Goal: Task Accomplishment & Management: Manage account settings

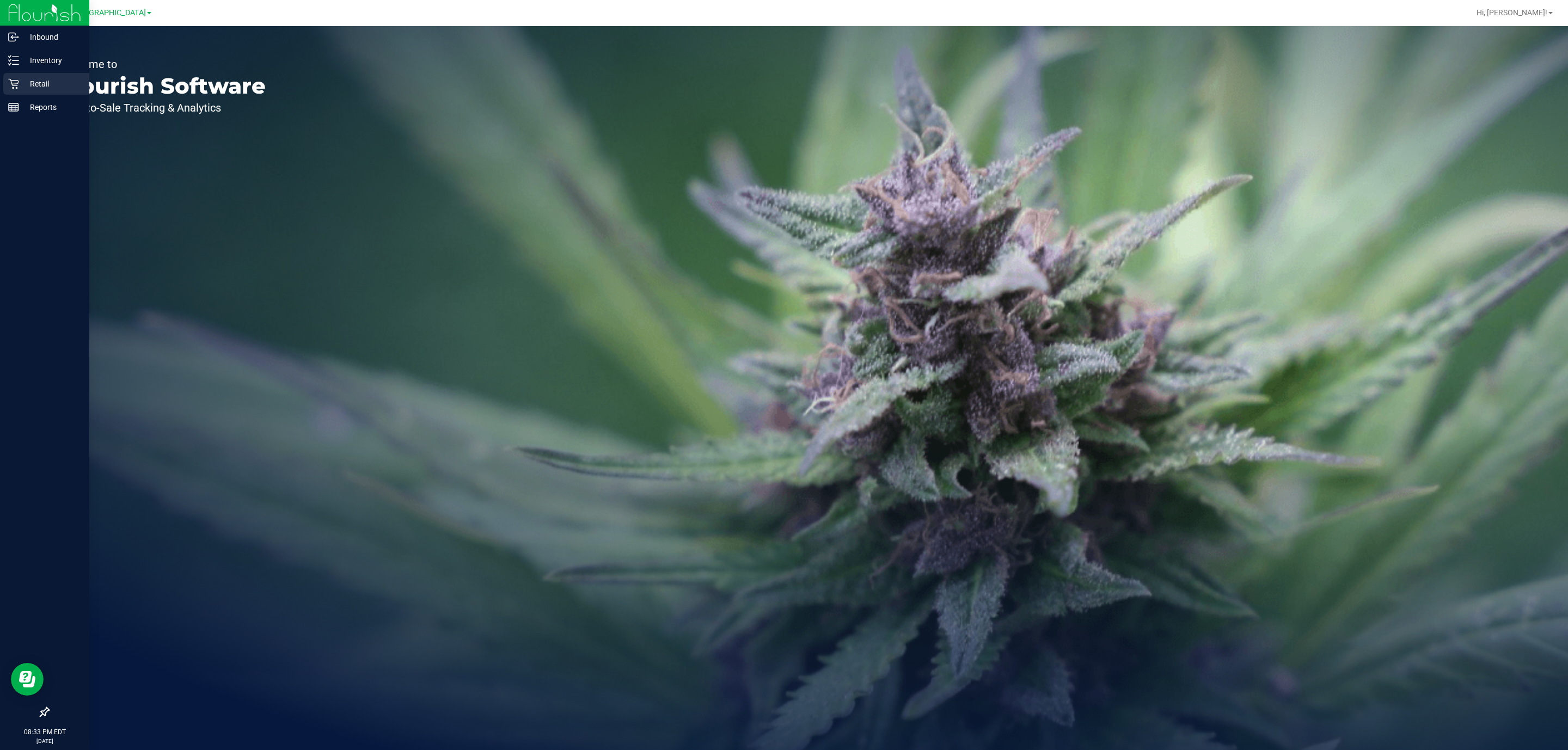
click at [29, 84] on p "Retail" at bounding box center [51, 84] width 65 height 13
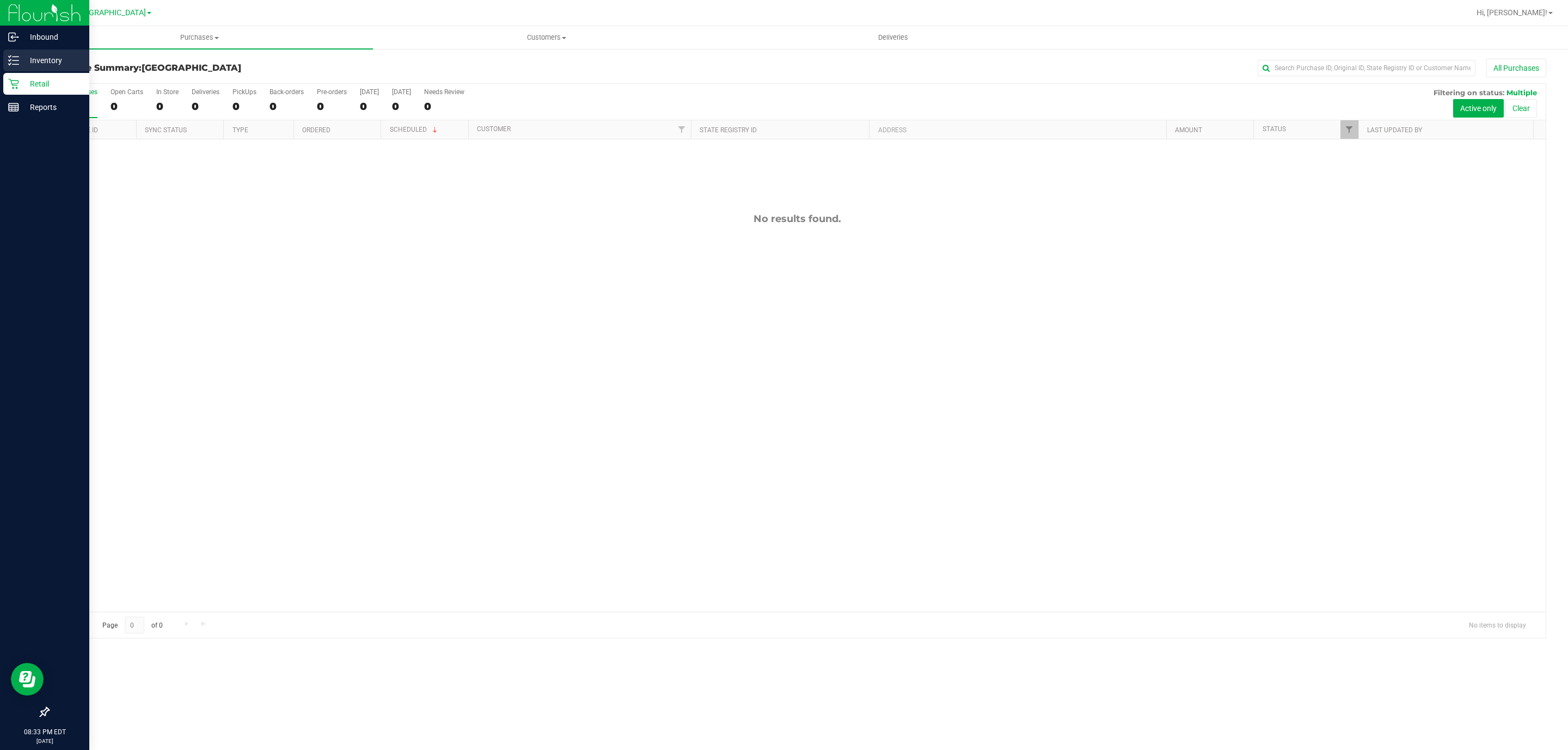
click at [34, 51] on div "Inventory" at bounding box center [46, 60] width 86 height 22
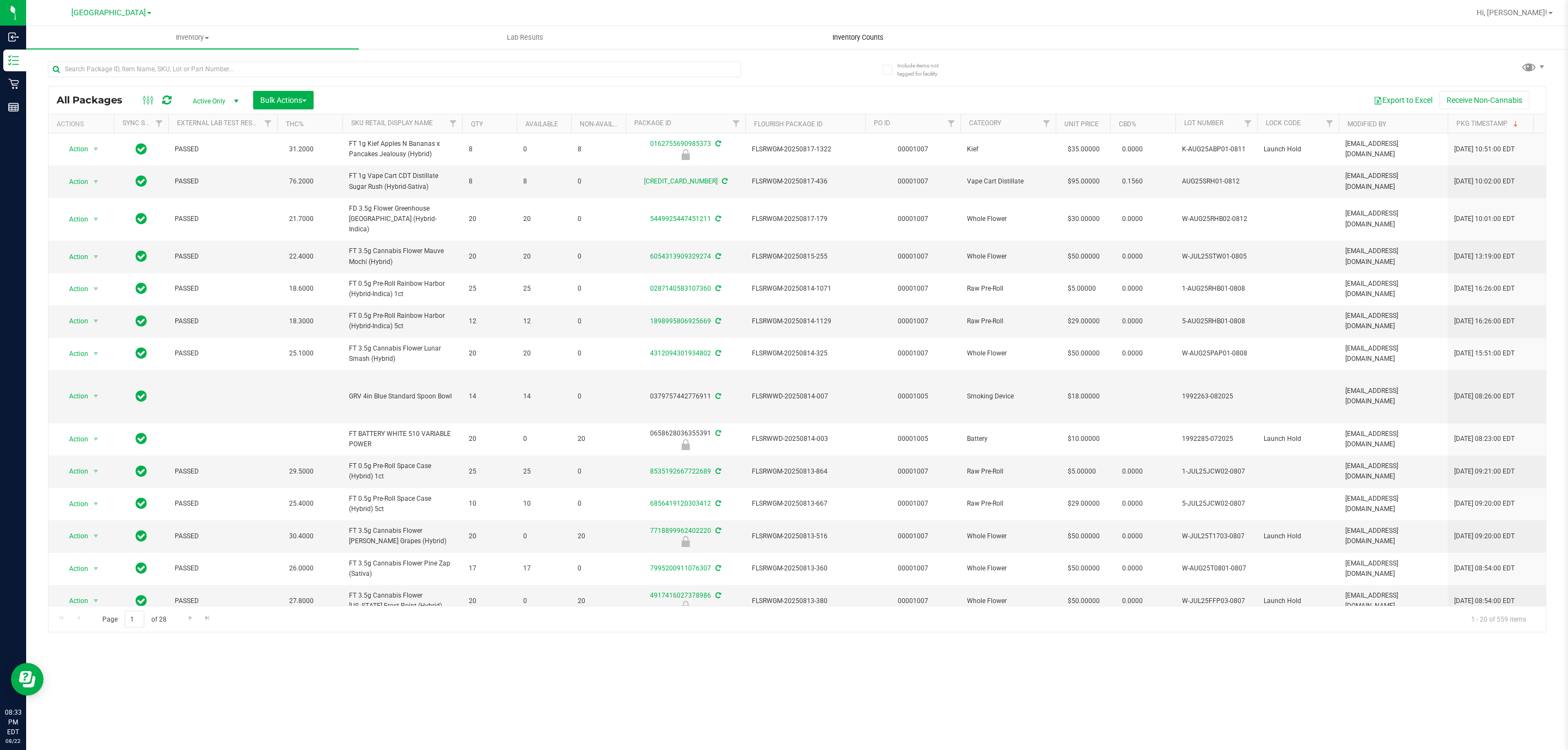
click at [831, 33] on span "Inventory Counts" at bounding box center [857, 37] width 81 height 10
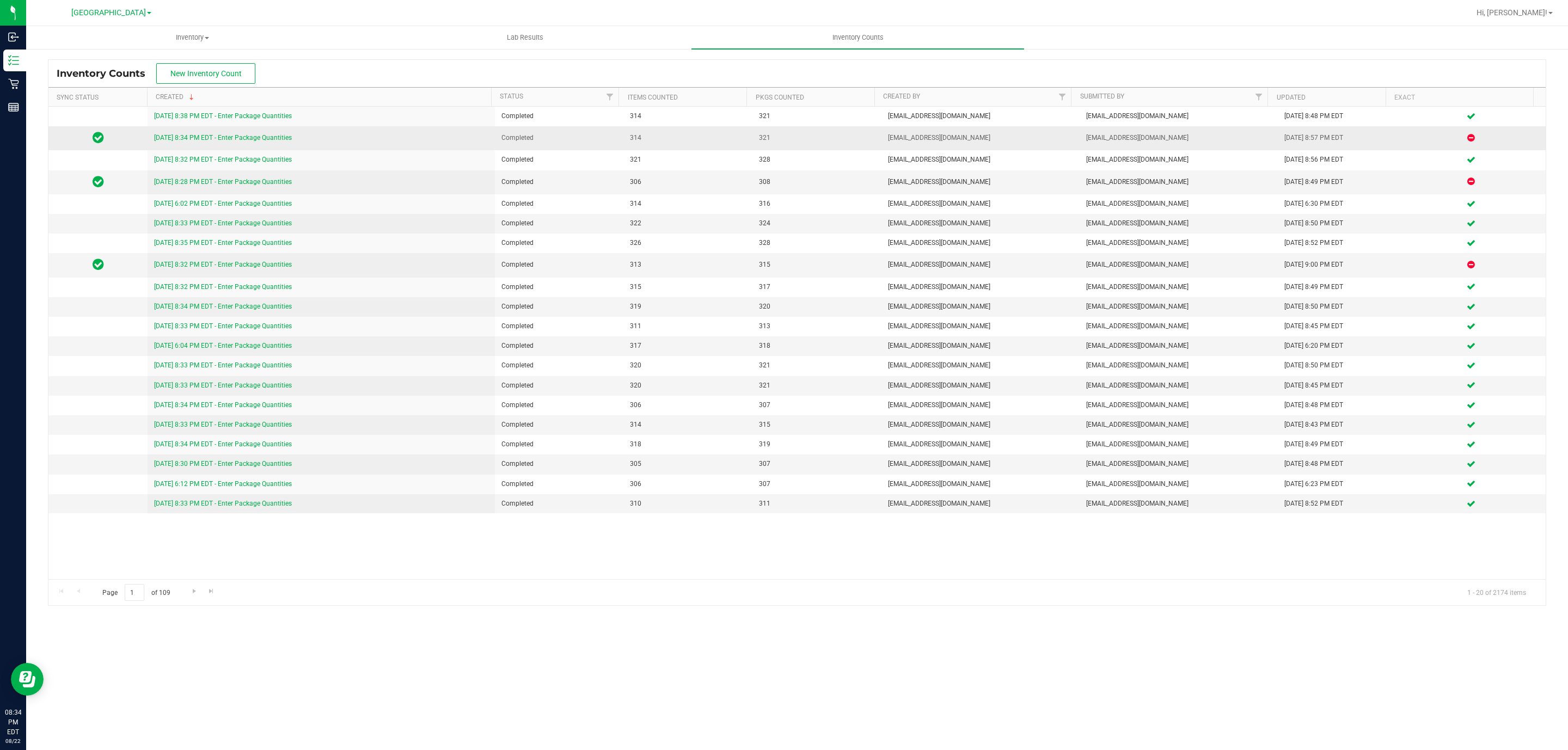
click at [237, 135] on link "[DATE] 8:34 PM EDT - Enter Package Quantities" at bounding box center [222, 138] width 138 height 8
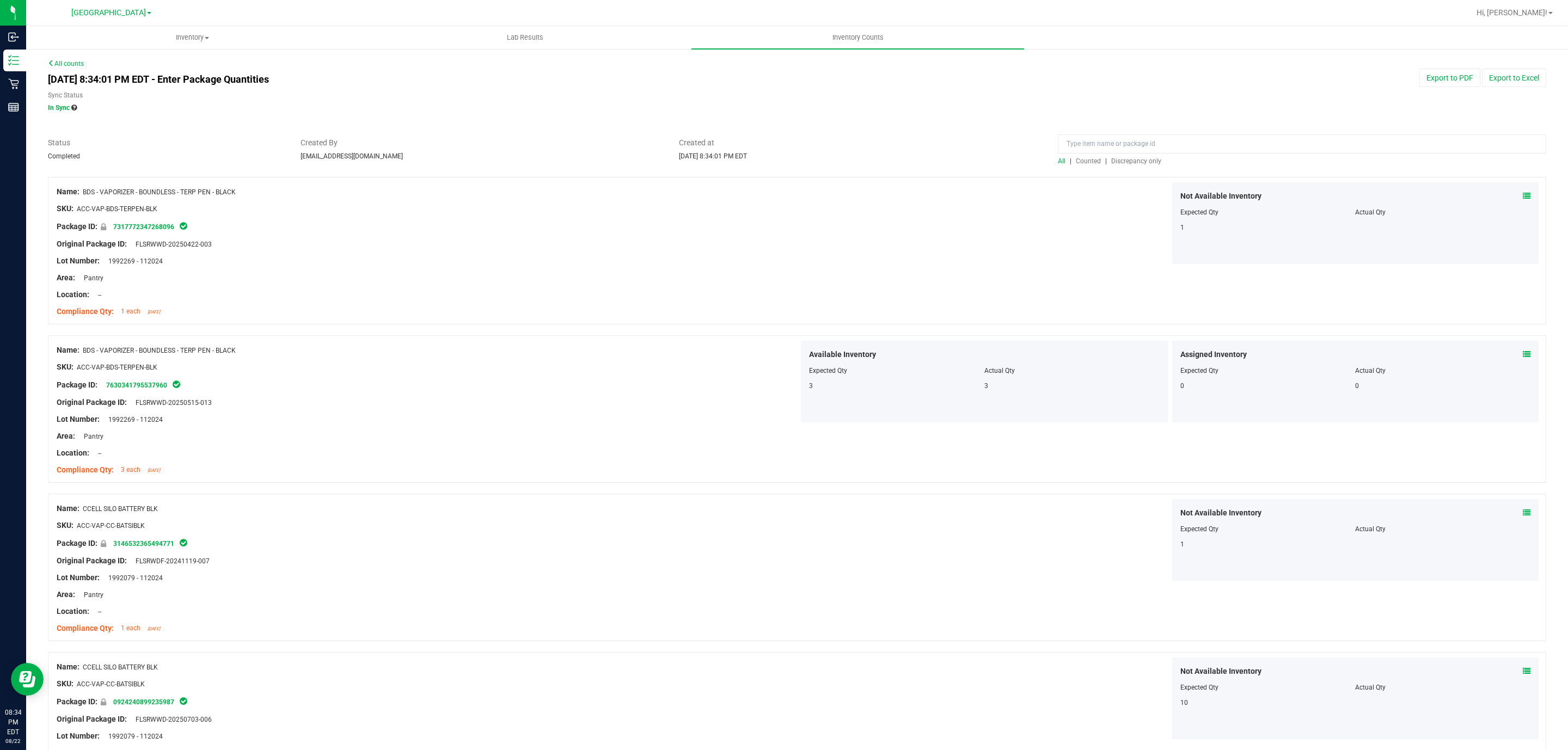
click at [1127, 159] on span "Discrepancy only" at bounding box center [1136, 161] width 50 height 8
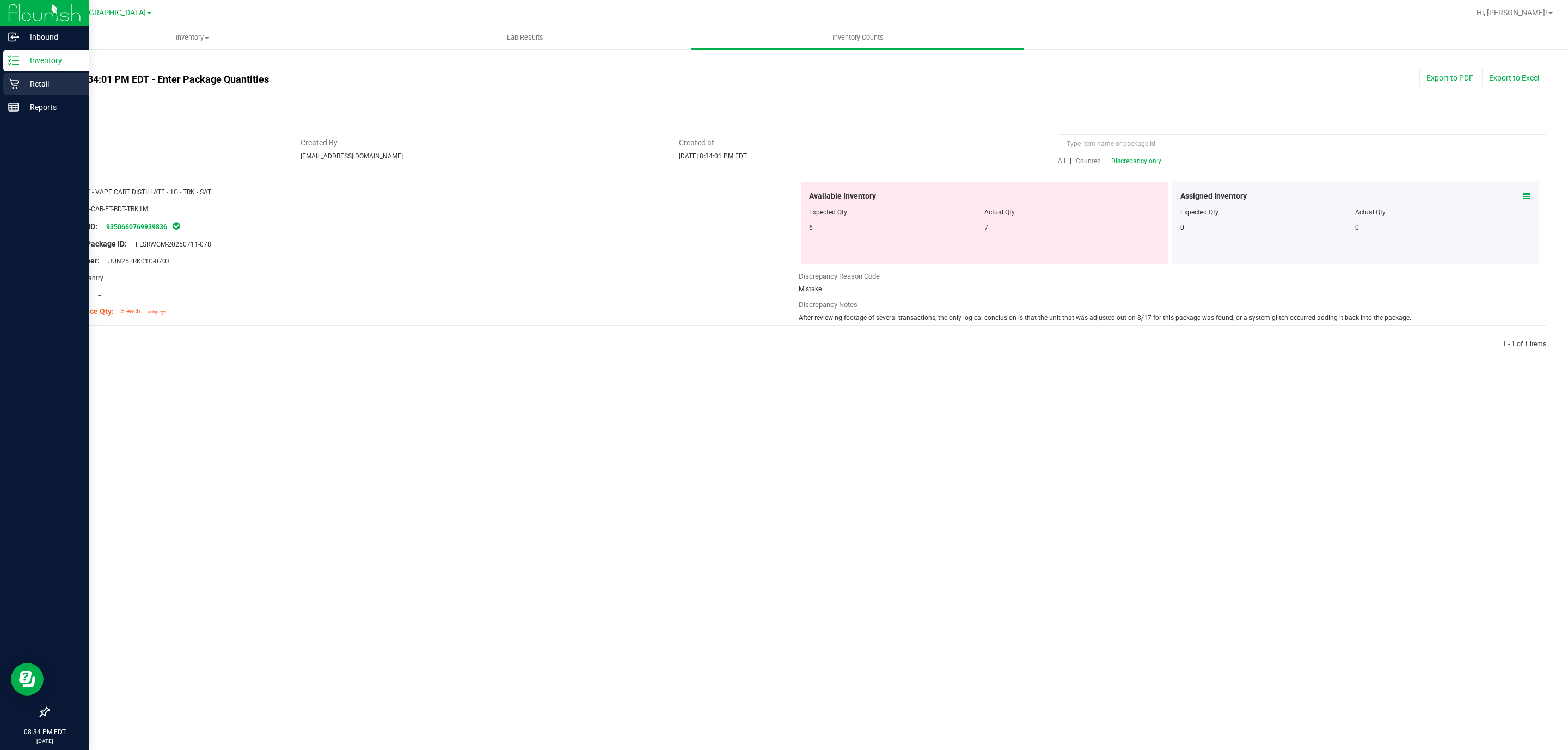
click at [20, 81] on p "Retail" at bounding box center [51, 84] width 65 height 13
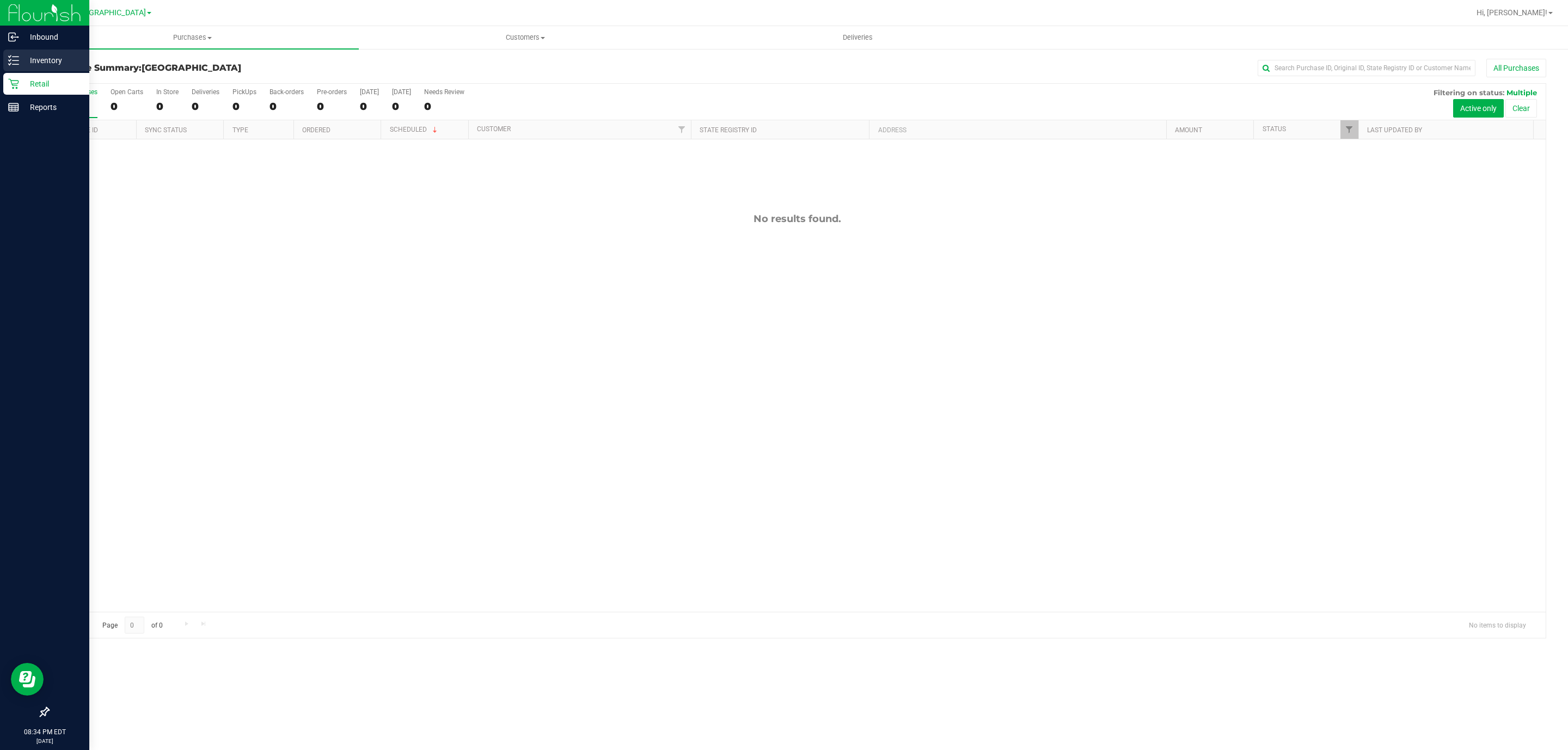
click at [29, 60] on p "Inventory" at bounding box center [51, 60] width 65 height 13
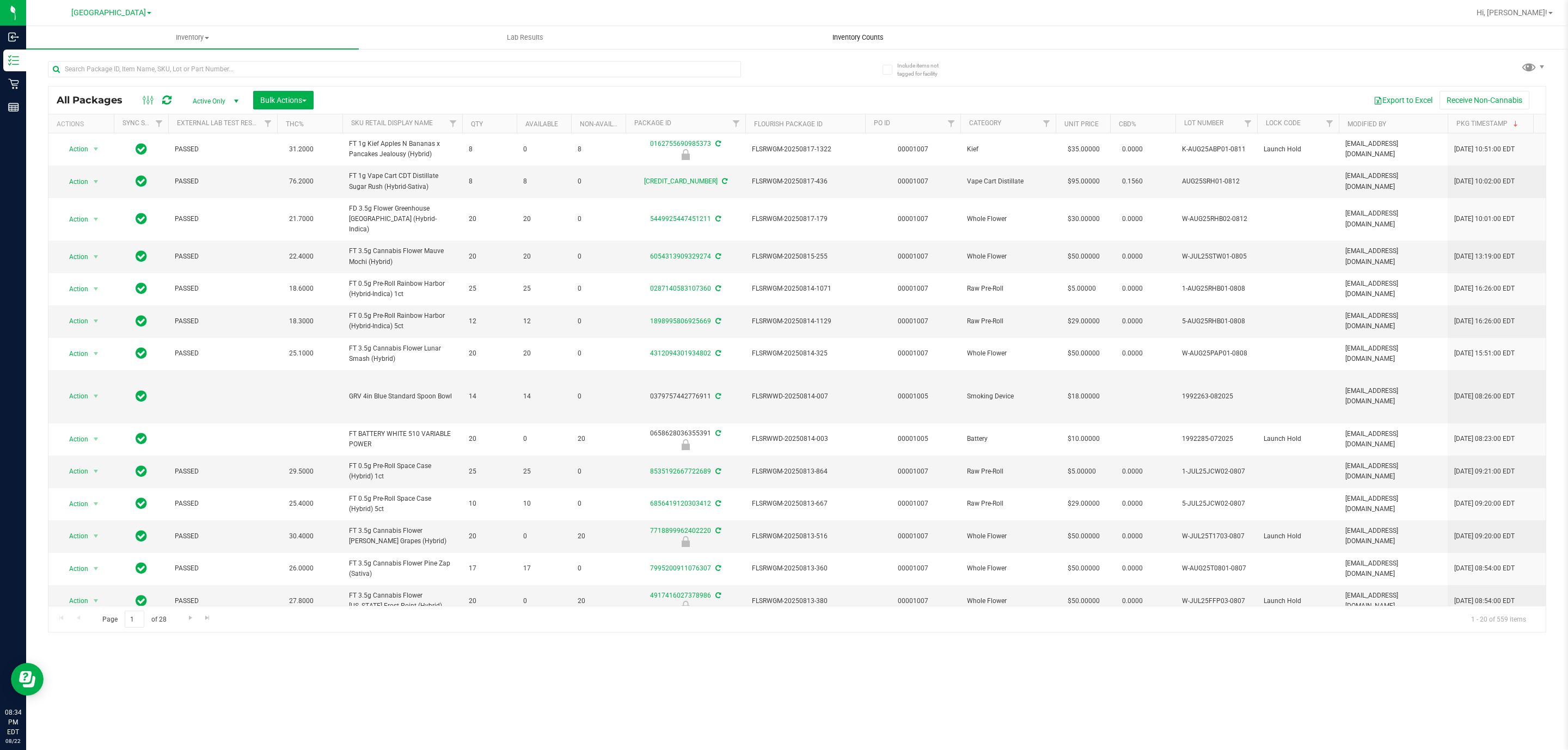
click at [855, 38] on span "Inventory Counts" at bounding box center [857, 37] width 81 height 10
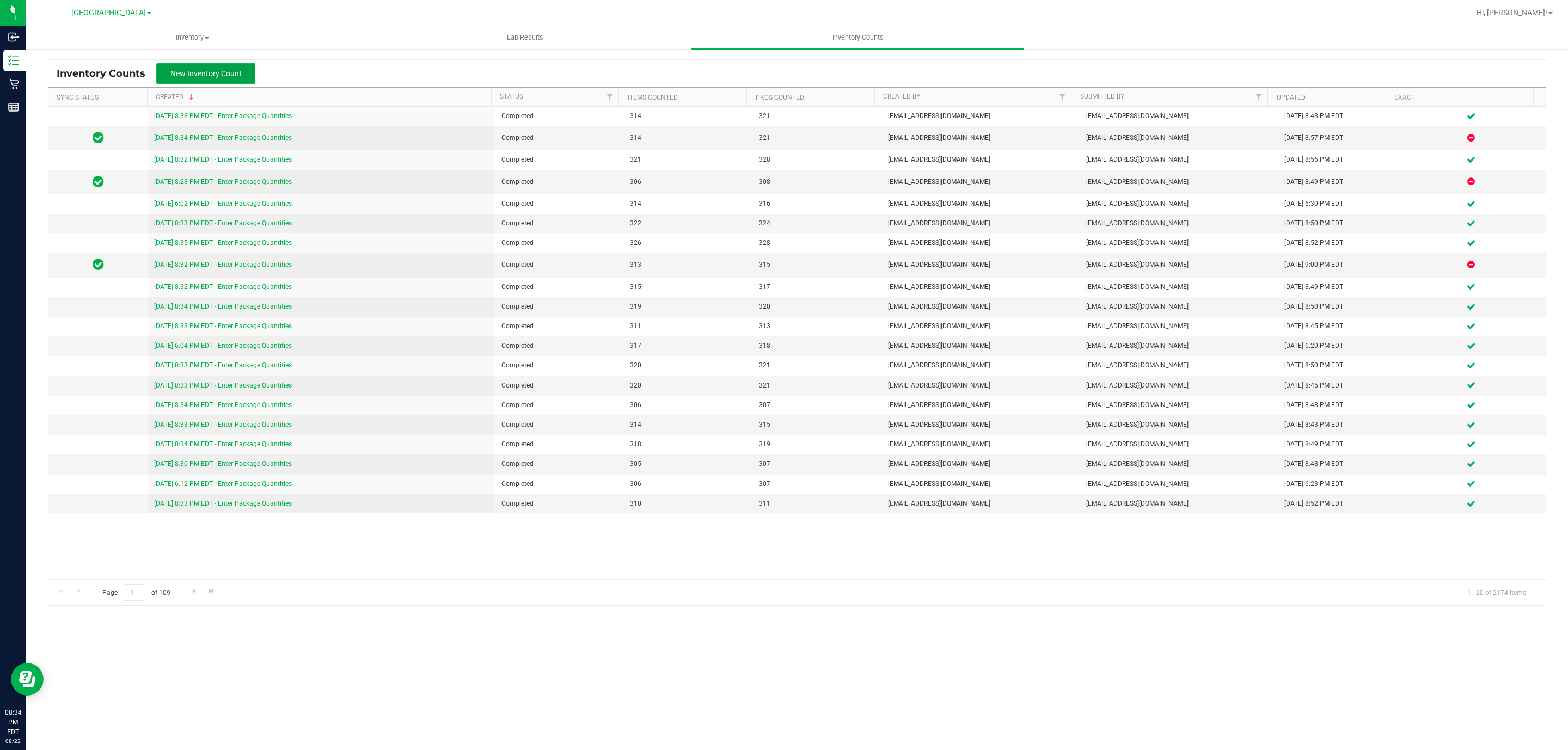
click at [222, 78] on button "New Inventory Count" at bounding box center [206, 73] width 99 height 21
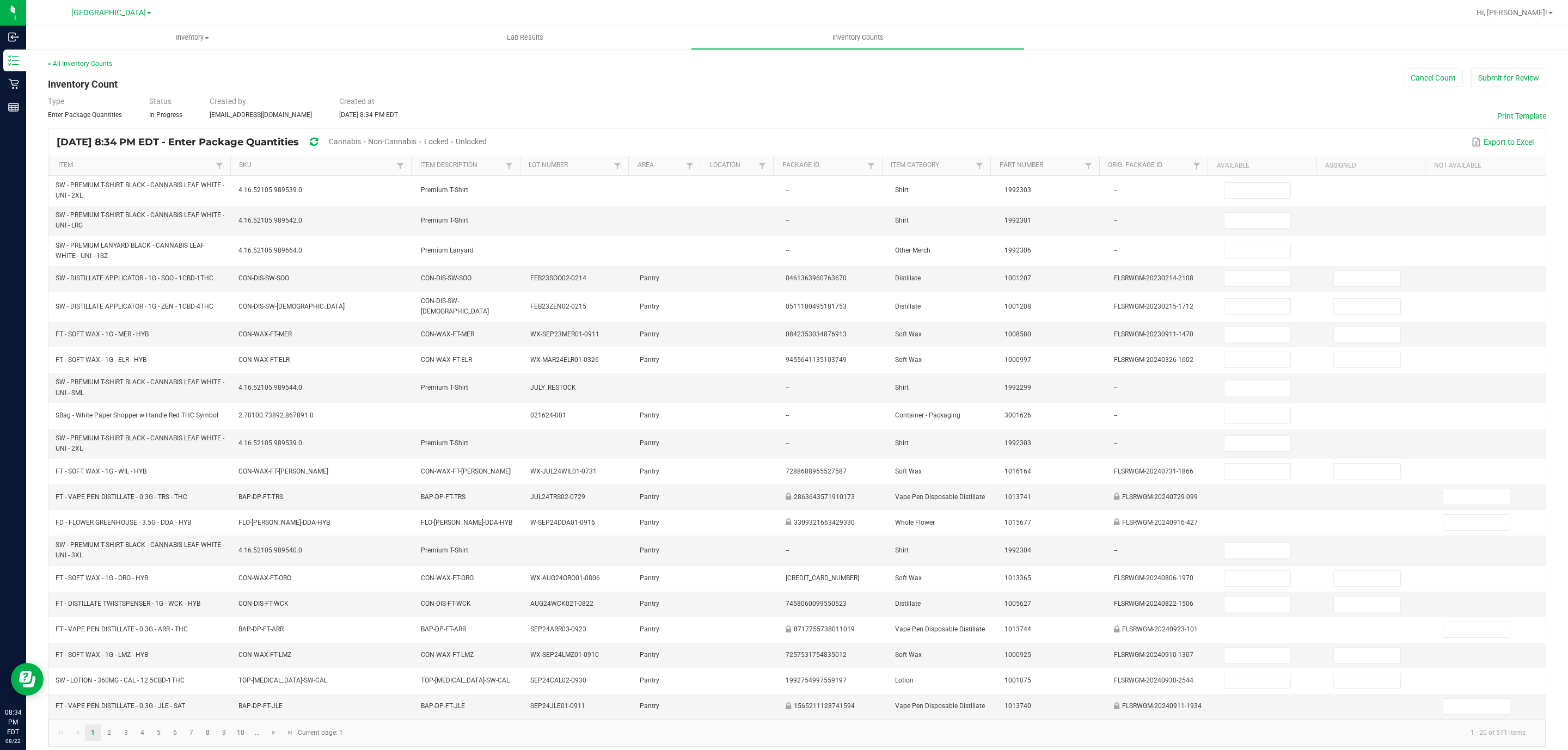
click at [361, 146] on span "Cannabis" at bounding box center [344, 142] width 32 height 9
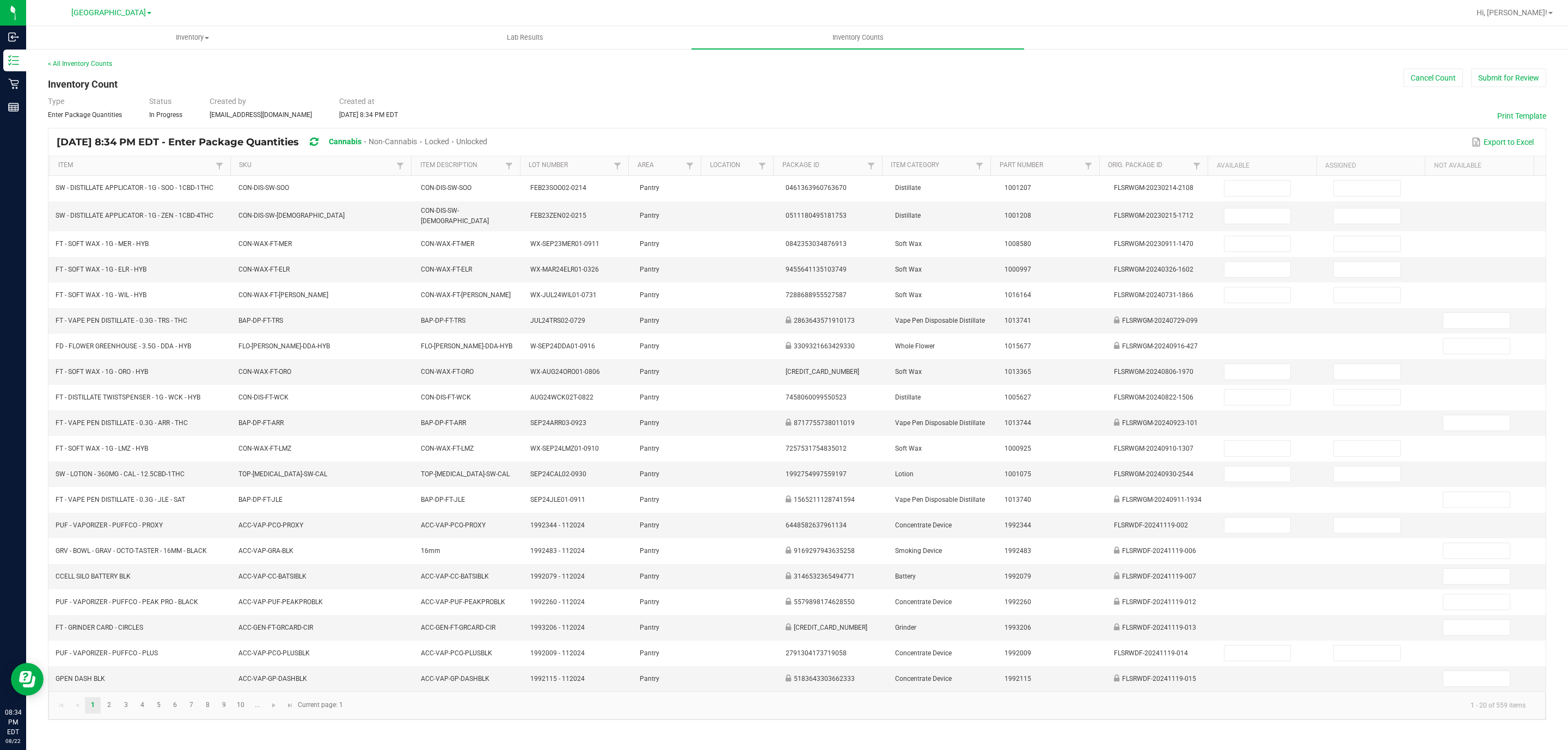
click at [487, 142] on span "Unlocked" at bounding box center [472, 142] width 31 height 9
click at [417, 142] on span "Non-Cannabis" at bounding box center [393, 142] width 48 height 9
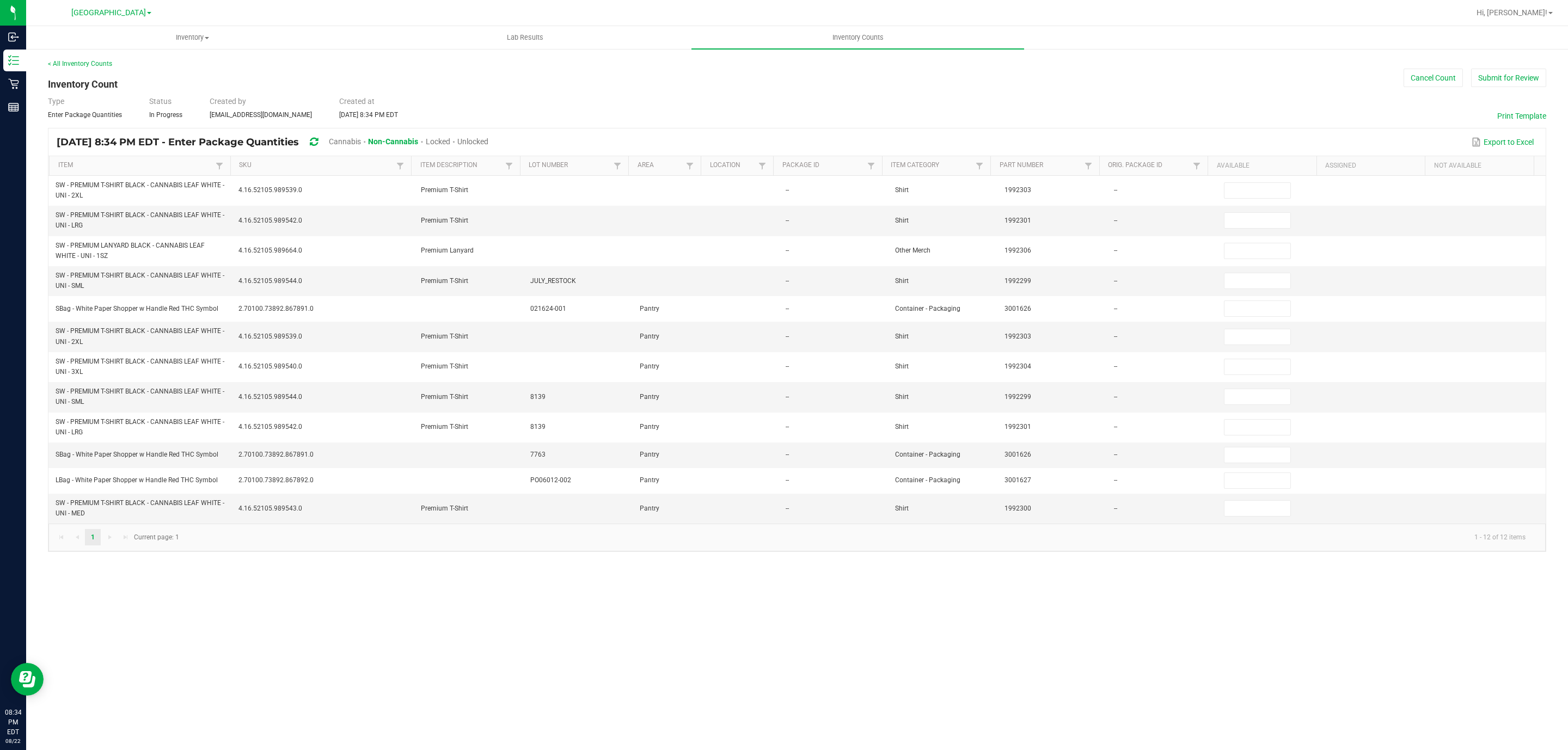
click at [361, 144] on span "Cannabis" at bounding box center [344, 142] width 32 height 9
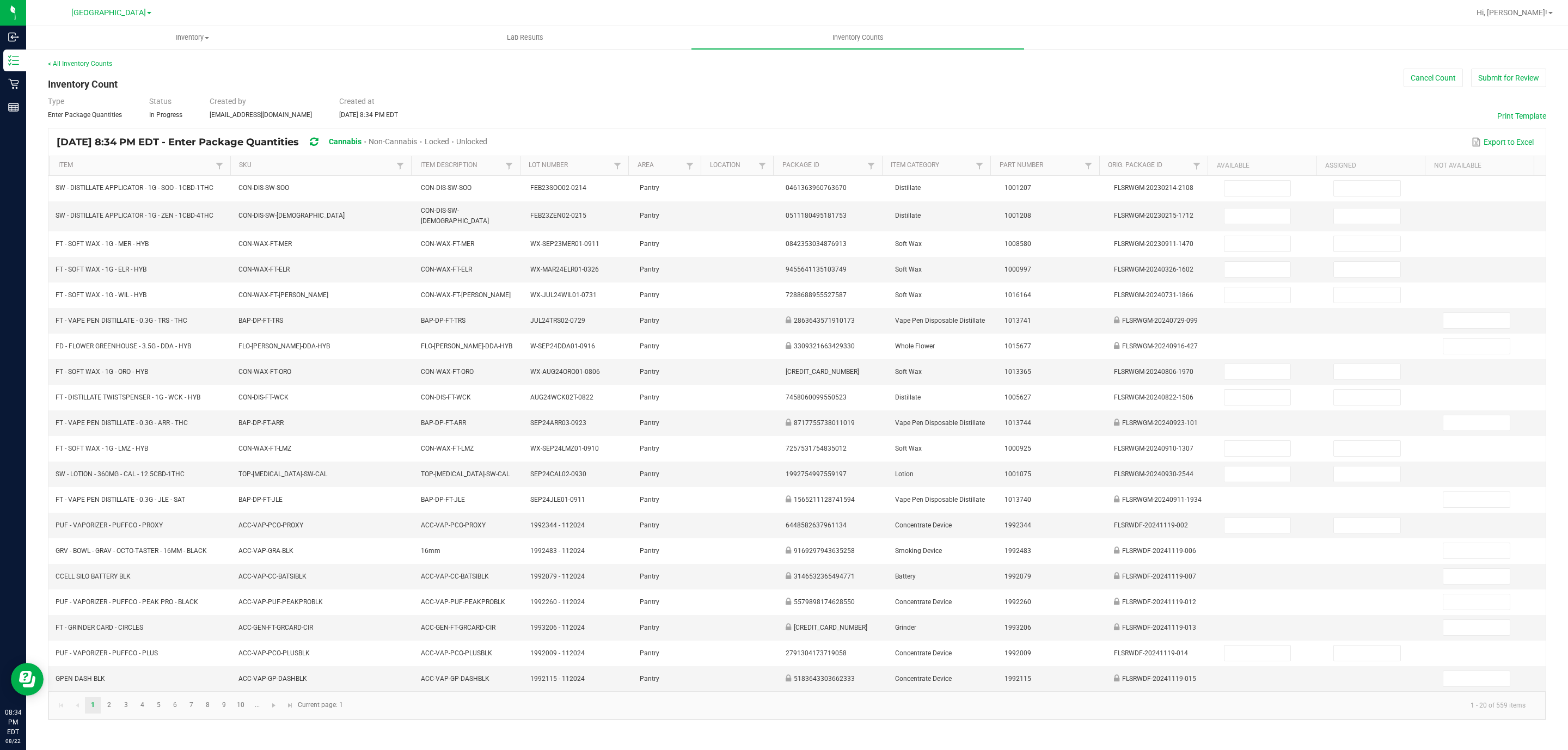
click at [487, 144] on span "Unlocked" at bounding box center [472, 142] width 31 height 9
click at [348, 165] on link "SKU" at bounding box center [316, 166] width 154 height 9
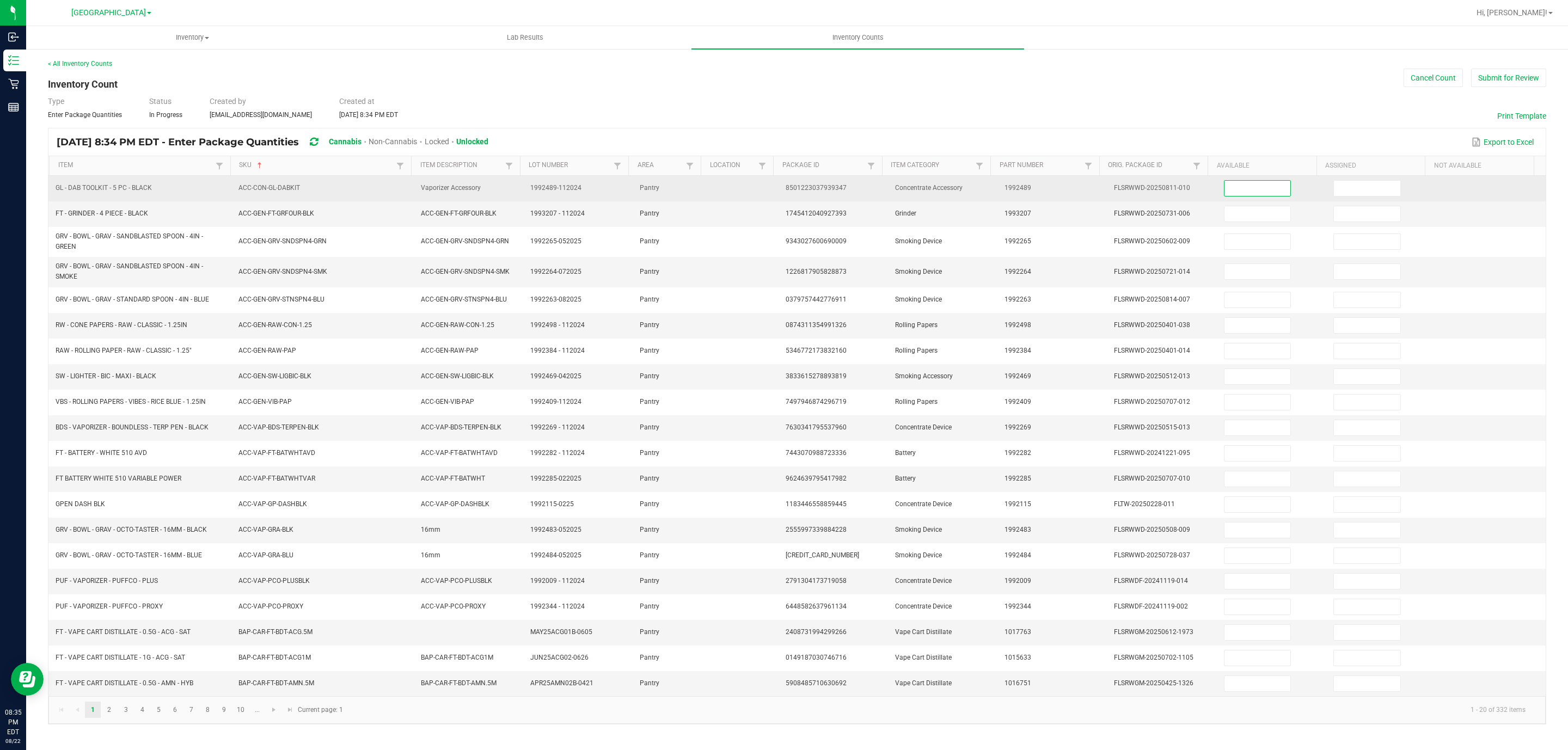
click at [1233, 193] on input at bounding box center [1257, 188] width 66 height 15
type input "5"
type input "0"
type input "3"
type input "0"
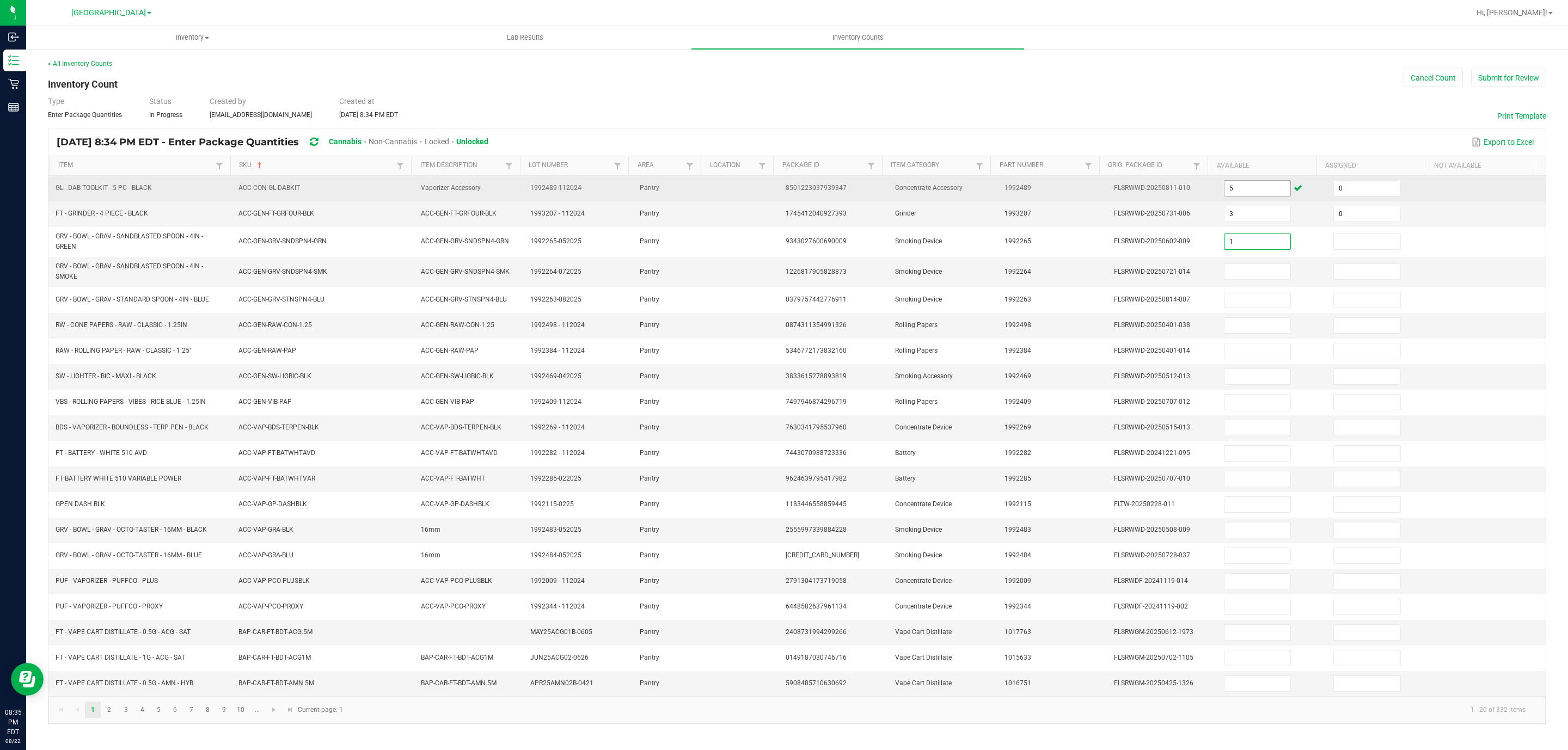
type input "1"
type input "0"
type input "7"
type input "0"
type input "14"
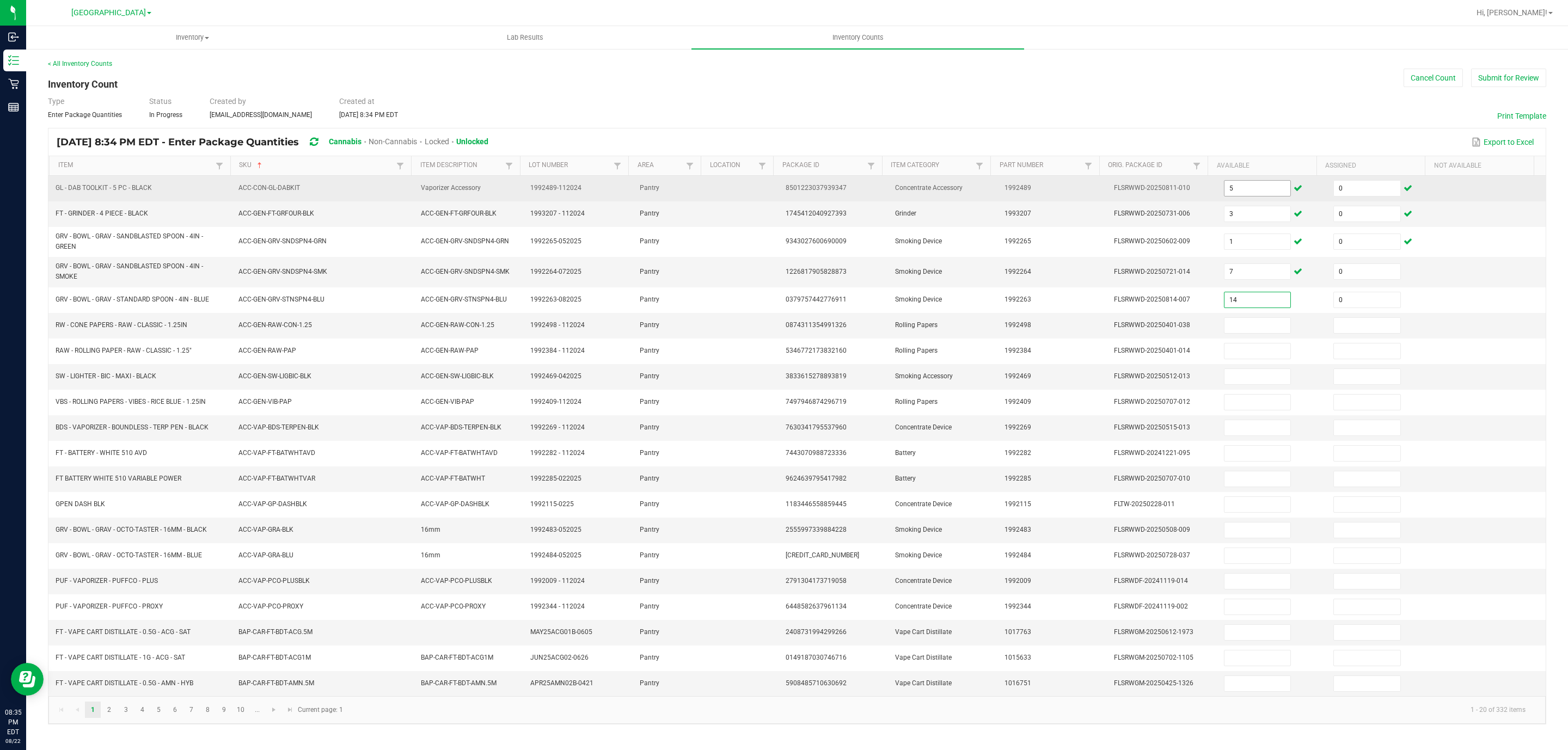
type input "0"
type input "27"
type input "0"
type input "23"
type input "0"
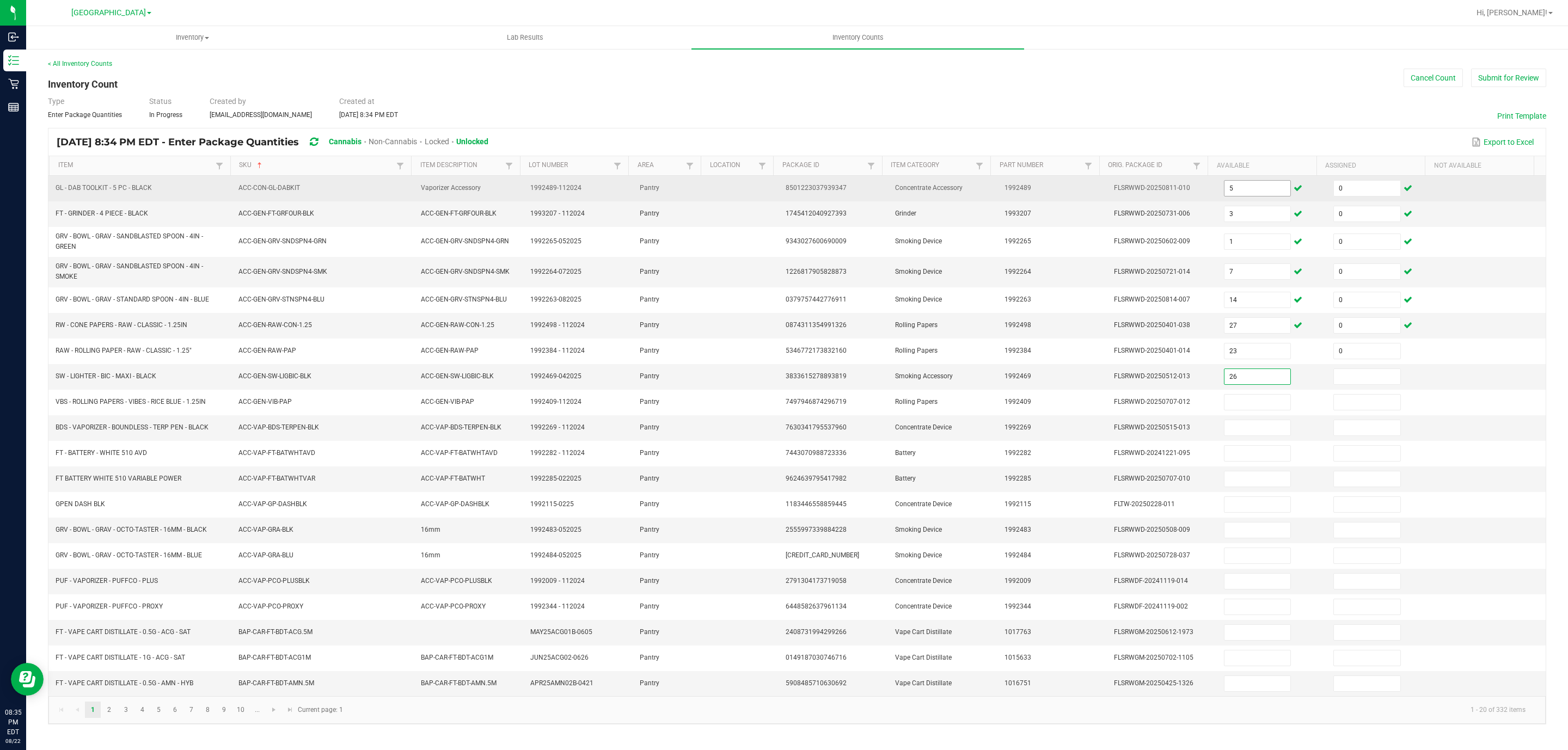
type input "26"
type input "0"
type input "47"
type input "0"
type input "2"
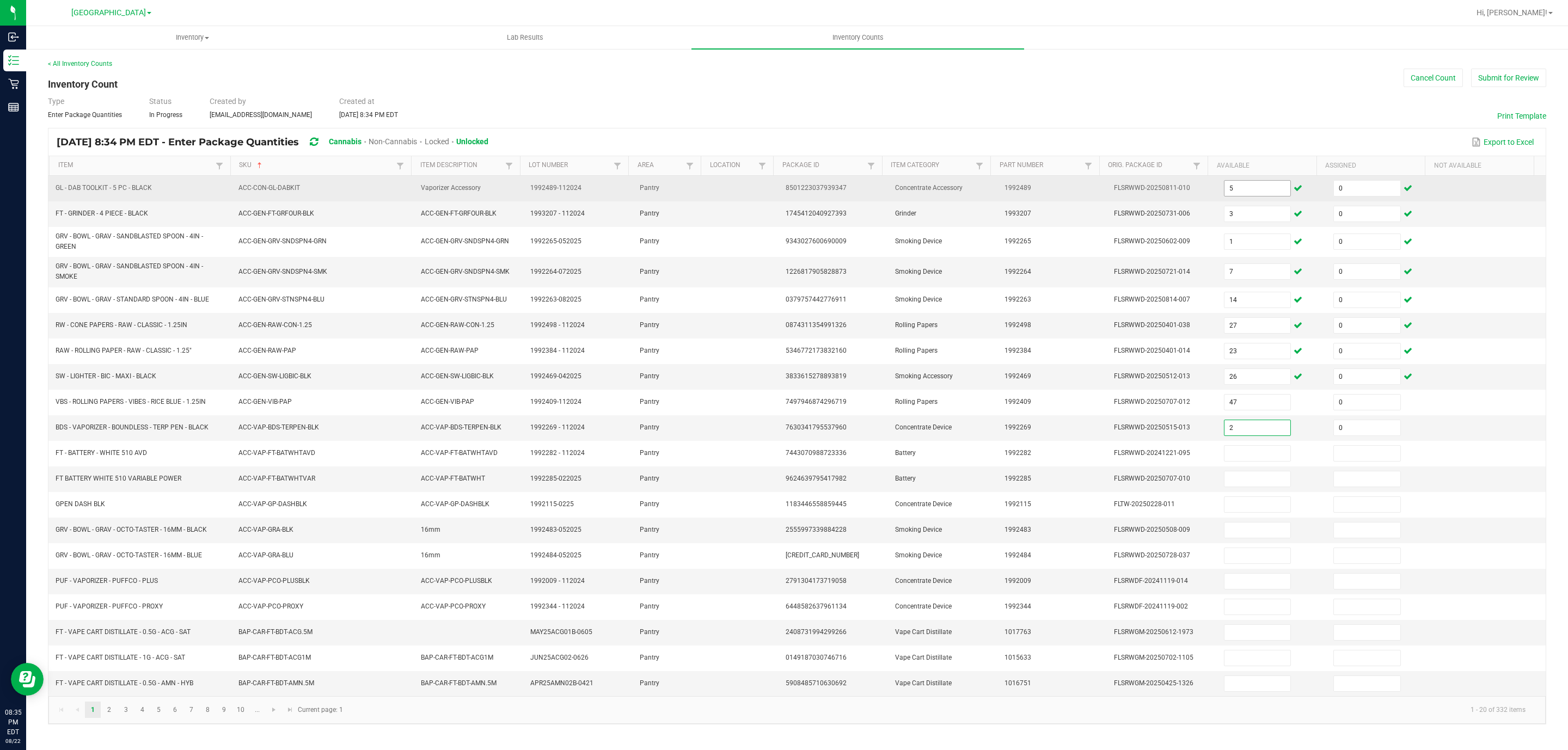
type input "0"
type input "23"
type input "0"
type input "7"
type input "0"
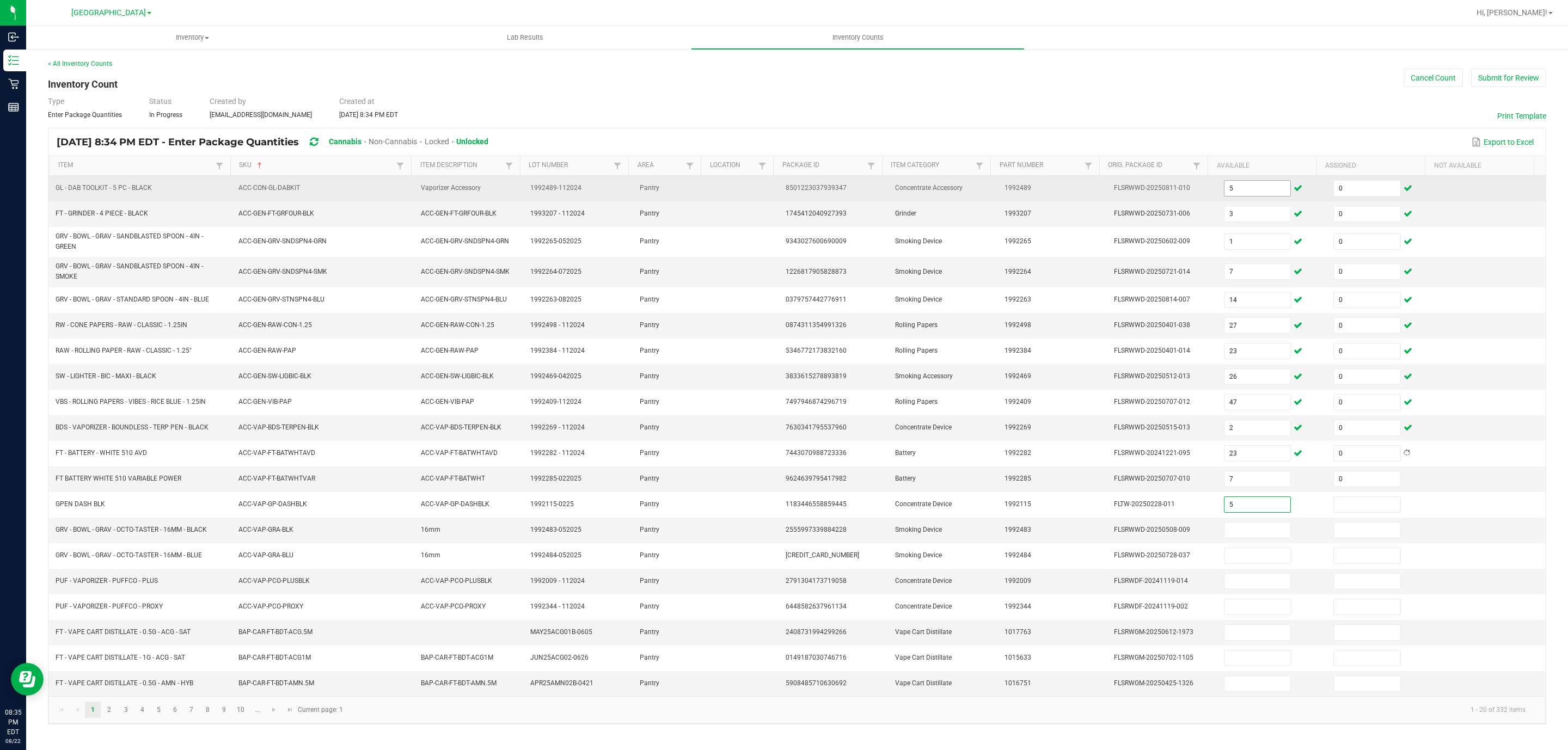
type input "5"
type input "0"
type input "4"
type input "0"
type input "4"
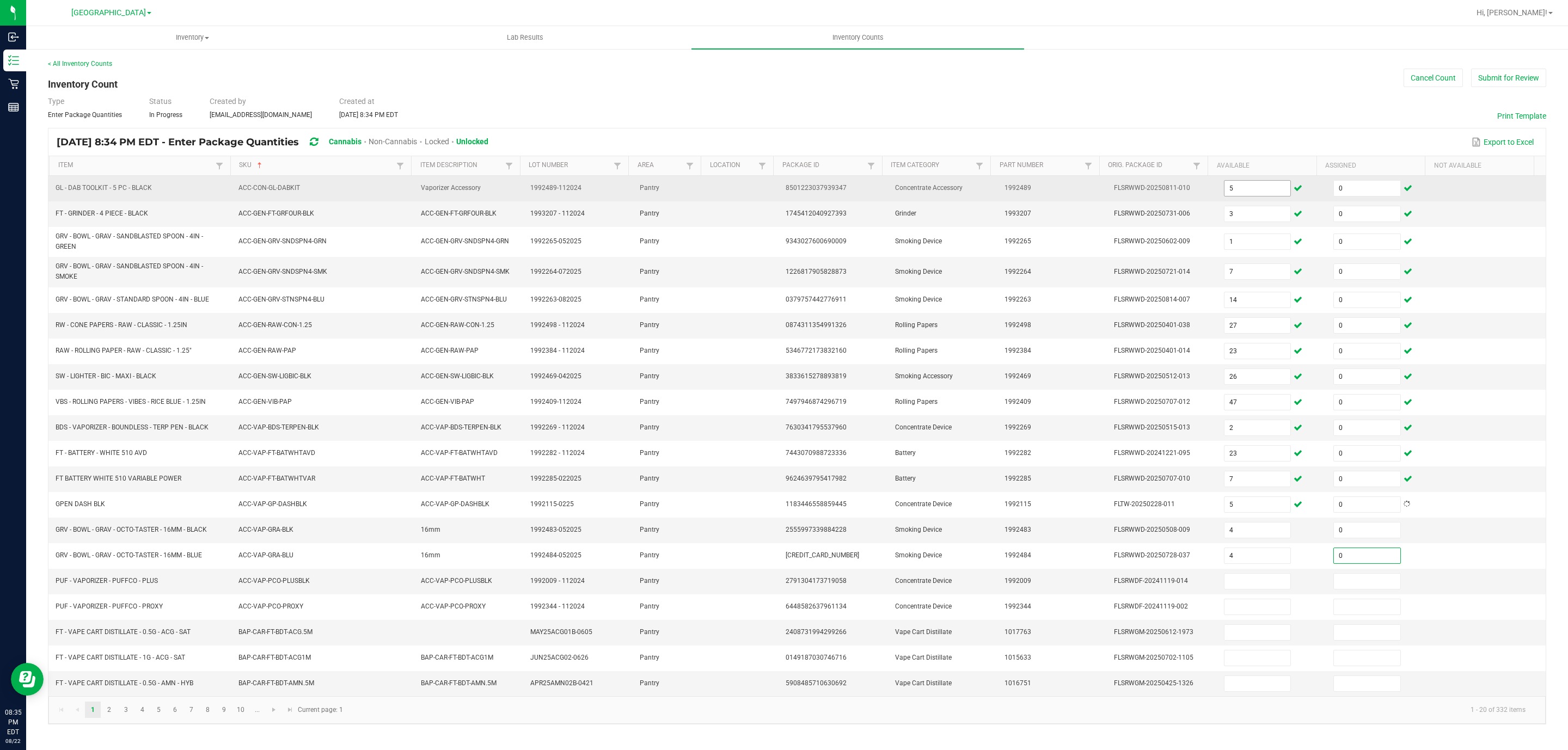
type input "0"
type input "4"
type input "0"
type input "10"
type input "0"
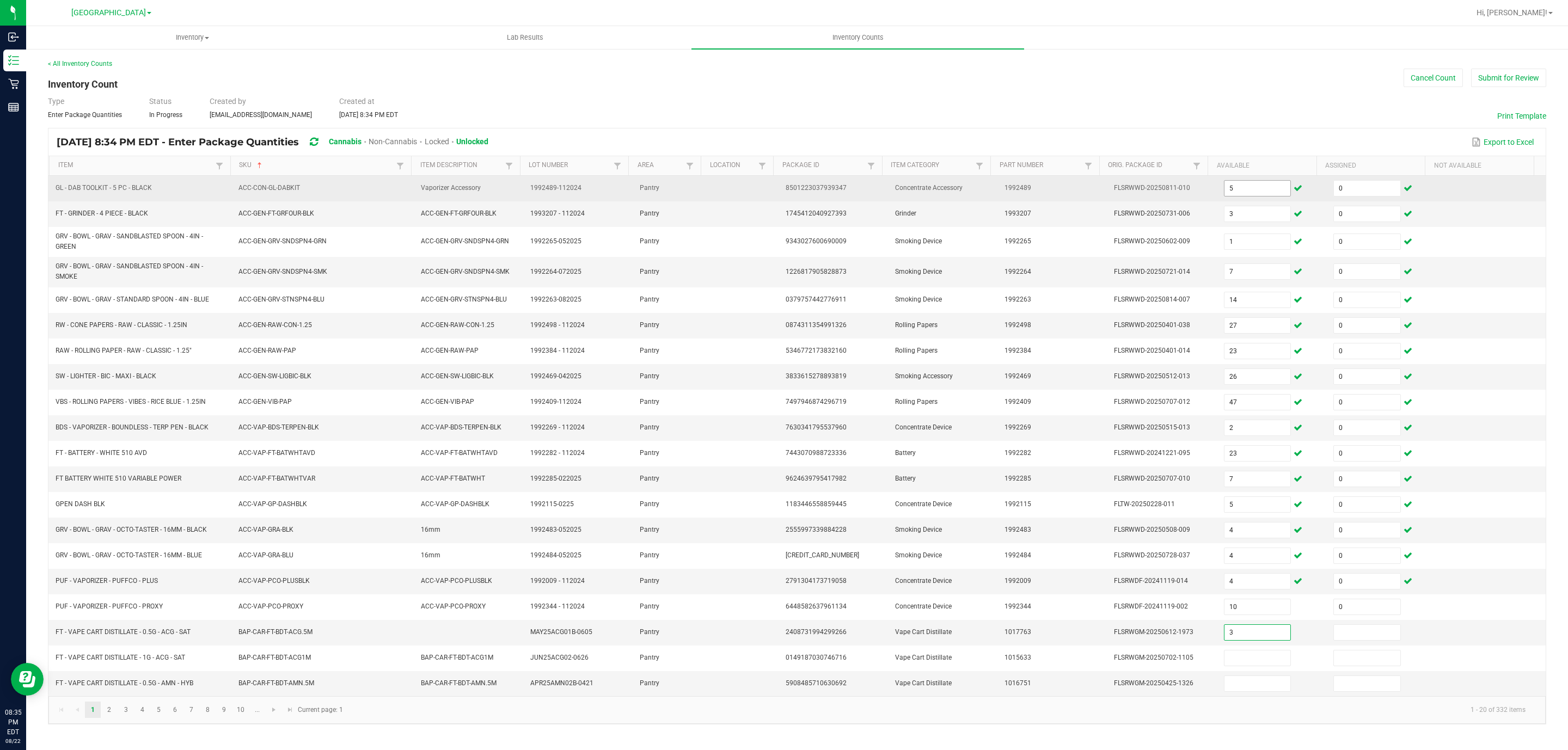
type input "3"
type input "0"
type input "12"
type input "0"
type input "2"
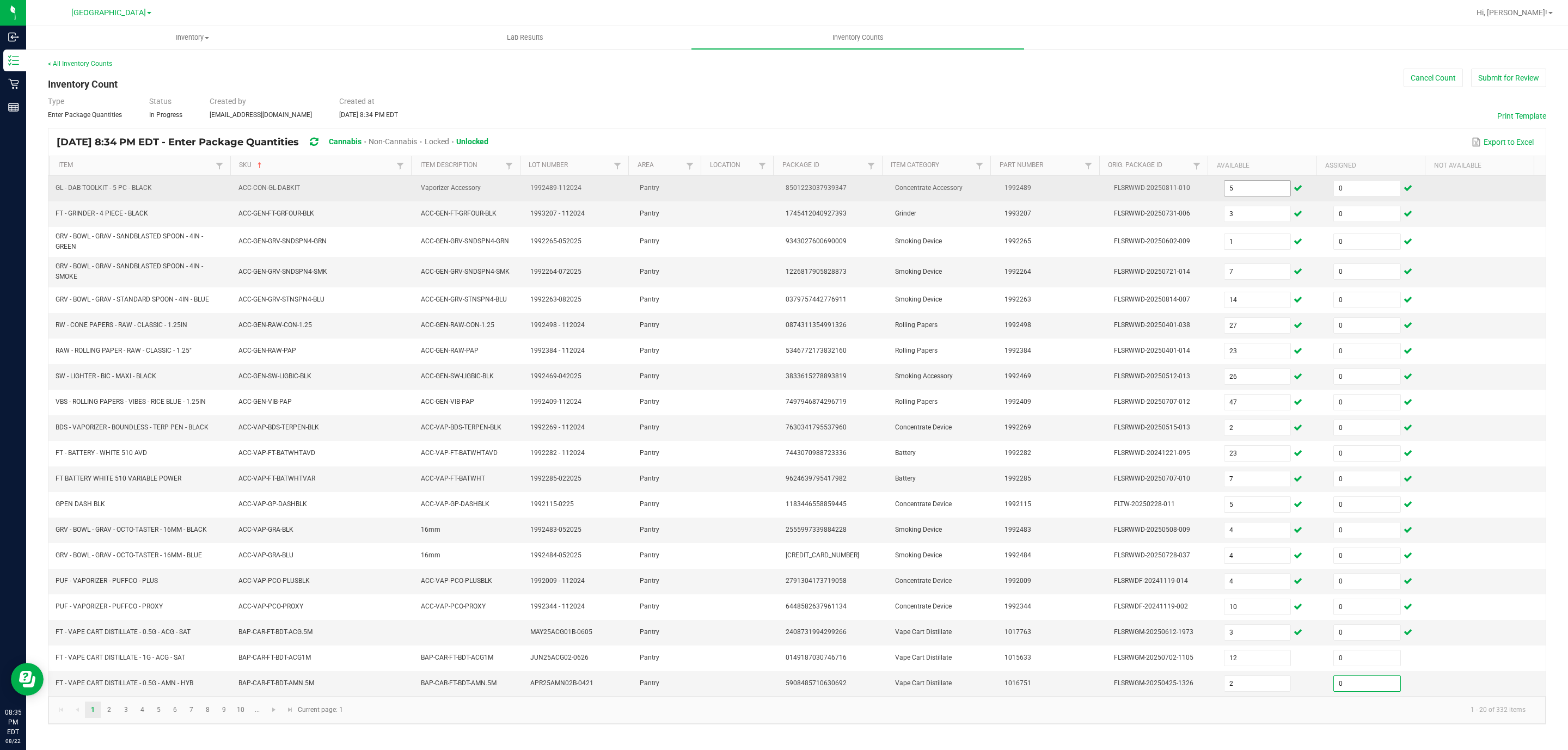
type input "0"
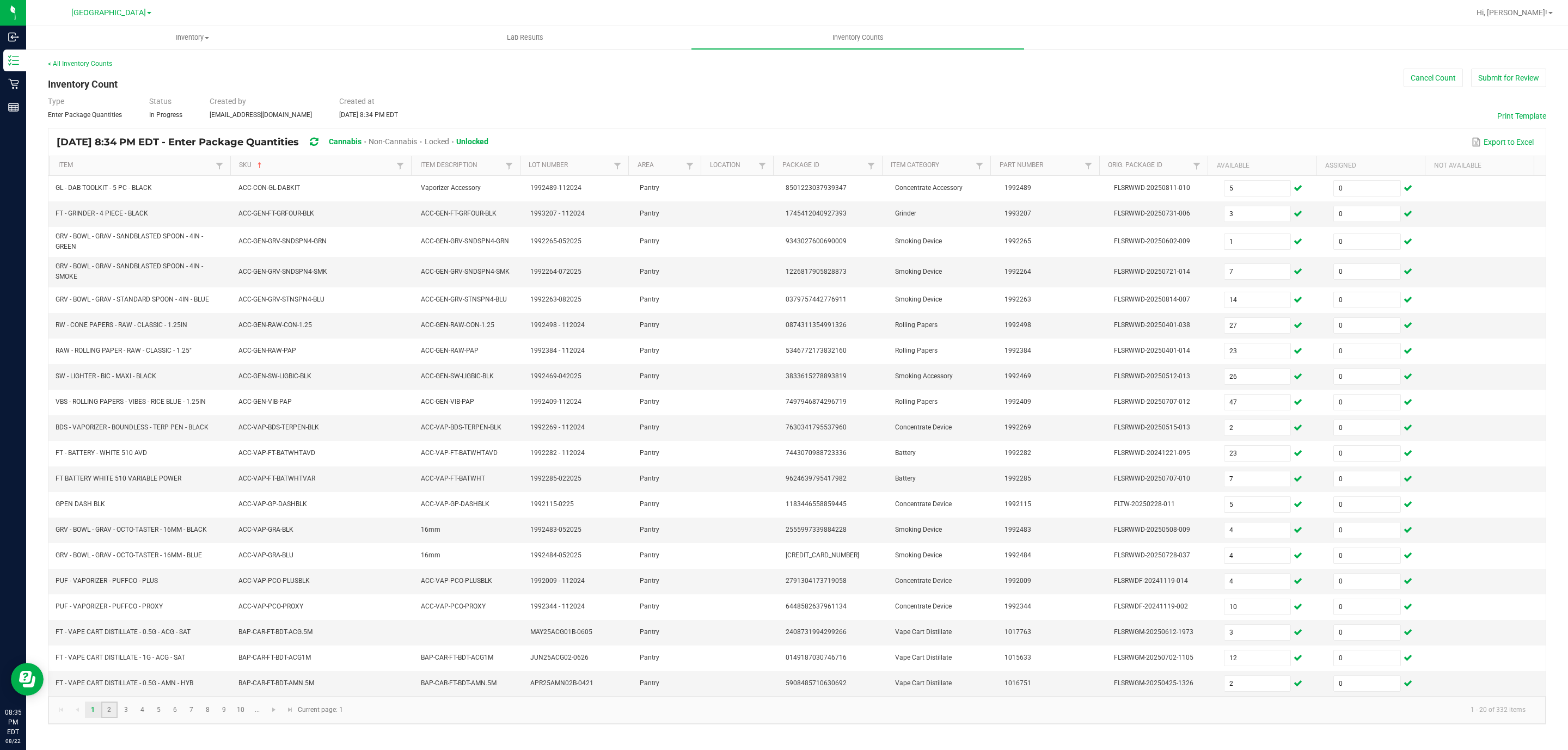
click at [115, 718] on link "2" at bounding box center [109, 710] width 16 height 17
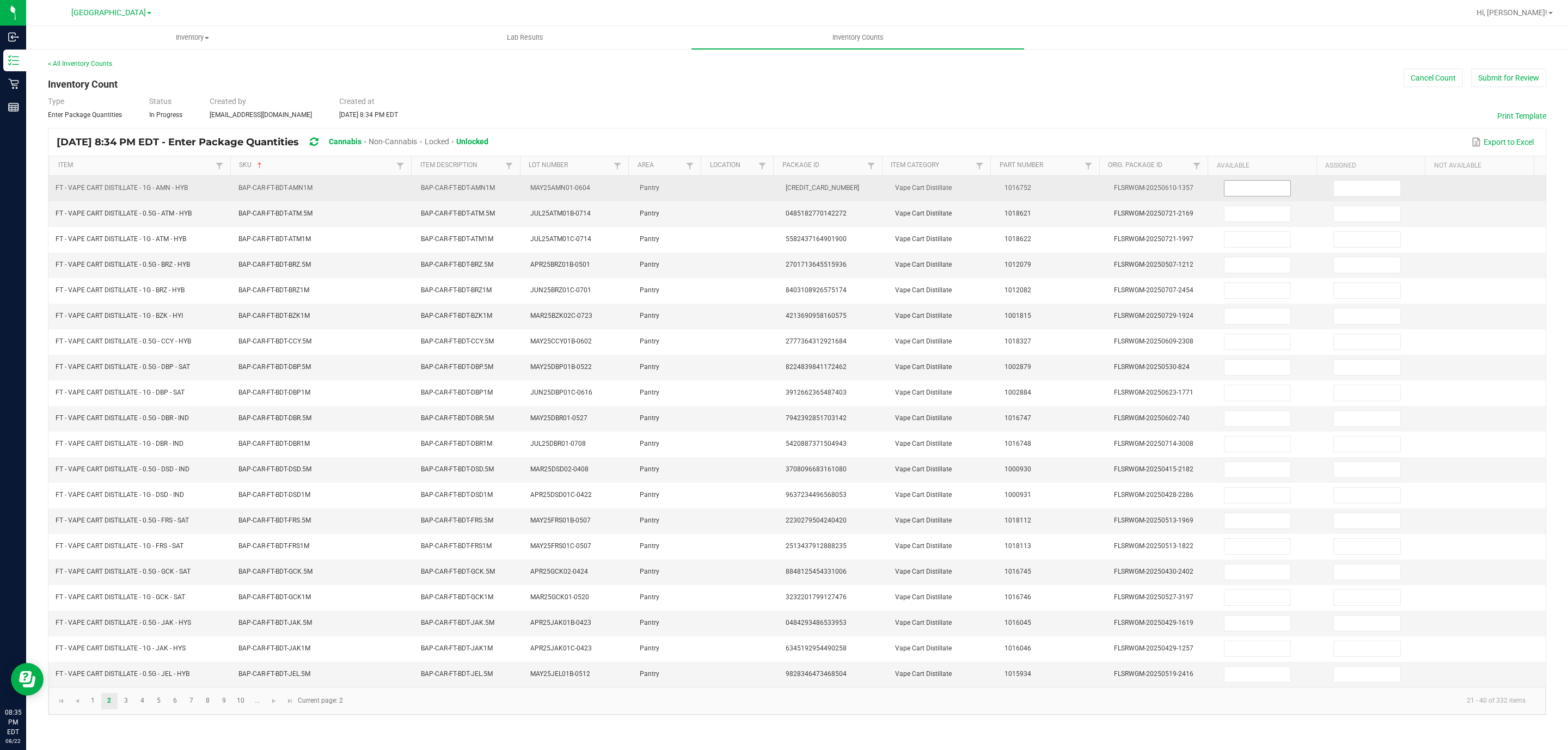
click at [1237, 195] on input at bounding box center [1257, 188] width 66 height 15
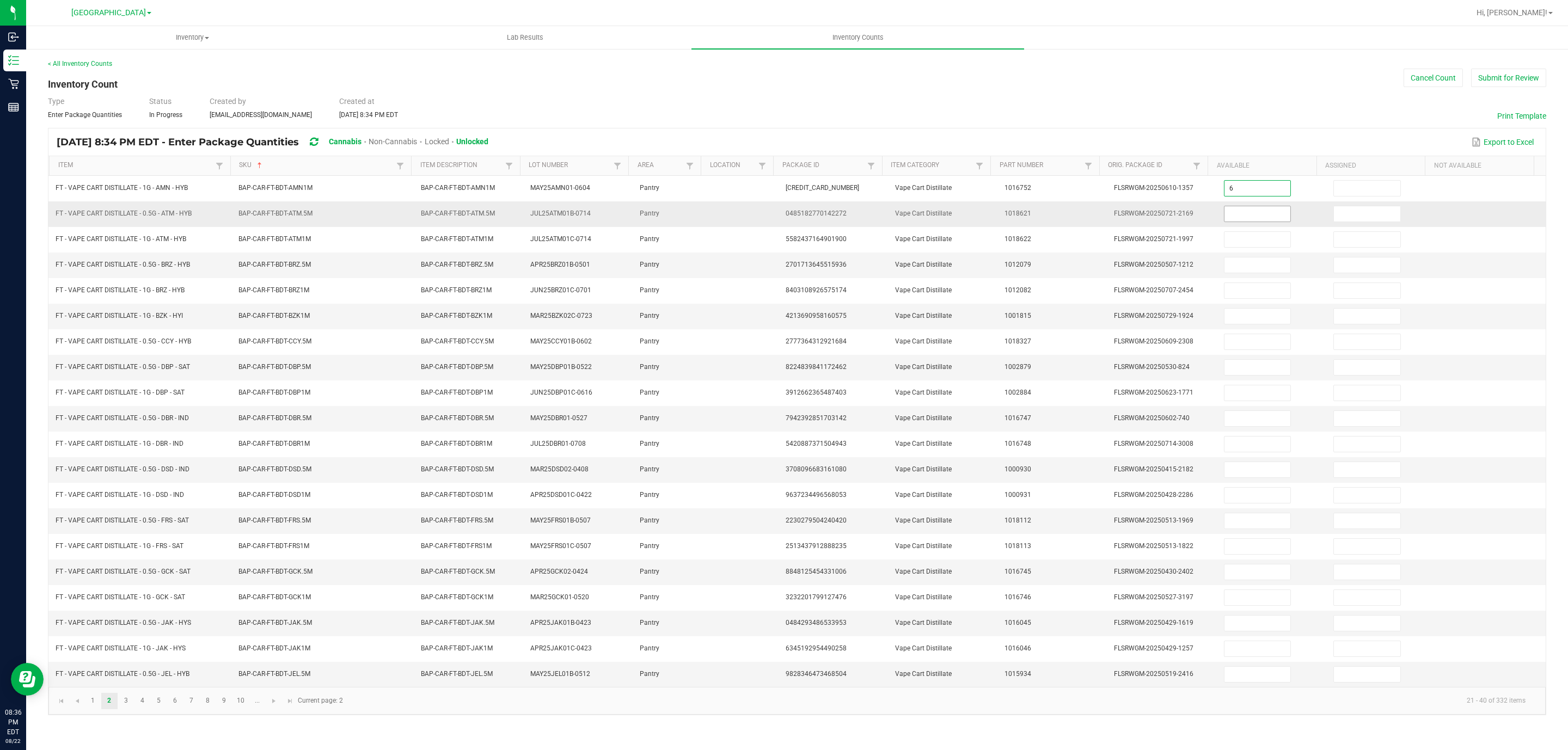
type input "6"
type input "0"
type input "12"
type input "0"
type input "9"
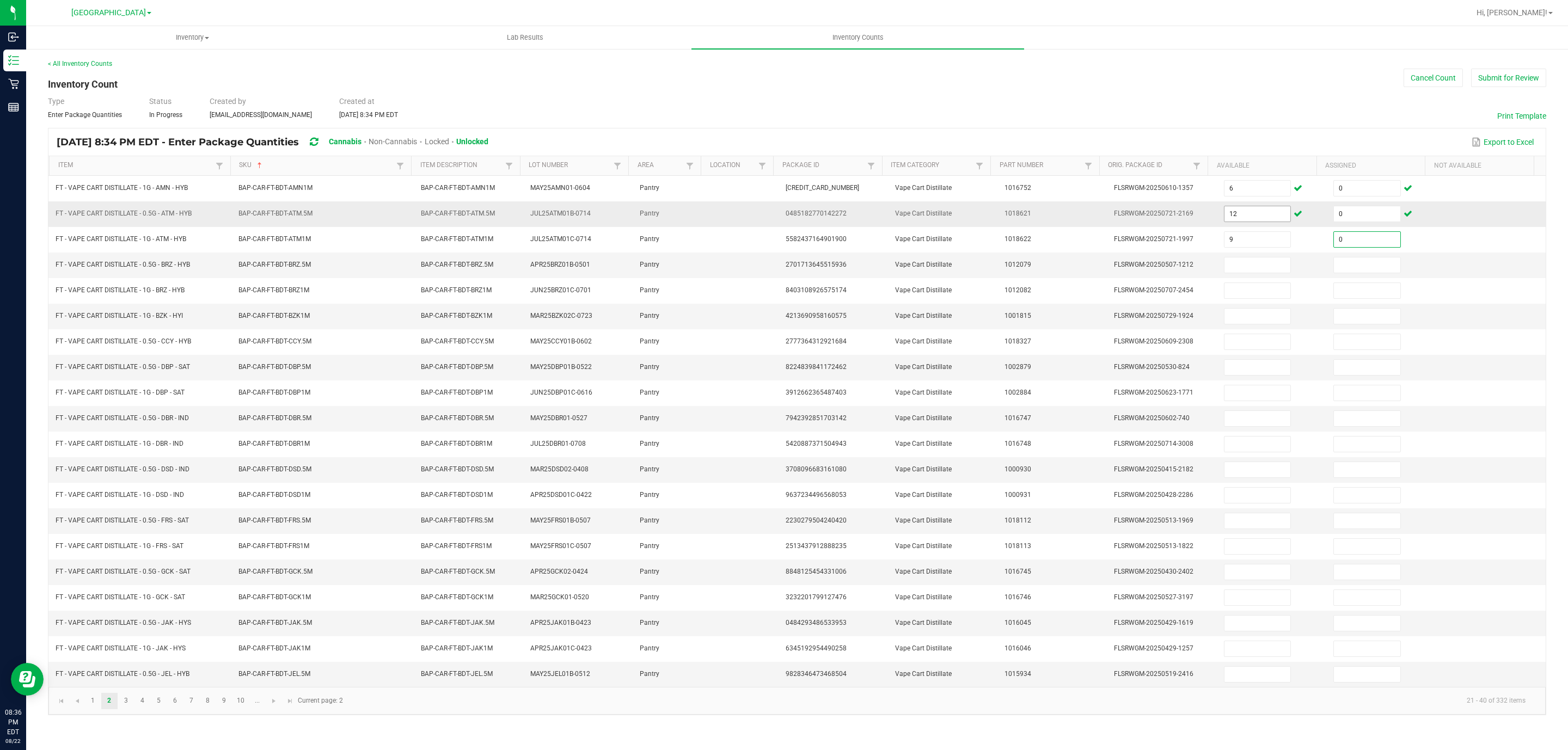
type input "0"
type input "6"
type input "0"
type input "12"
type input "0"
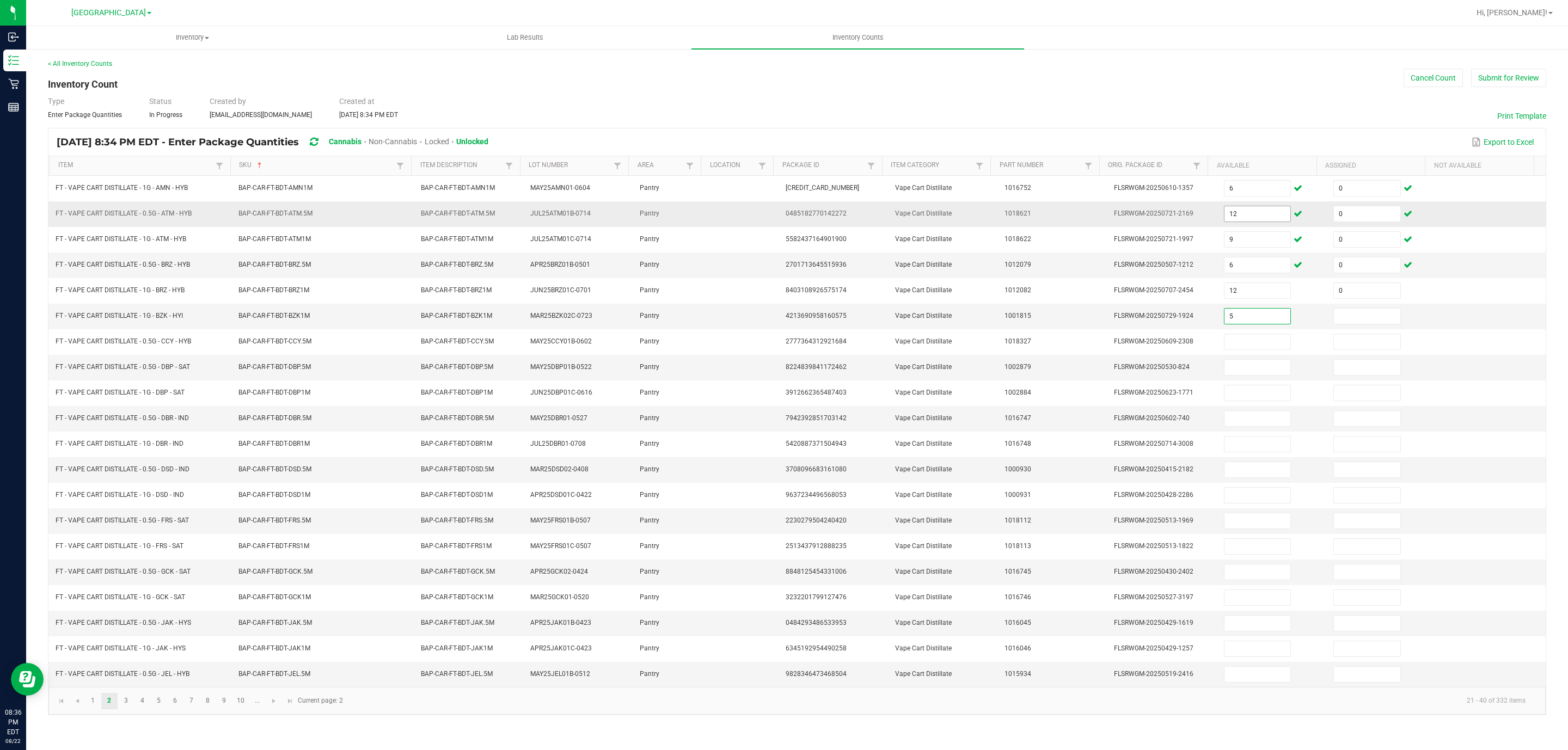
type input "5"
type input "0"
type input "2"
type input "0"
type input "2"
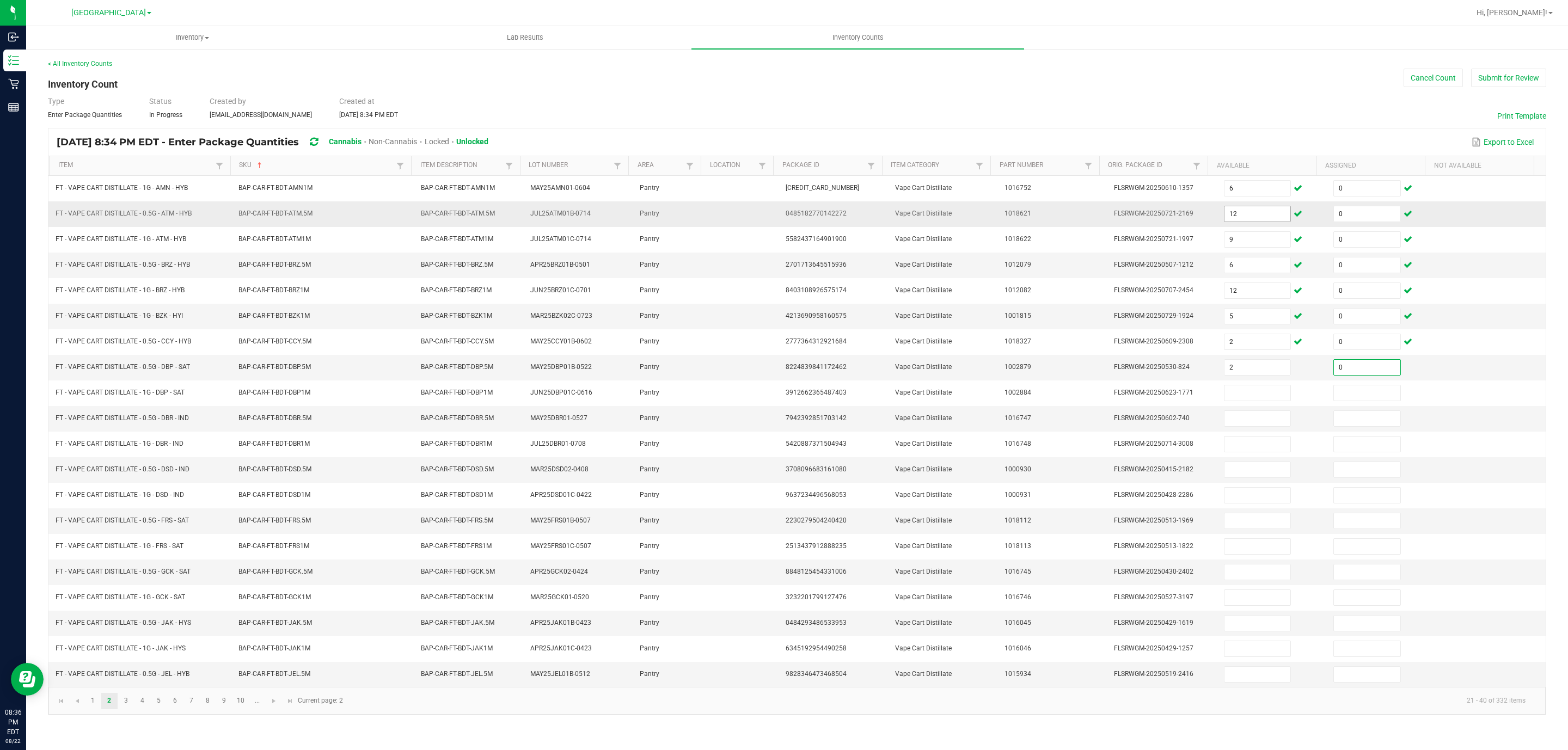
type input "0"
type input "10"
type input "0"
type input "5"
type input "0"
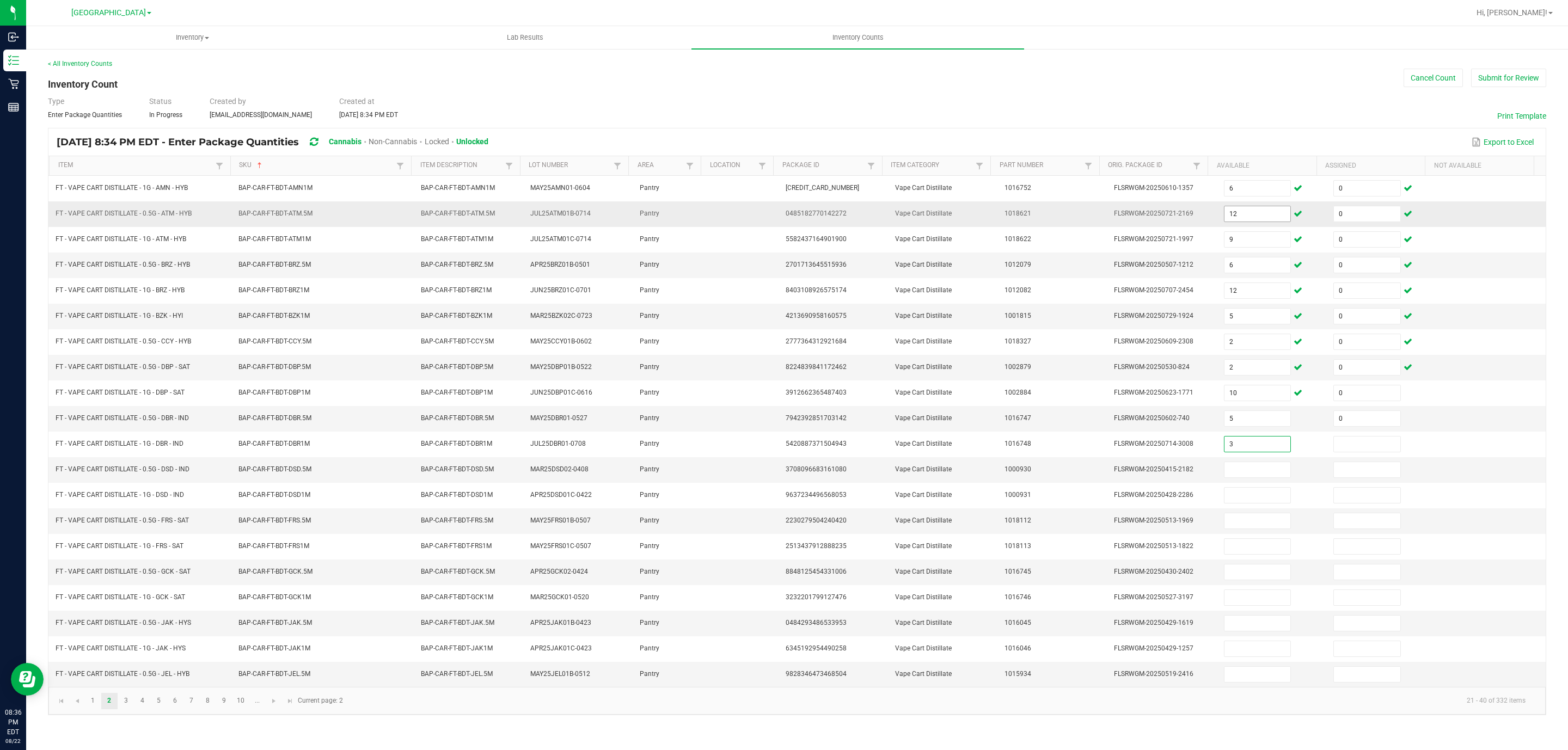
type input "3"
type input "0"
type input "2"
type input "0"
type input "12"
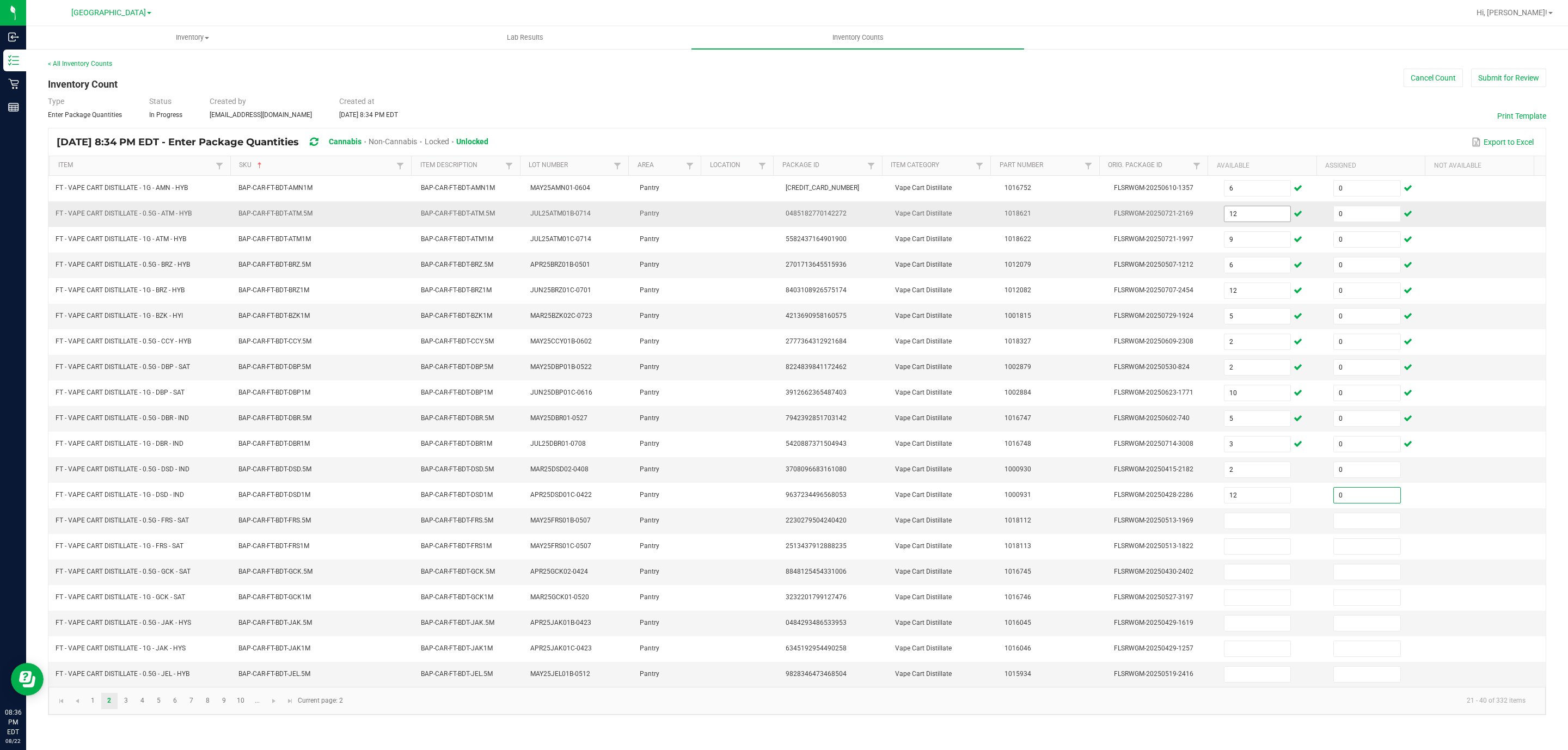
type input "0"
type input "1"
type input "0"
type input "10"
type input "0"
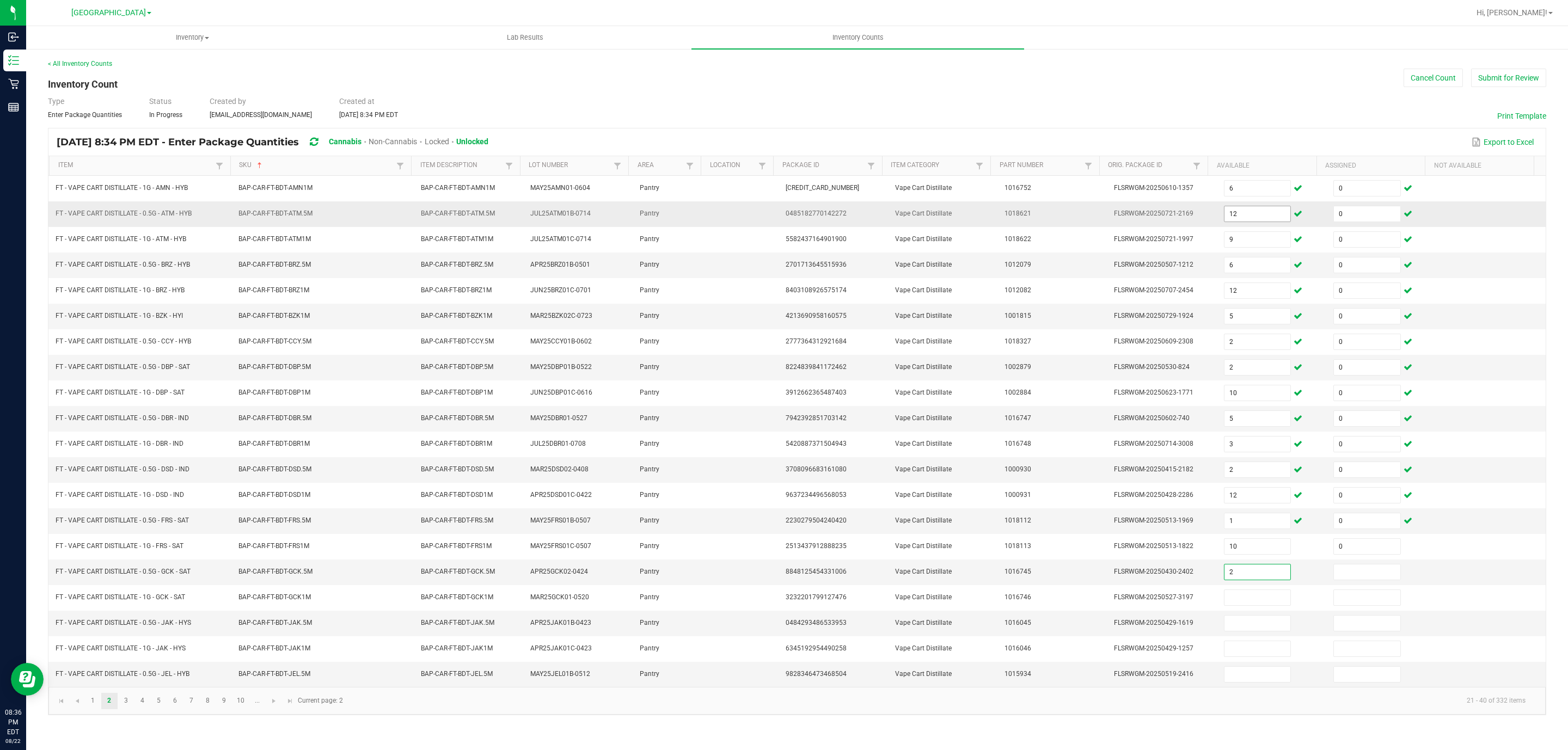
type input "2"
type input "0"
type input "4"
type input "0"
type input "9"
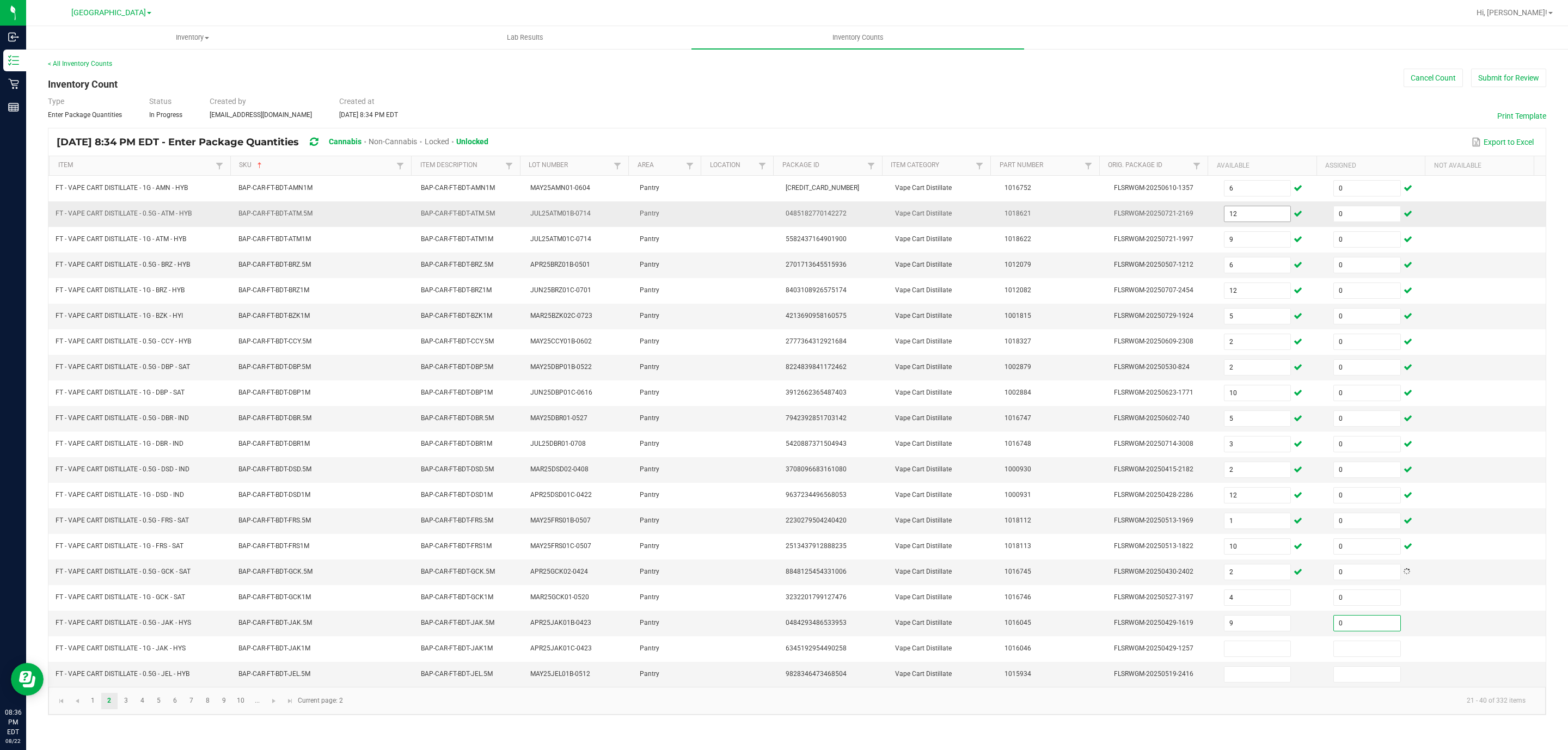
type input "0"
type input "5"
type input "0"
type input "2"
type input "0"
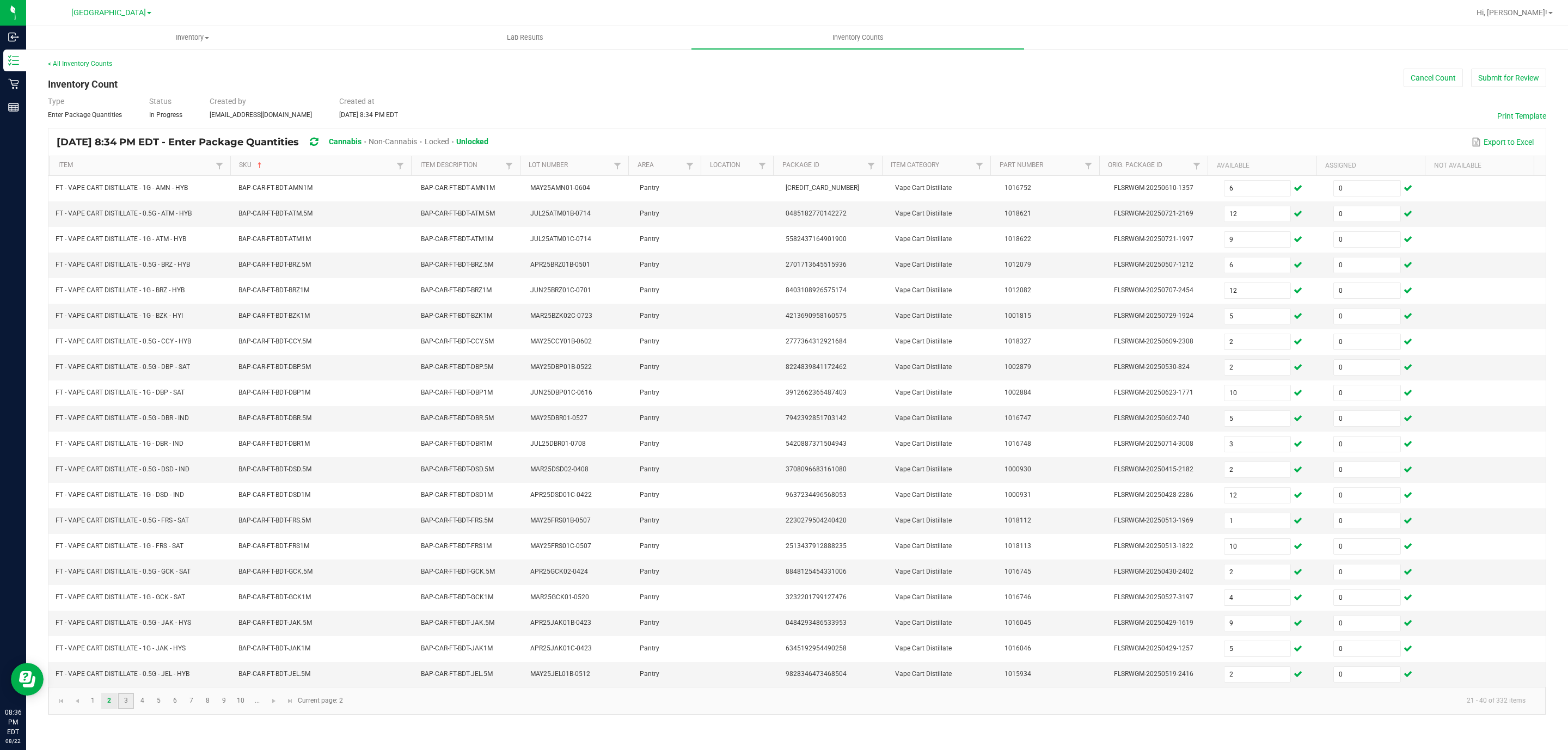
click at [126, 709] on link "3" at bounding box center [126, 701] width 16 height 17
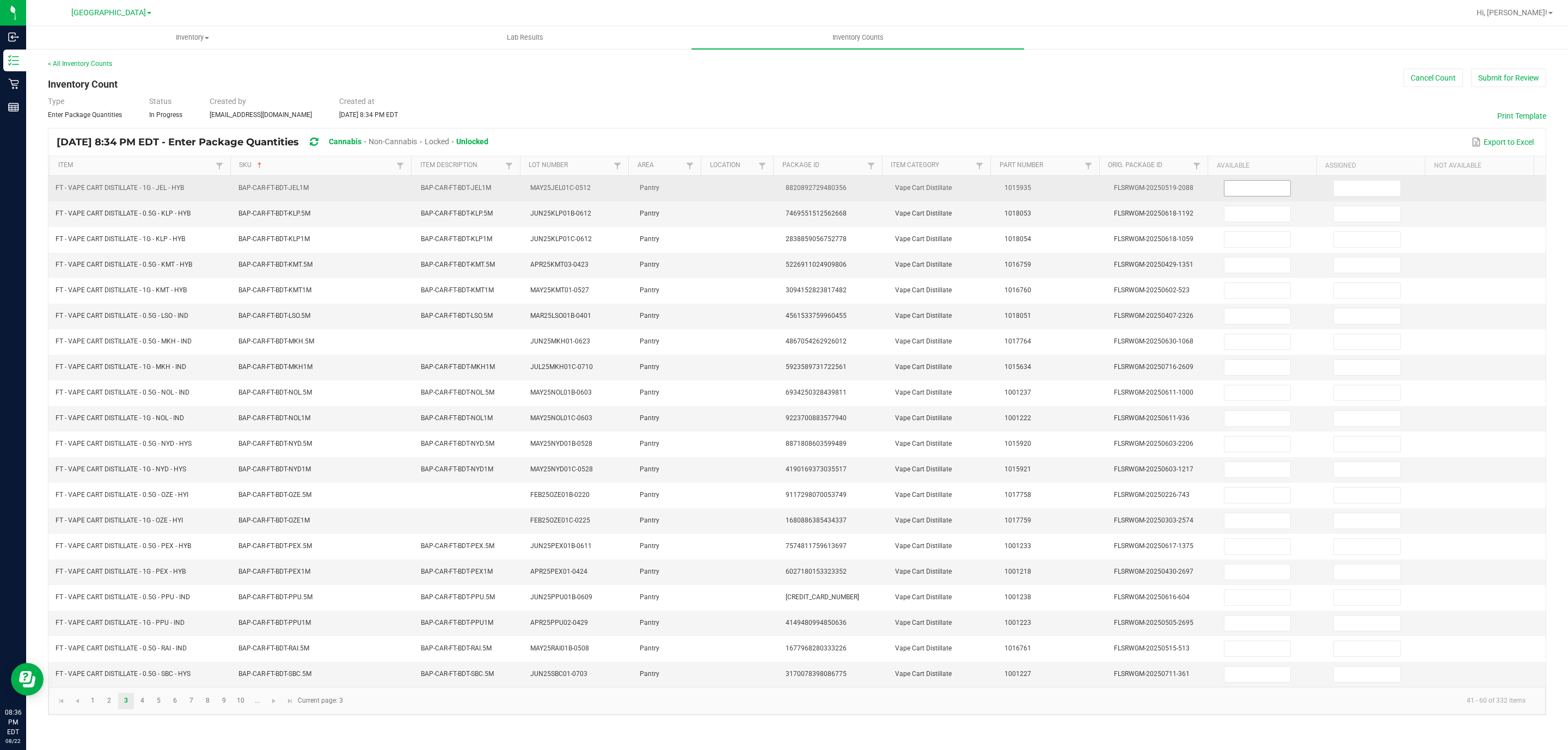
click at [1233, 186] on input at bounding box center [1257, 188] width 66 height 15
type input "12"
type input "0"
type input "11"
type input "0"
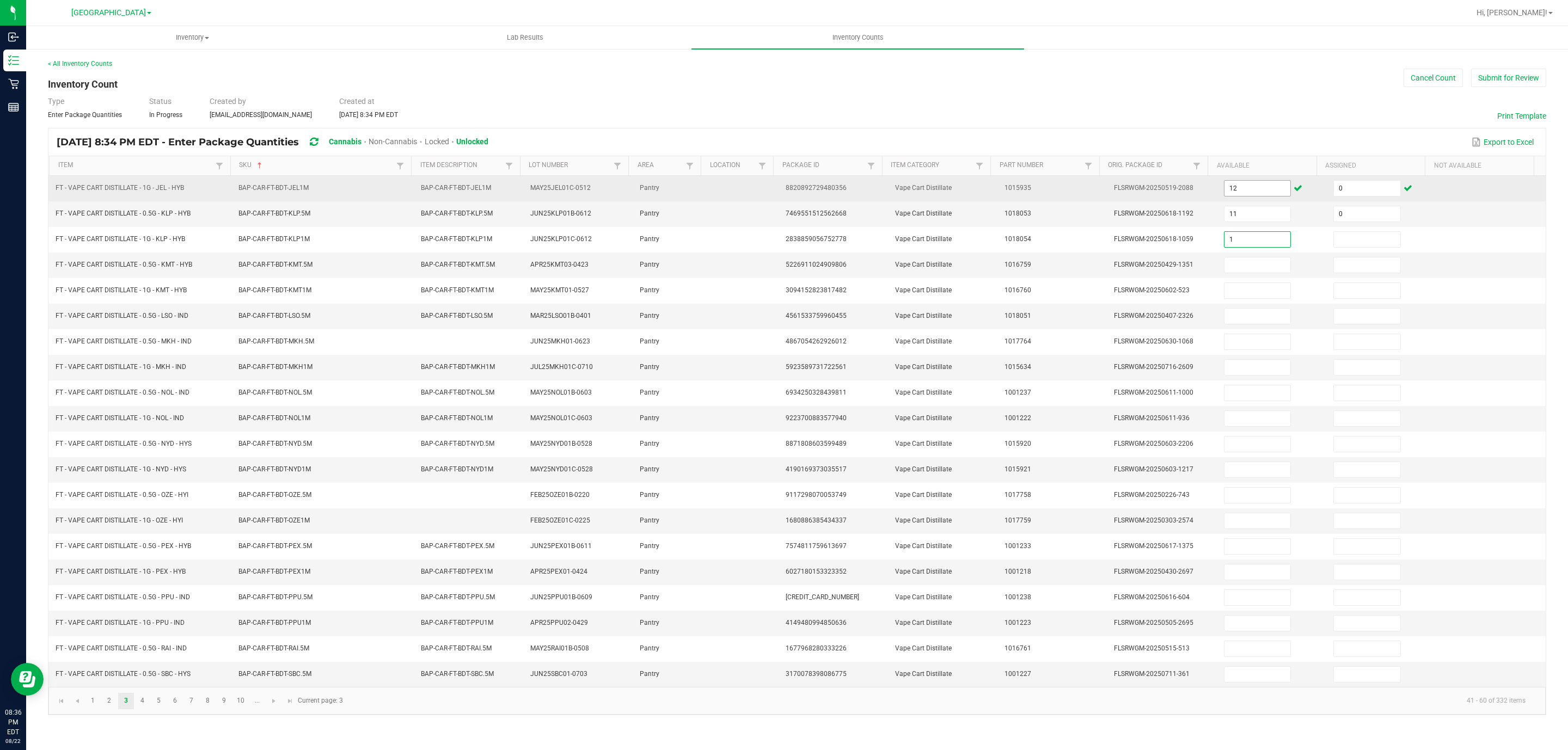
type input "1"
type input "0"
type input "1"
type input "0"
type input "7"
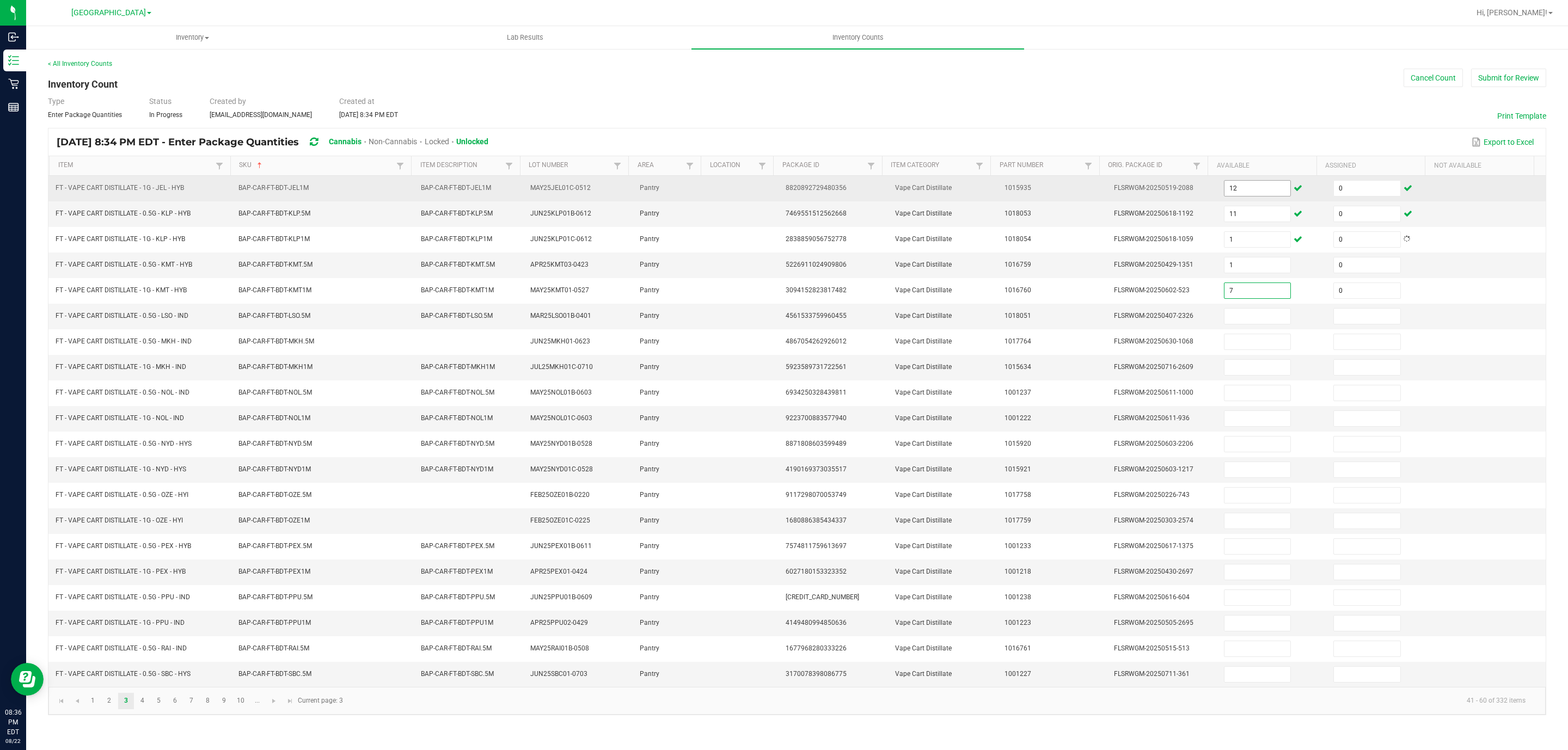
type input "0"
type input "12"
type input "0"
type input "10"
type input "0"
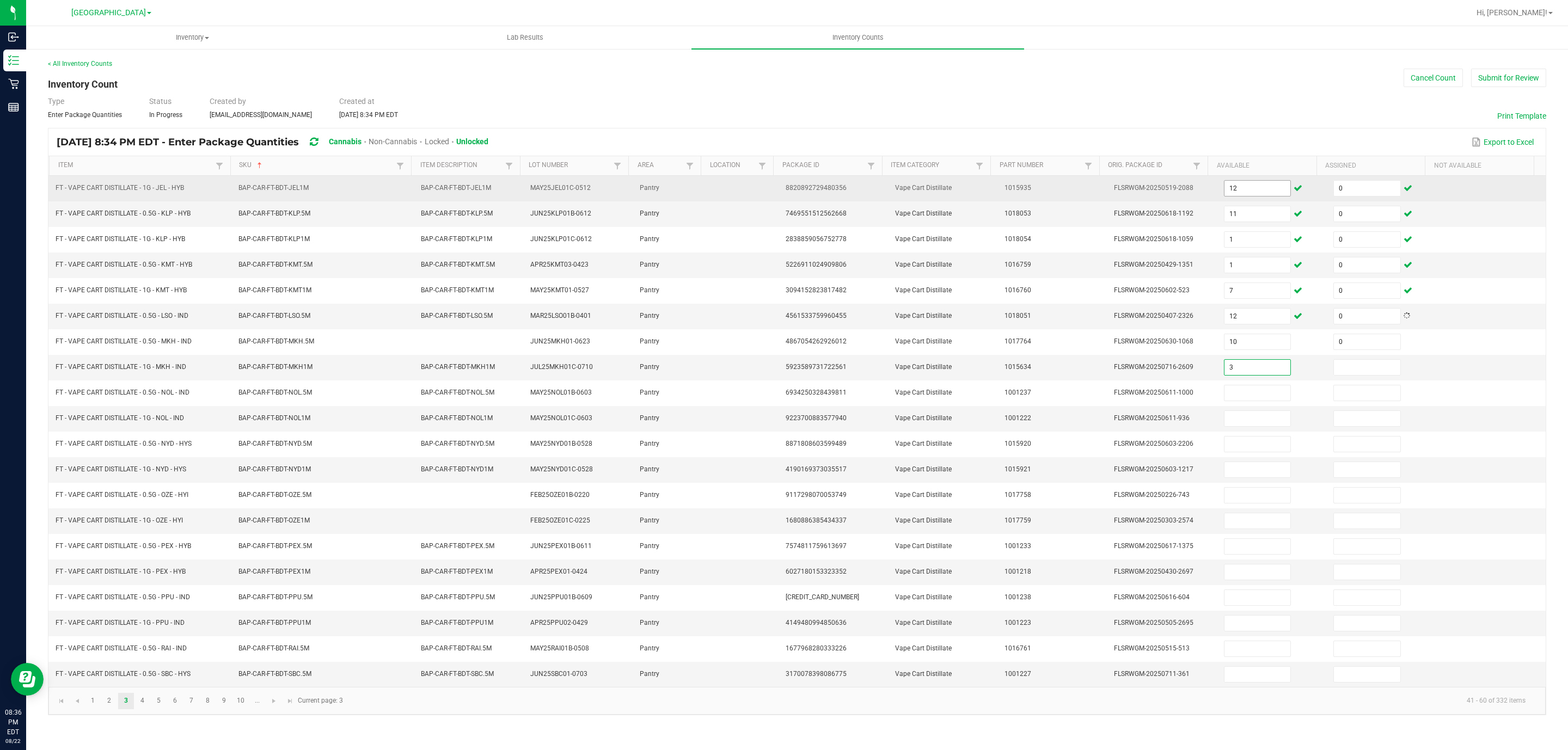
type input "3"
type input "0"
type input "1"
type input "0"
type input "12"
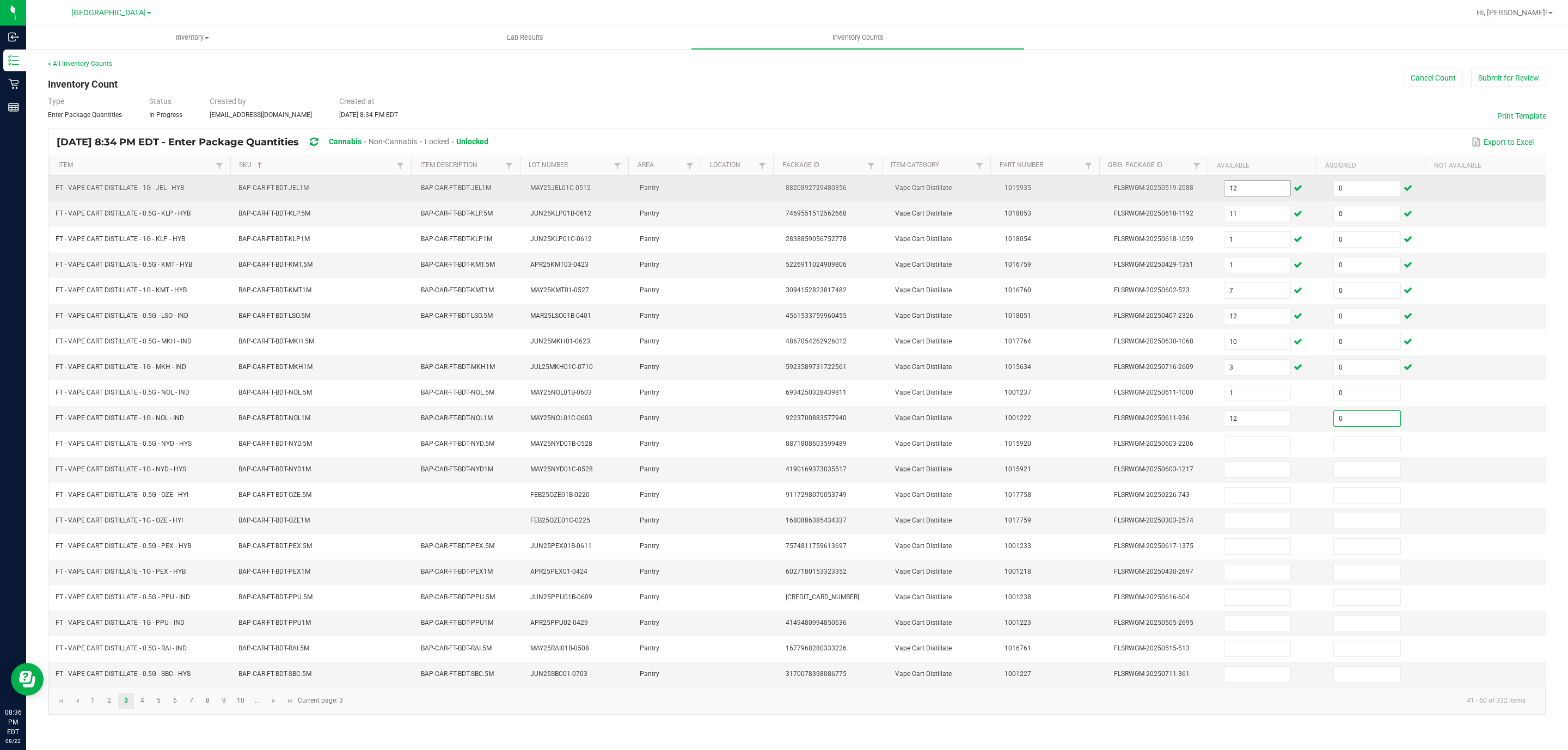
type input "0"
type input "9"
type input "0"
type input "6"
type input "0"
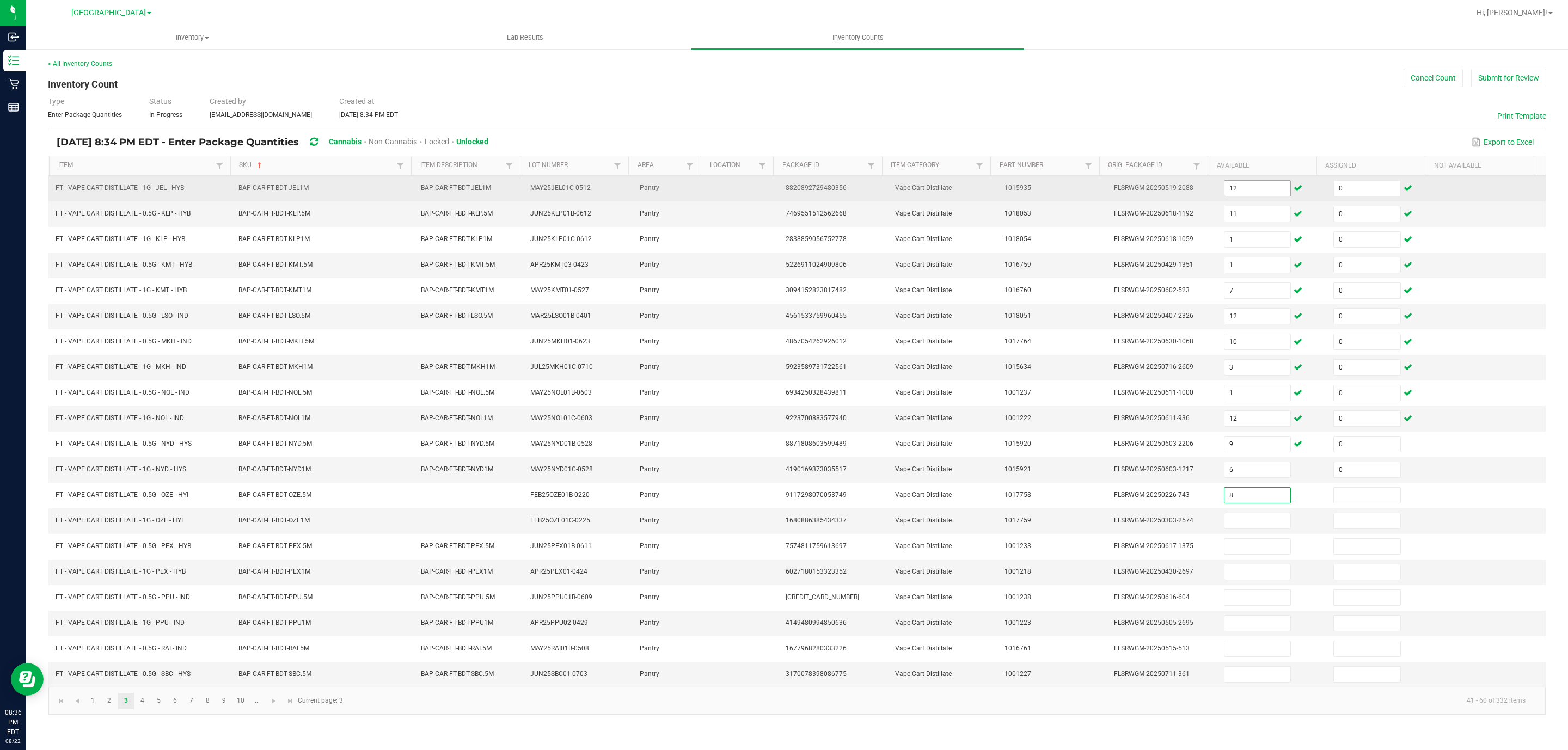
type input "8"
type input "0"
type input "7"
type input "0"
type input "11"
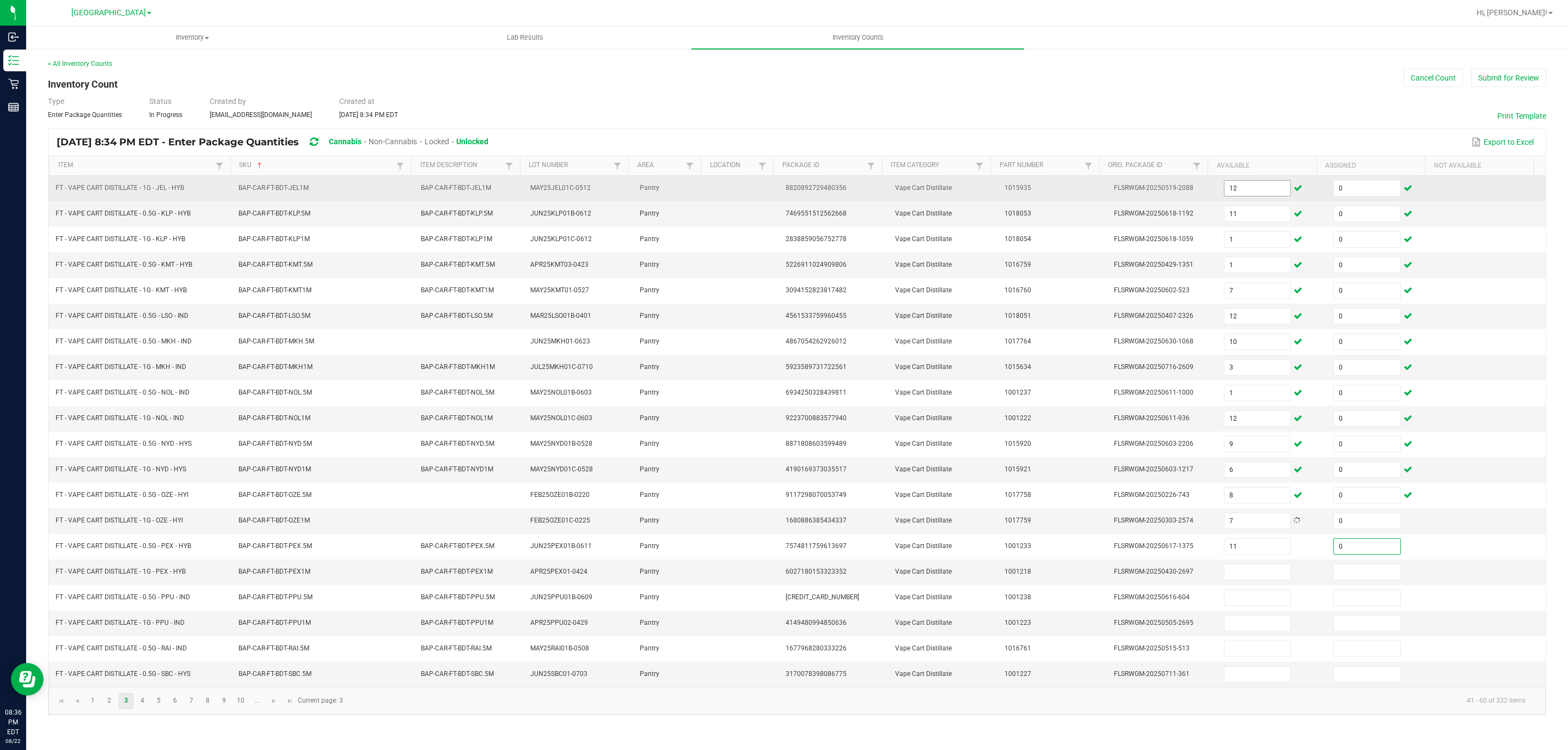
type input "0"
type input "3"
type input "0"
type input "3"
type input "0"
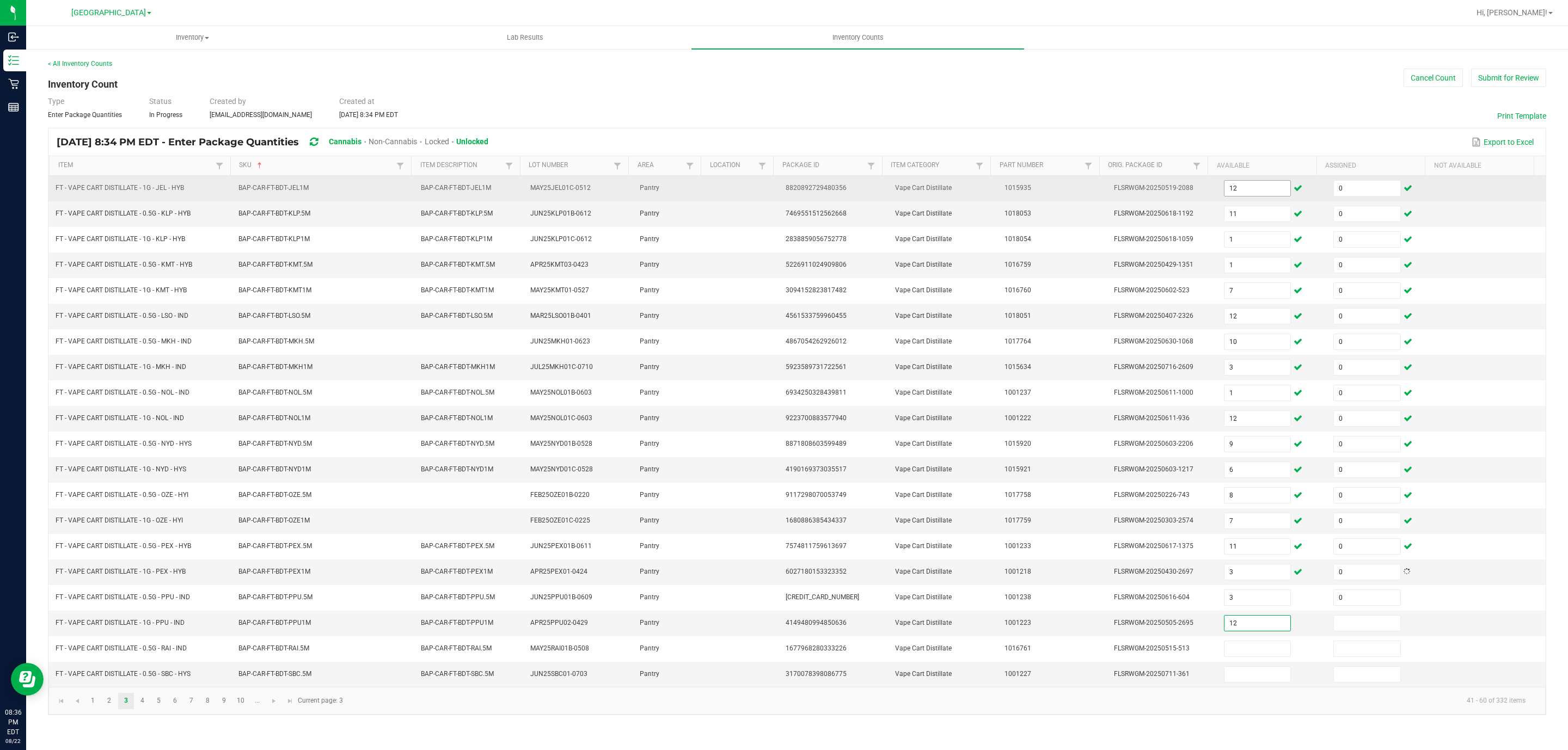
type input "12"
type input "0"
type input "6"
type input "0"
type input "1"
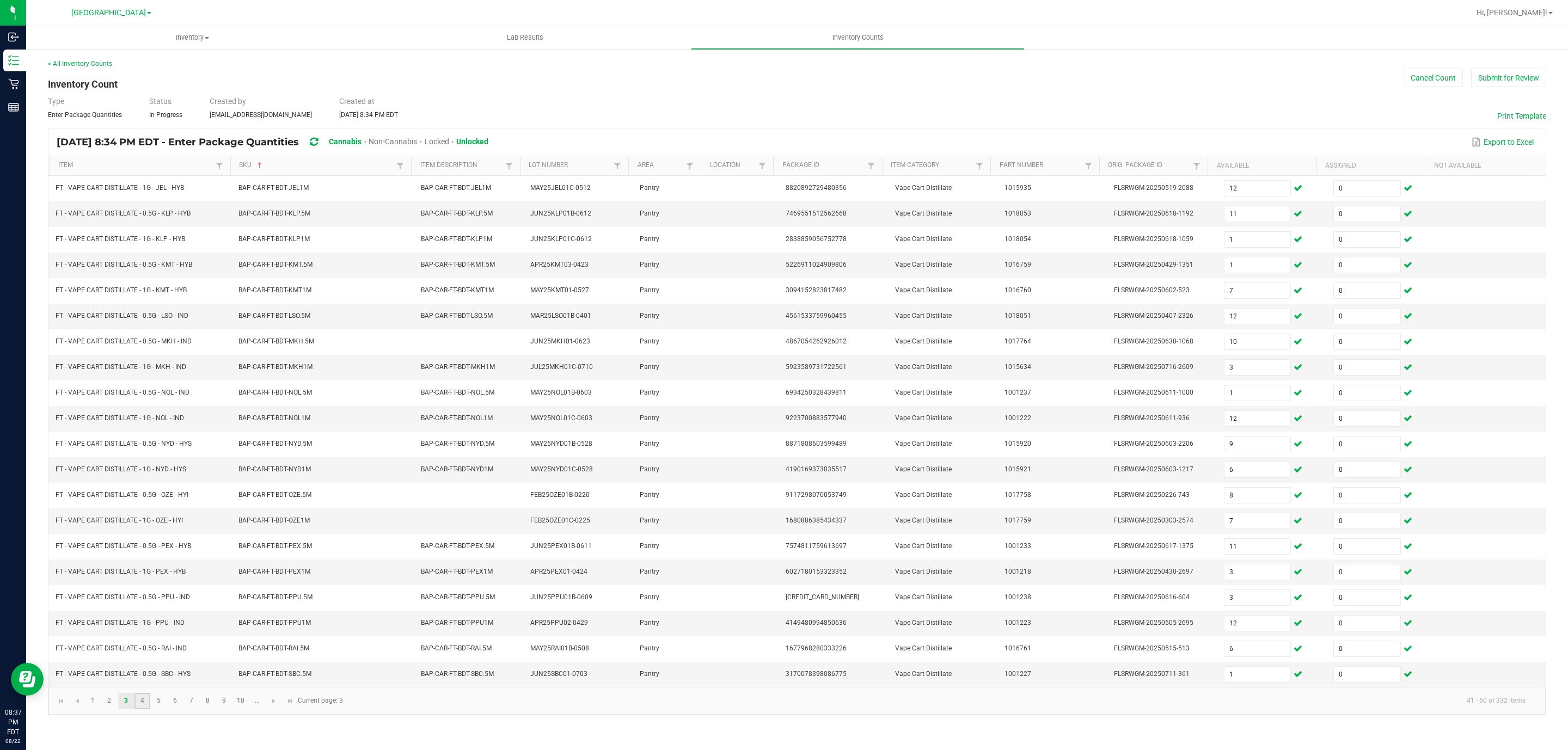
click at [141, 709] on link "4" at bounding box center [142, 701] width 16 height 17
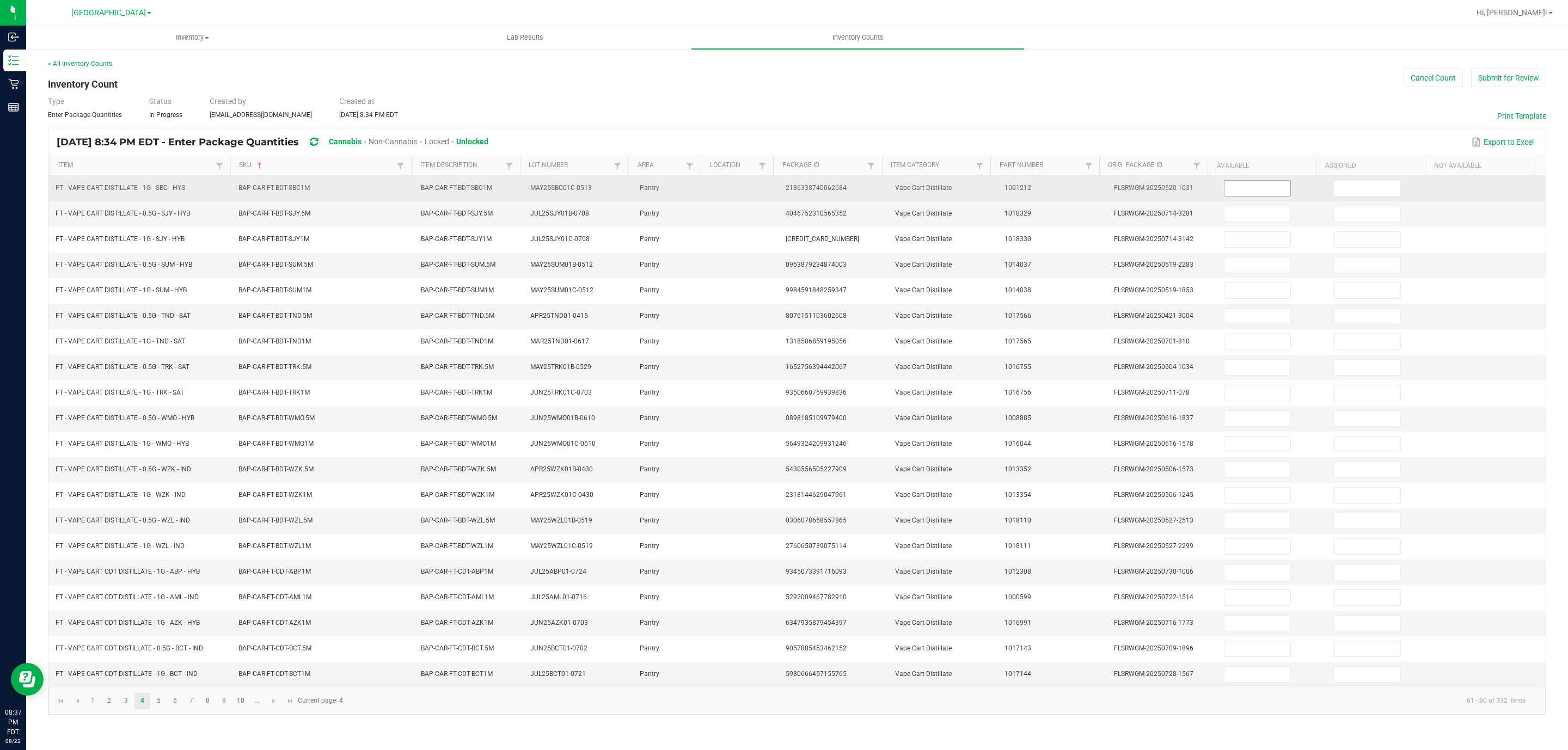
click at [1224, 189] on input at bounding box center [1257, 188] width 66 height 15
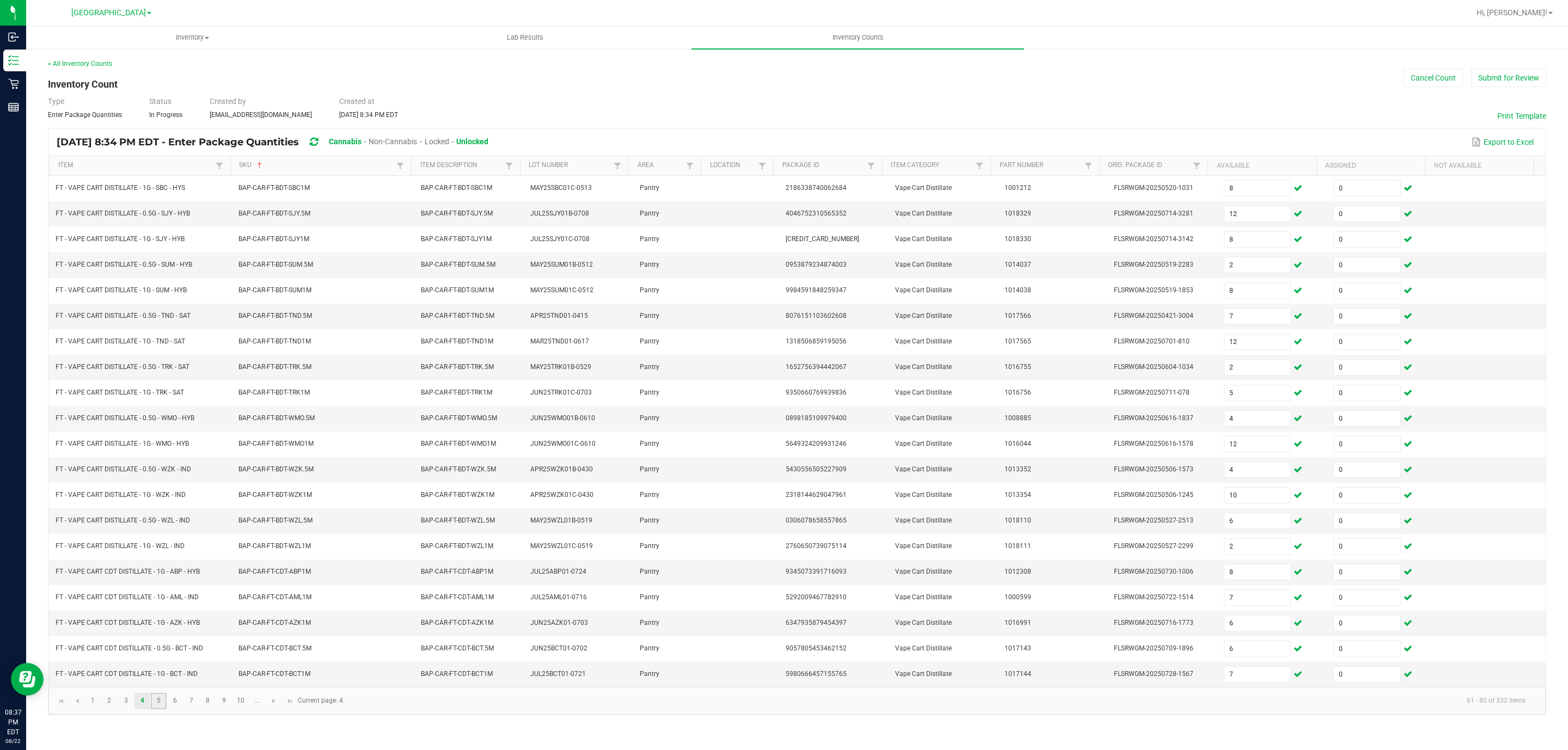
click at [161, 709] on link "5" at bounding box center [158, 701] width 16 height 17
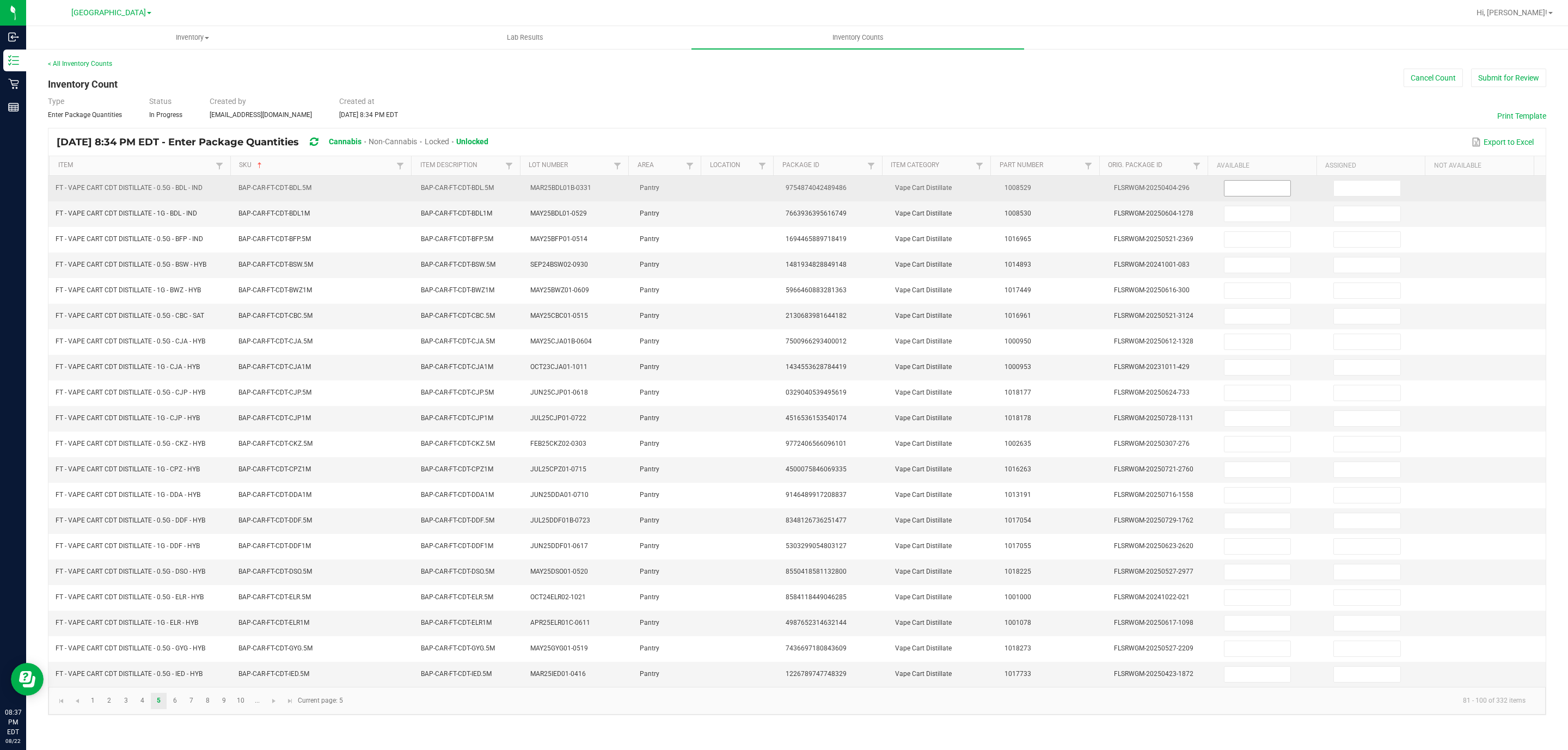
click at [1250, 191] on input at bounding box center [1257, 188] width 66 height 15
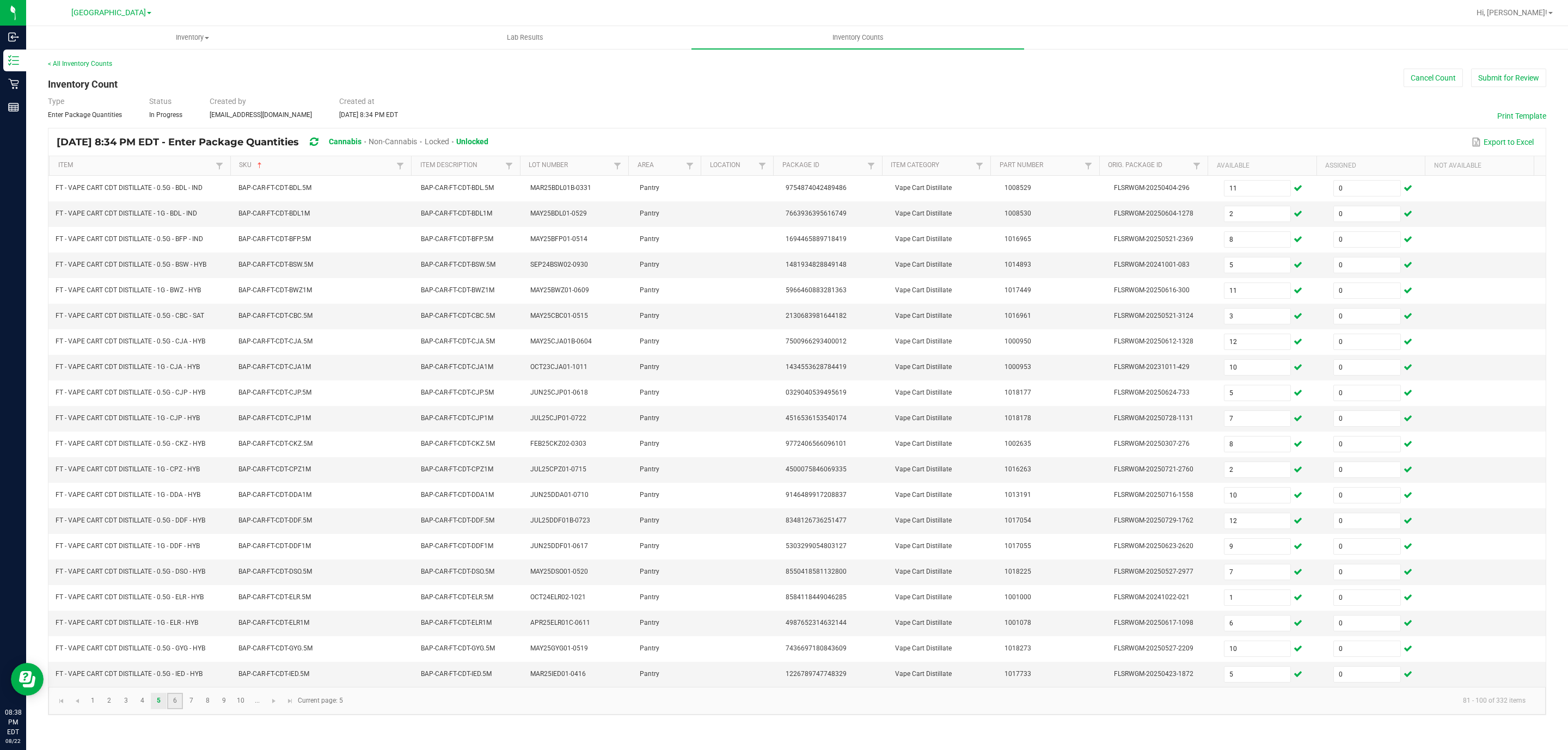
click at [169, 709] on link "6" at bounding box center [175, 701] width 16 height 17
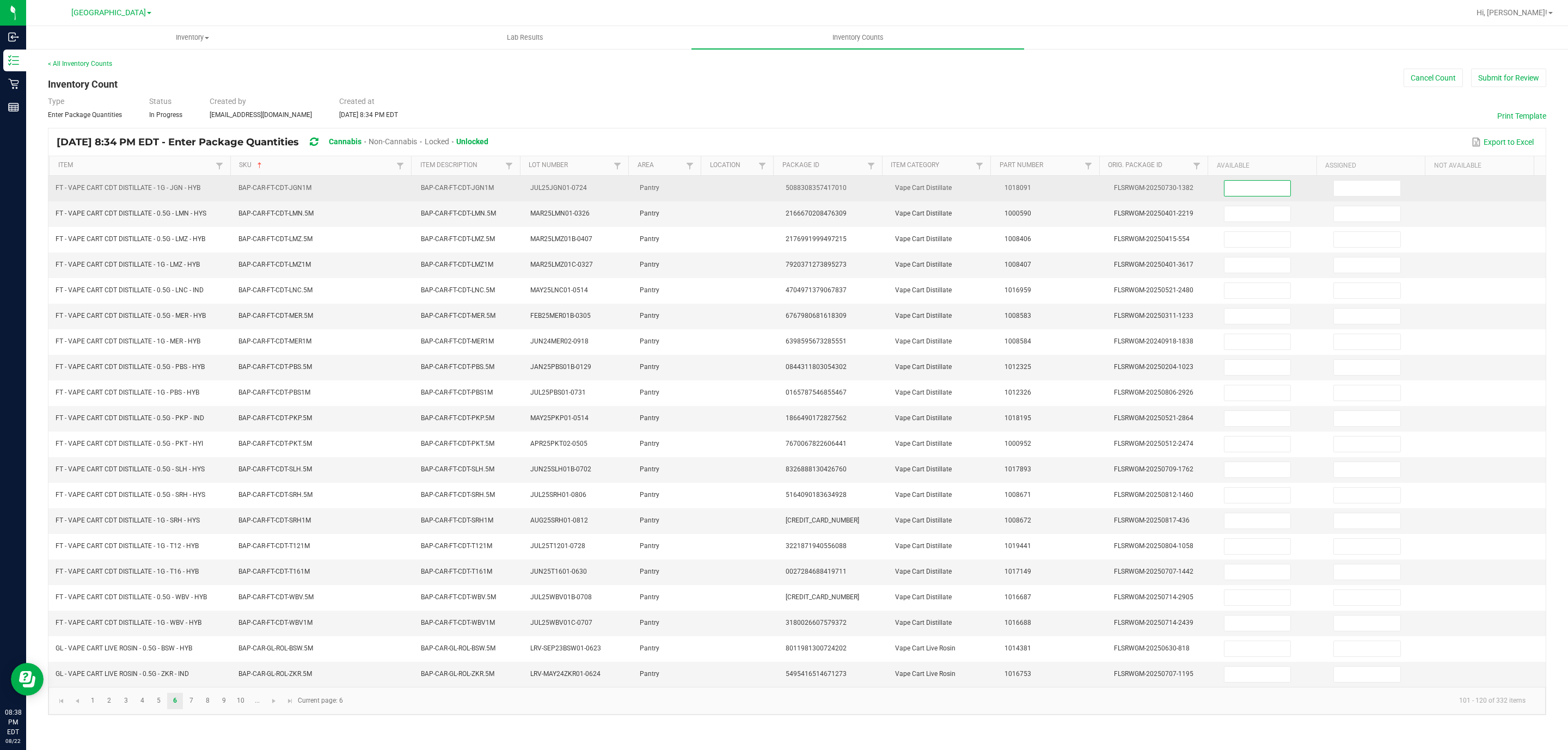
click at [1253, 195] on input at bounding box center [1257, 188] width 66 height 15
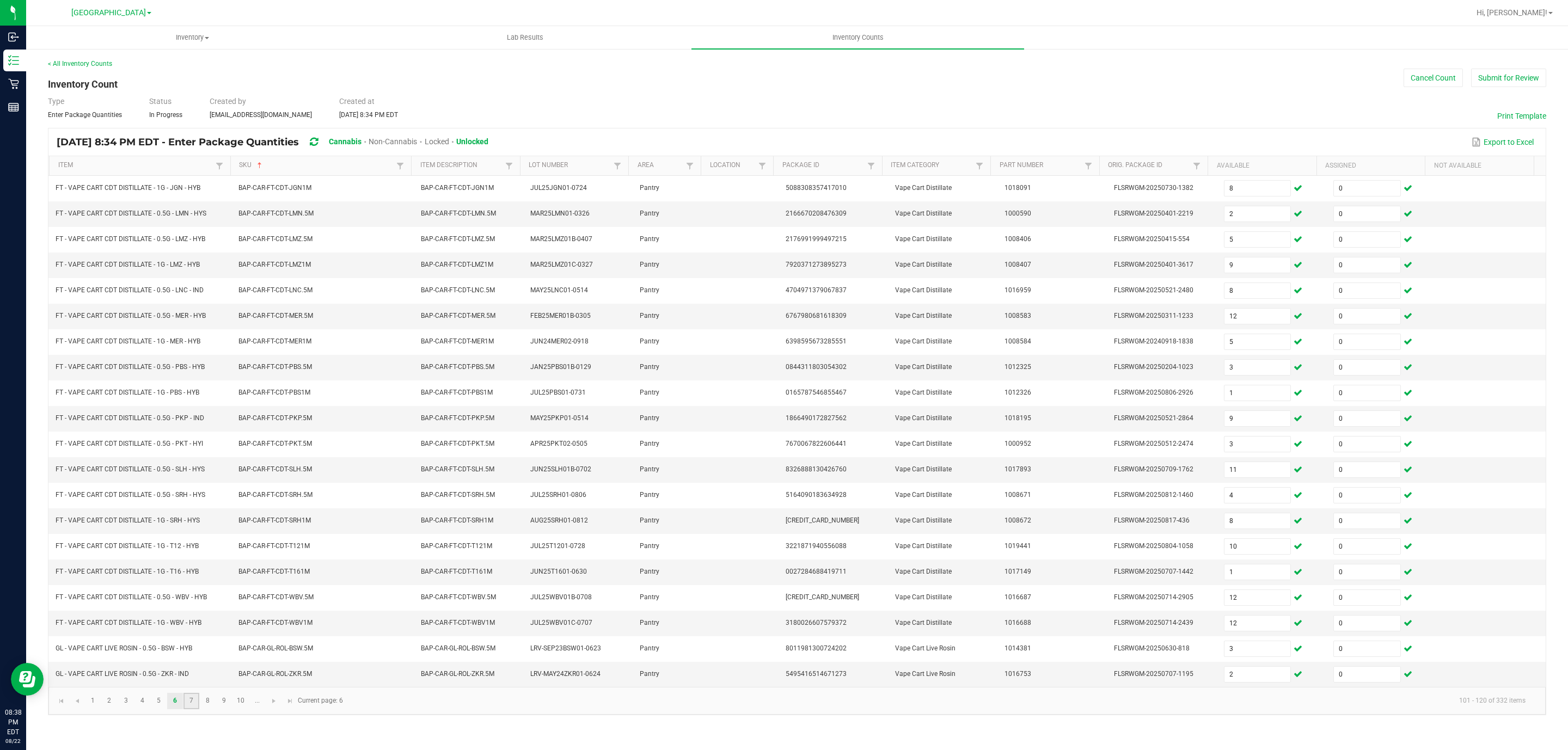
click at [186, 709] on link "7" at bounding box center [191, 701] width 16 height 17
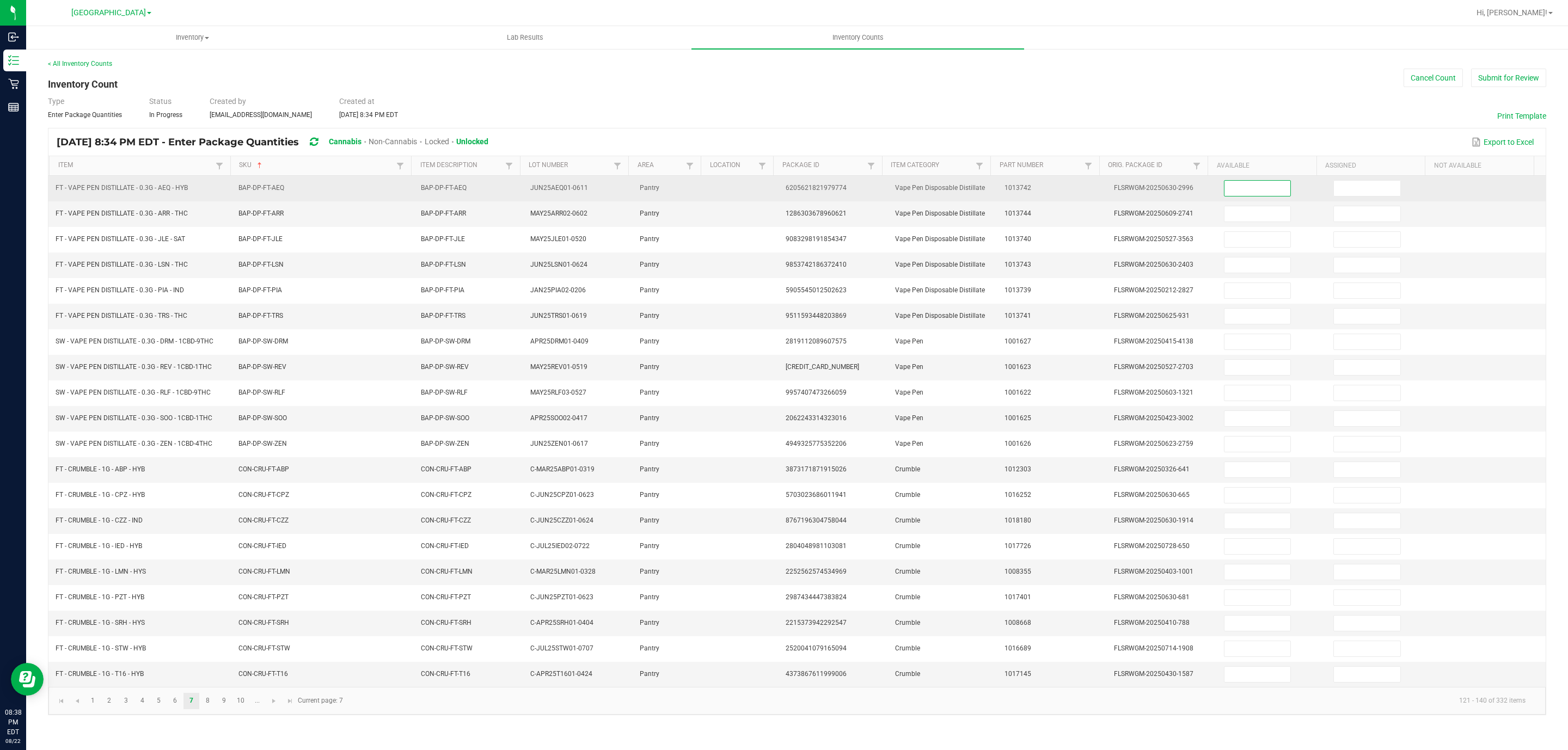
click at [1224, 188] on input at bounding box center [1257, 188] width 66 height 15
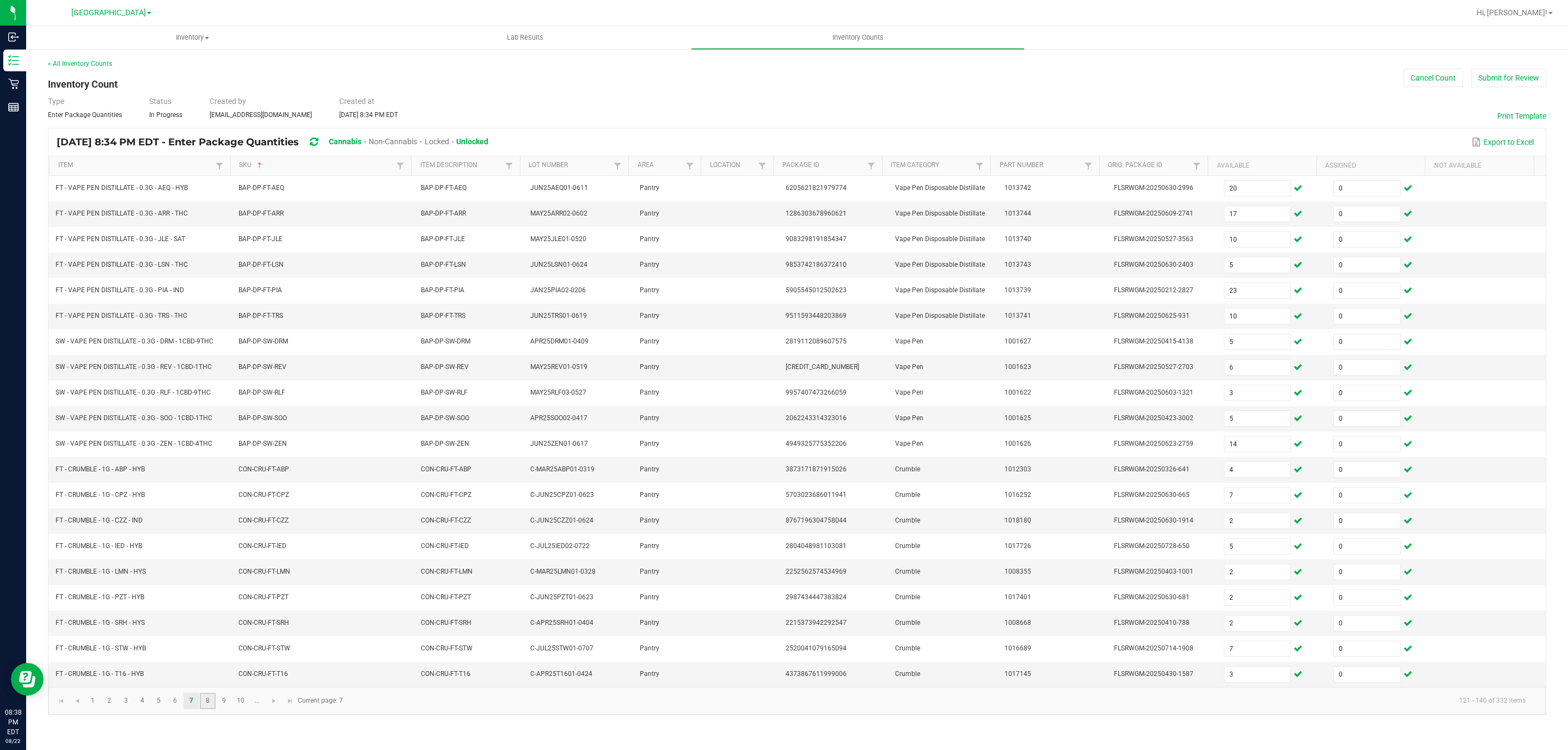
click at [204, 709] on link "8" at bounding box center [207, 701] width 16 height 17
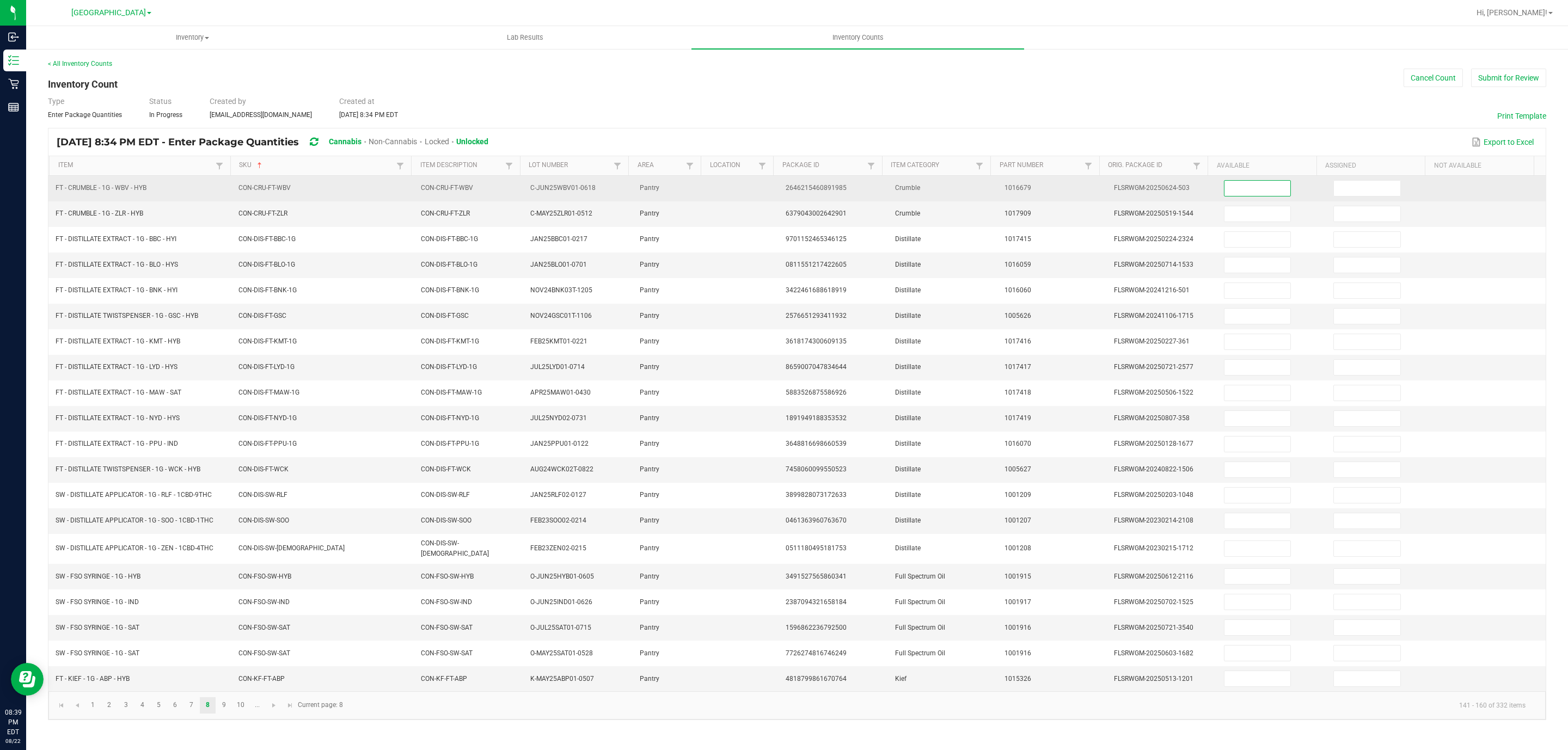
click at [1227, 186] on input at bounding box center [1257, 188] width 66 height 15
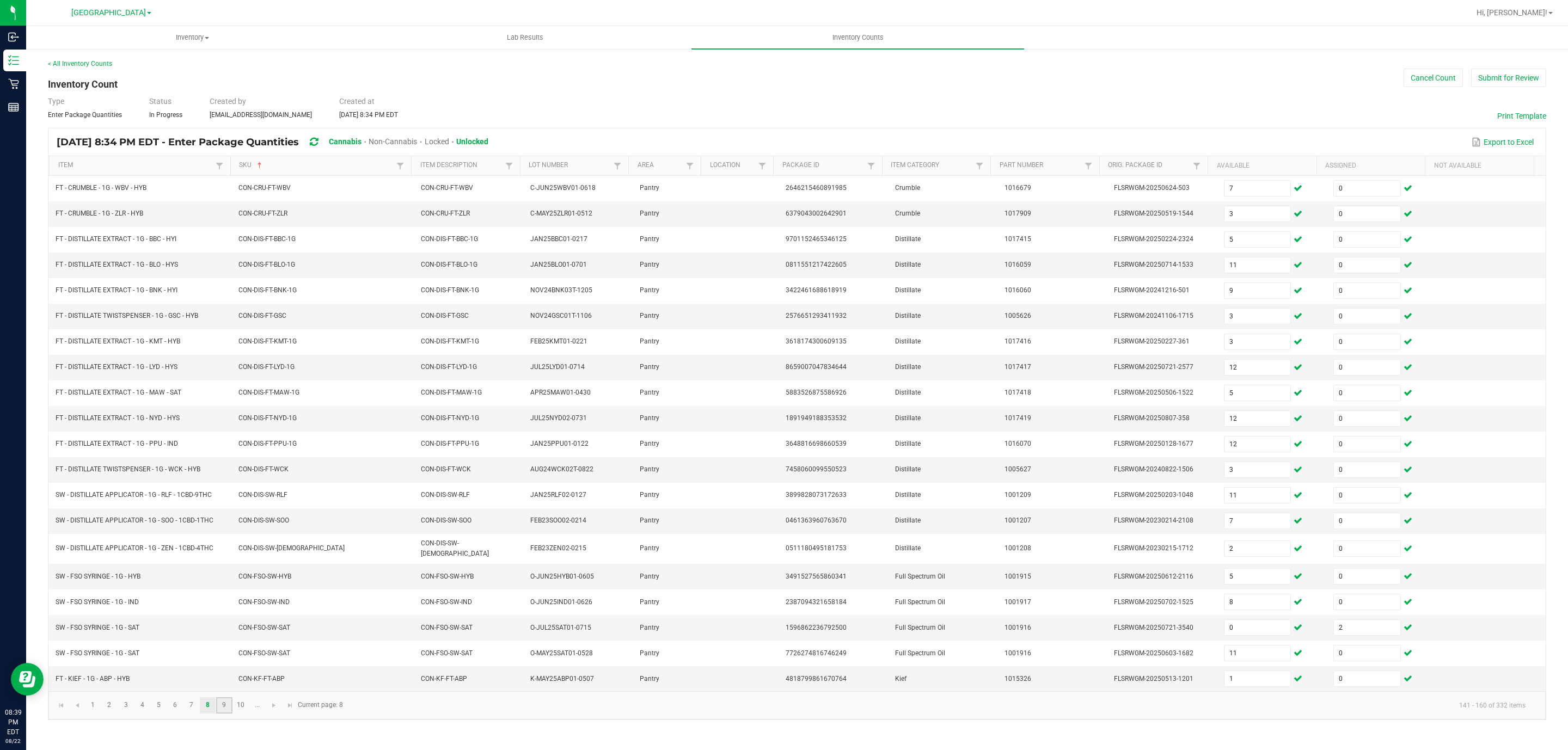
click at [222, 714] on link "9" at bounding box center [224, 706] width 16 height 17
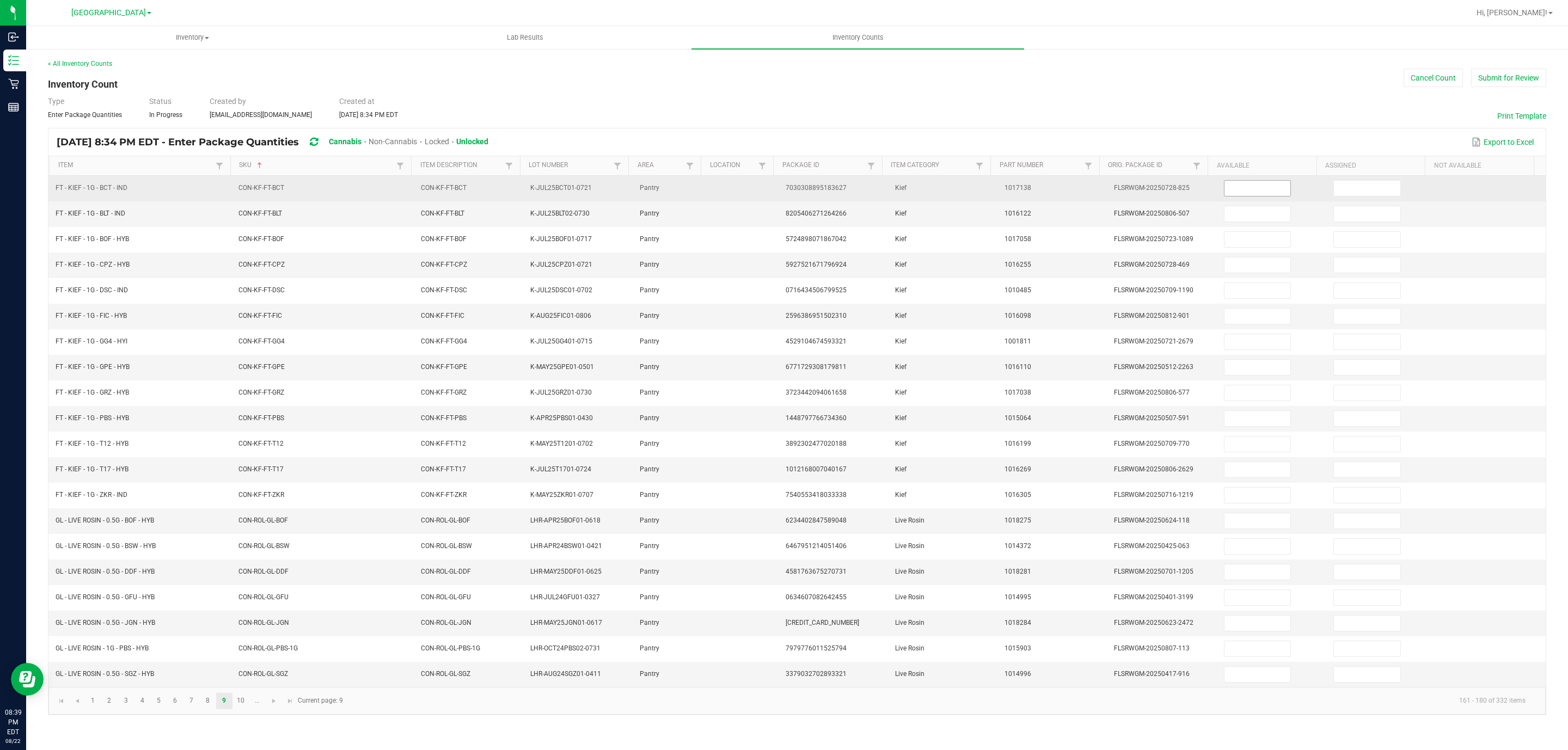
click at [1243, 191] on input at bounding box center [1257, 188] width 66 height 15
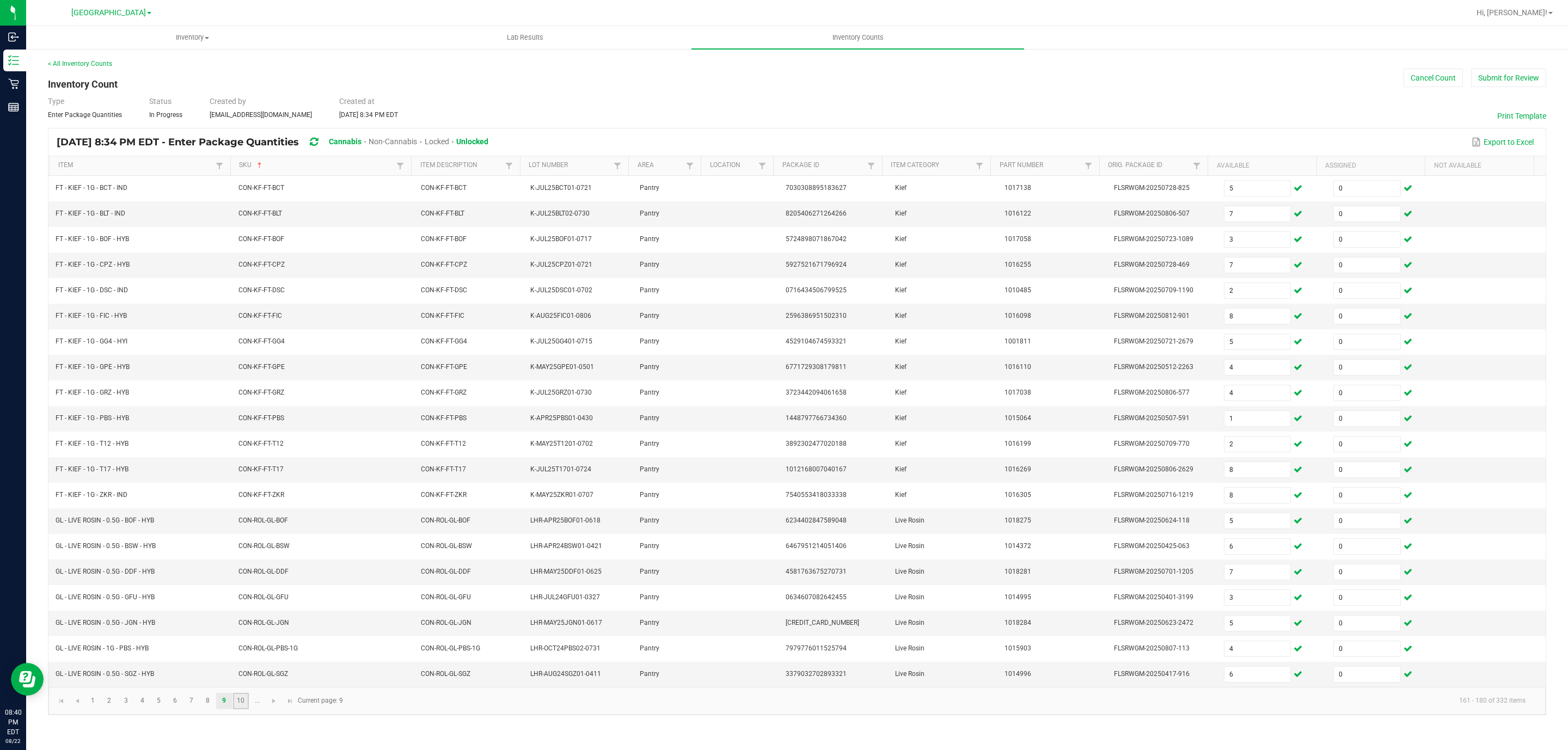
click at [237, 709] on link "10" at bounding box center [241, 701] width 16 height 17
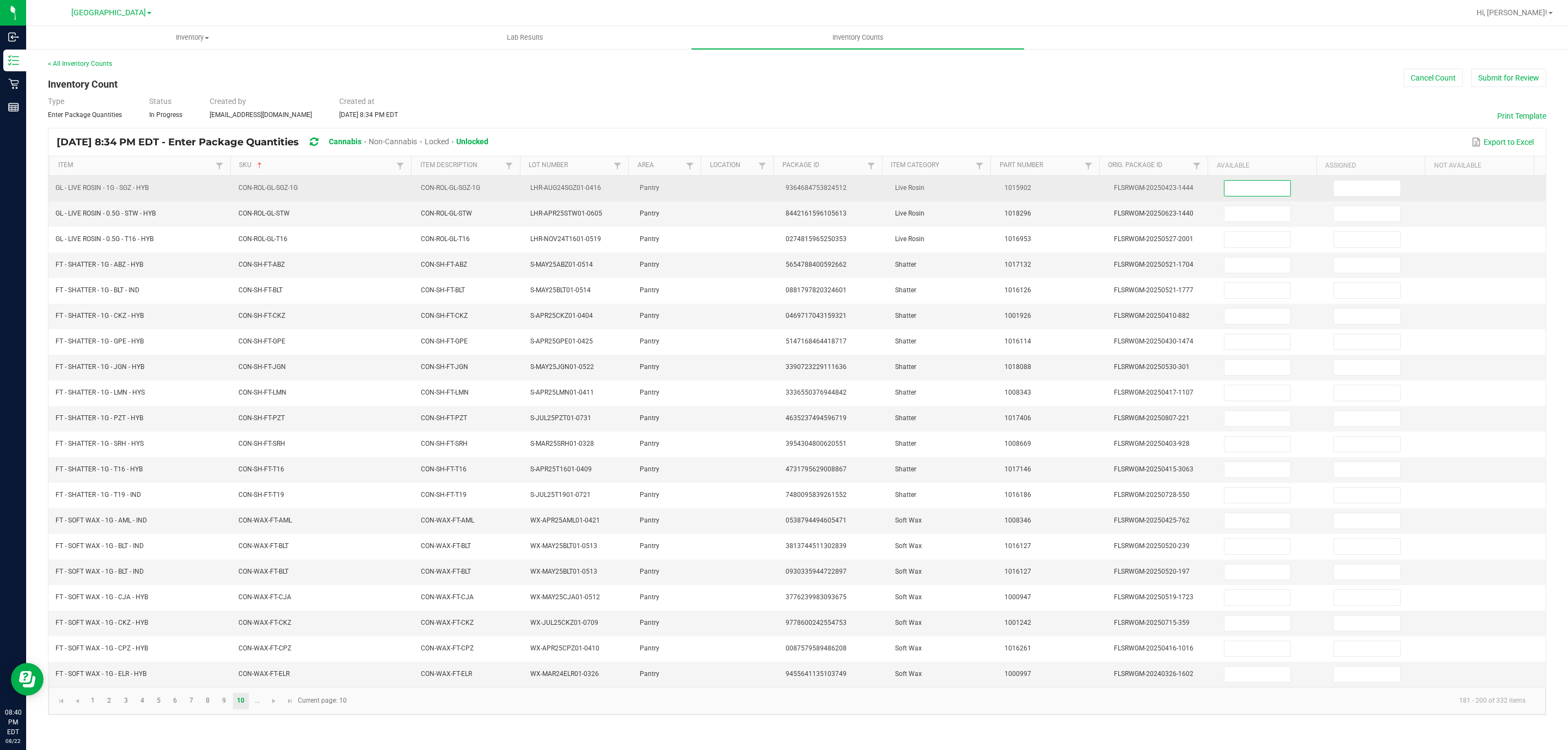
click at [1235, 190] on input at bounding box center [1257, 188] width 66 height 15
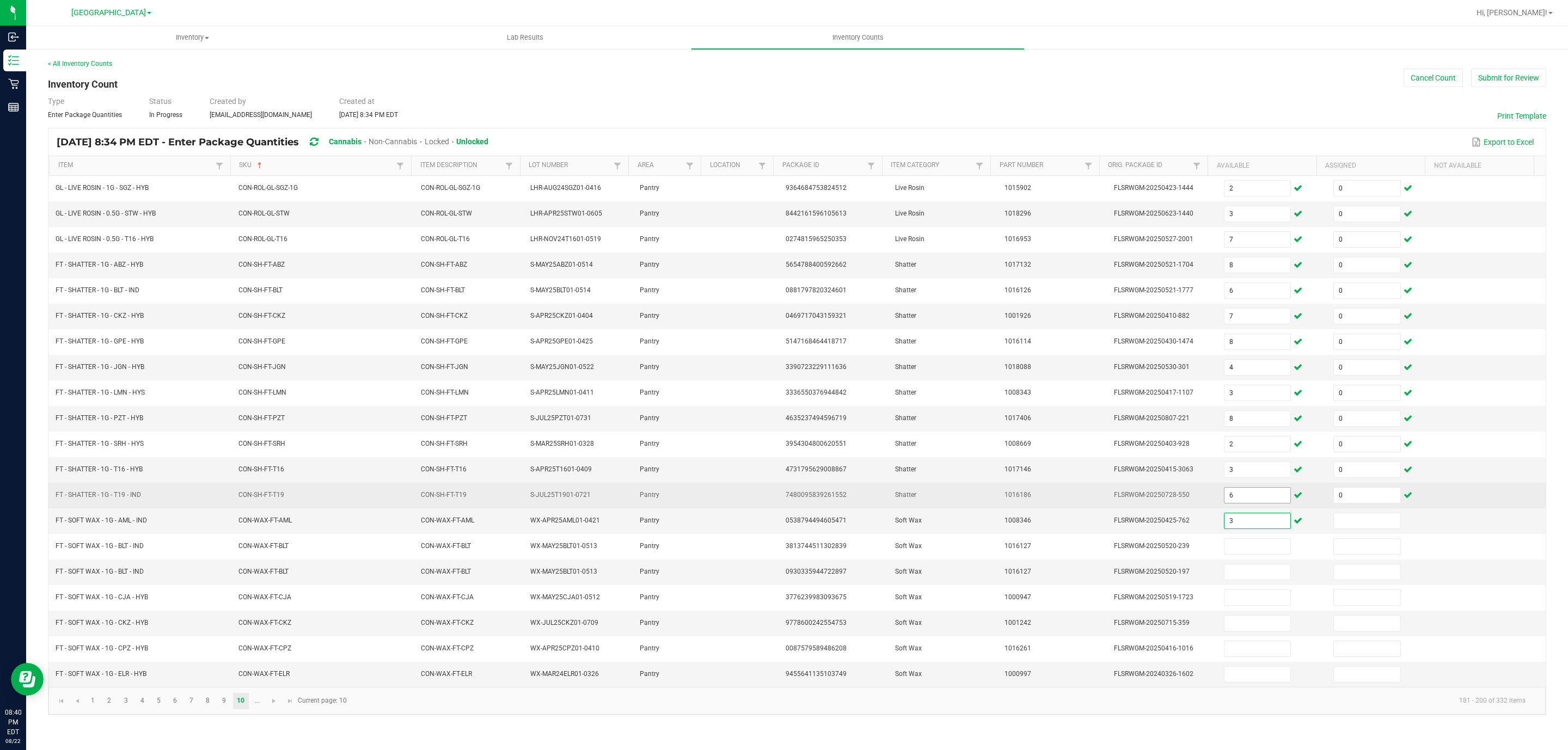
click at [1248, 503] on input "6" at bounding box center [1257, 495] width 66 height 15
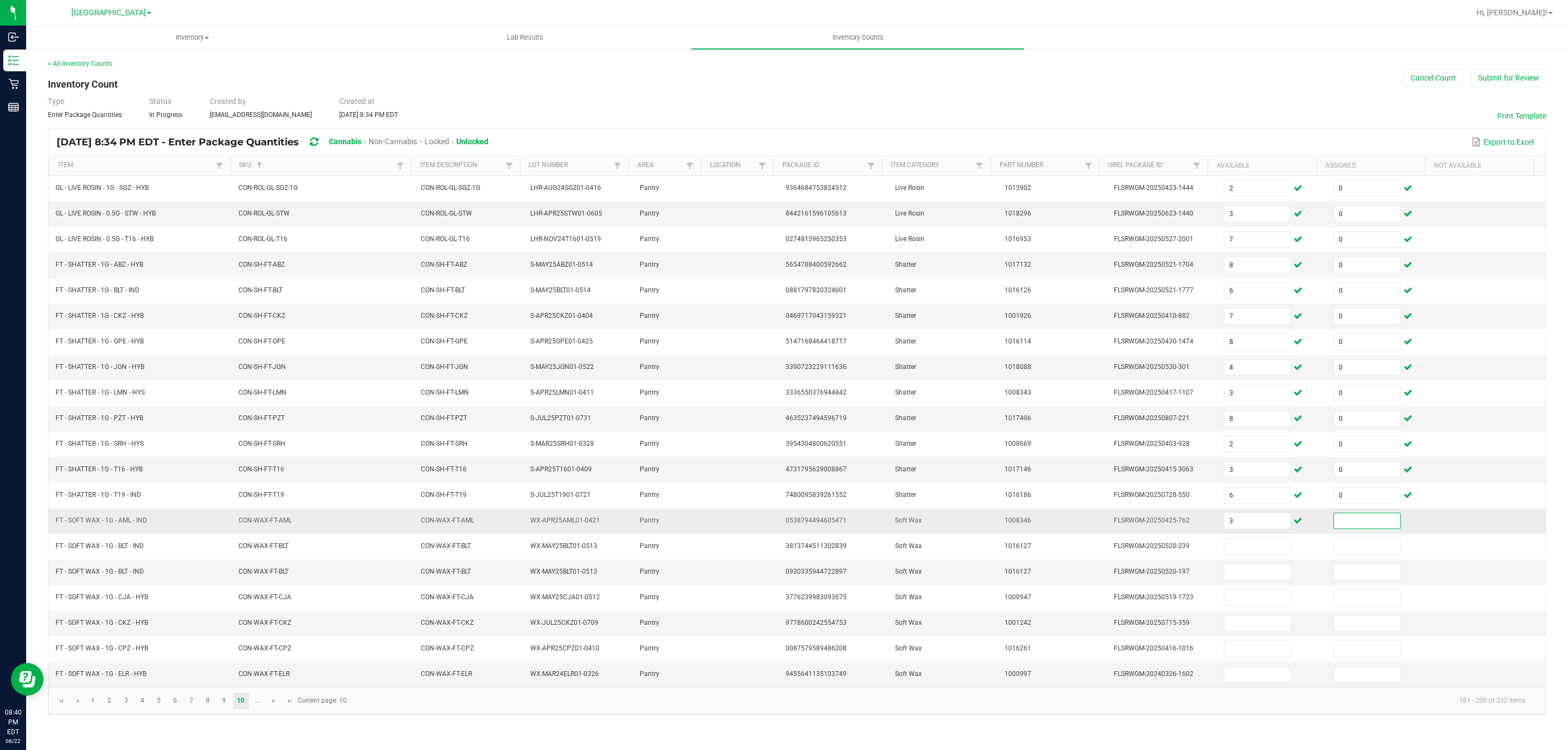
click at [1337, 525] on input at bounding box center [1367, 521] width 66 height 15
click at [275, 706] on span "Go to the next page" at bounding box center [274, 701] width 9 height 9
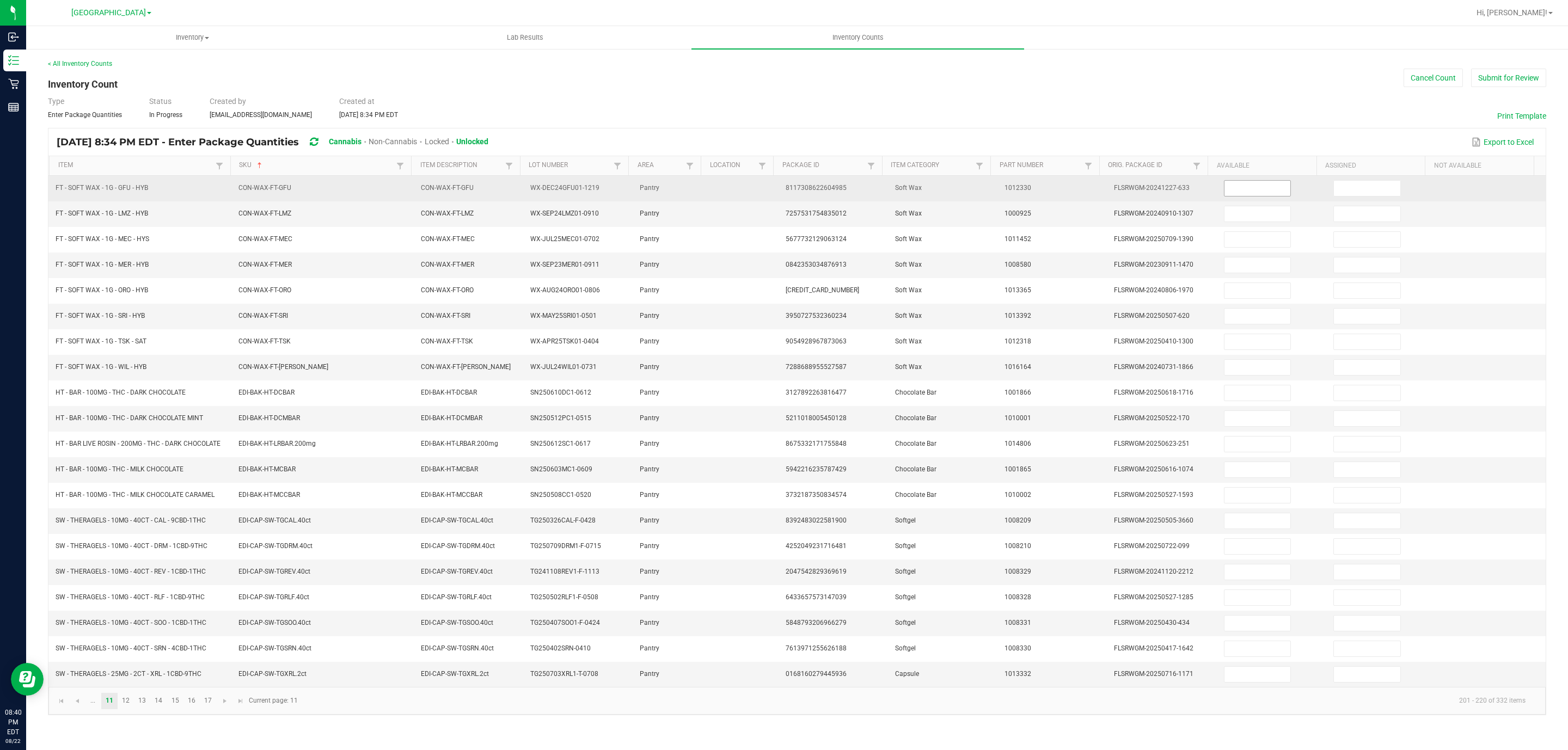
click at [1245, 190] on input at bounding box center [1257, 188] width 66 height 15
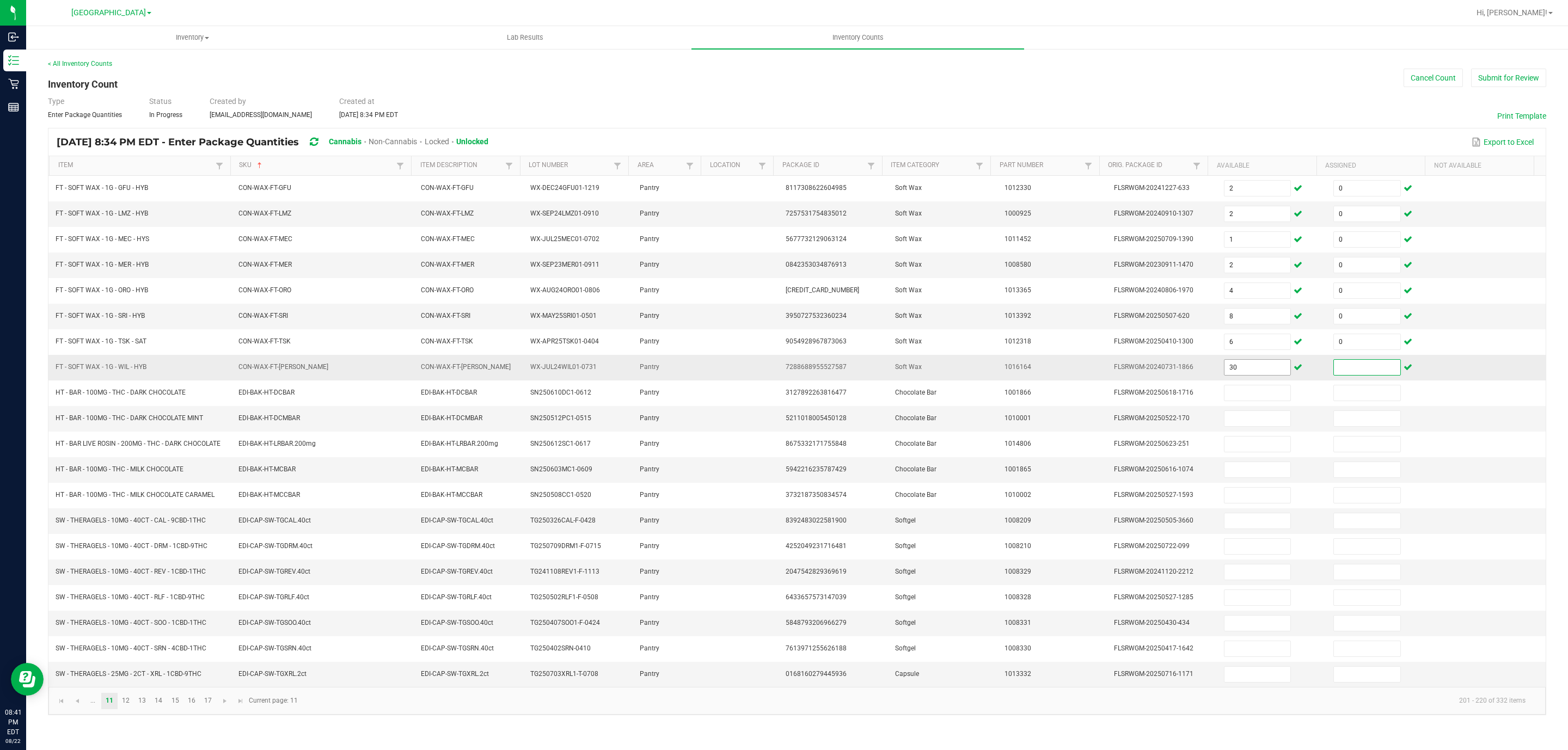
click at [1265, 375] on input "30" at bounding box center [1257, 367] width 66 height 15
click at [130, 709] on link "12" at bounding box center [126, 701] width 16 height 17
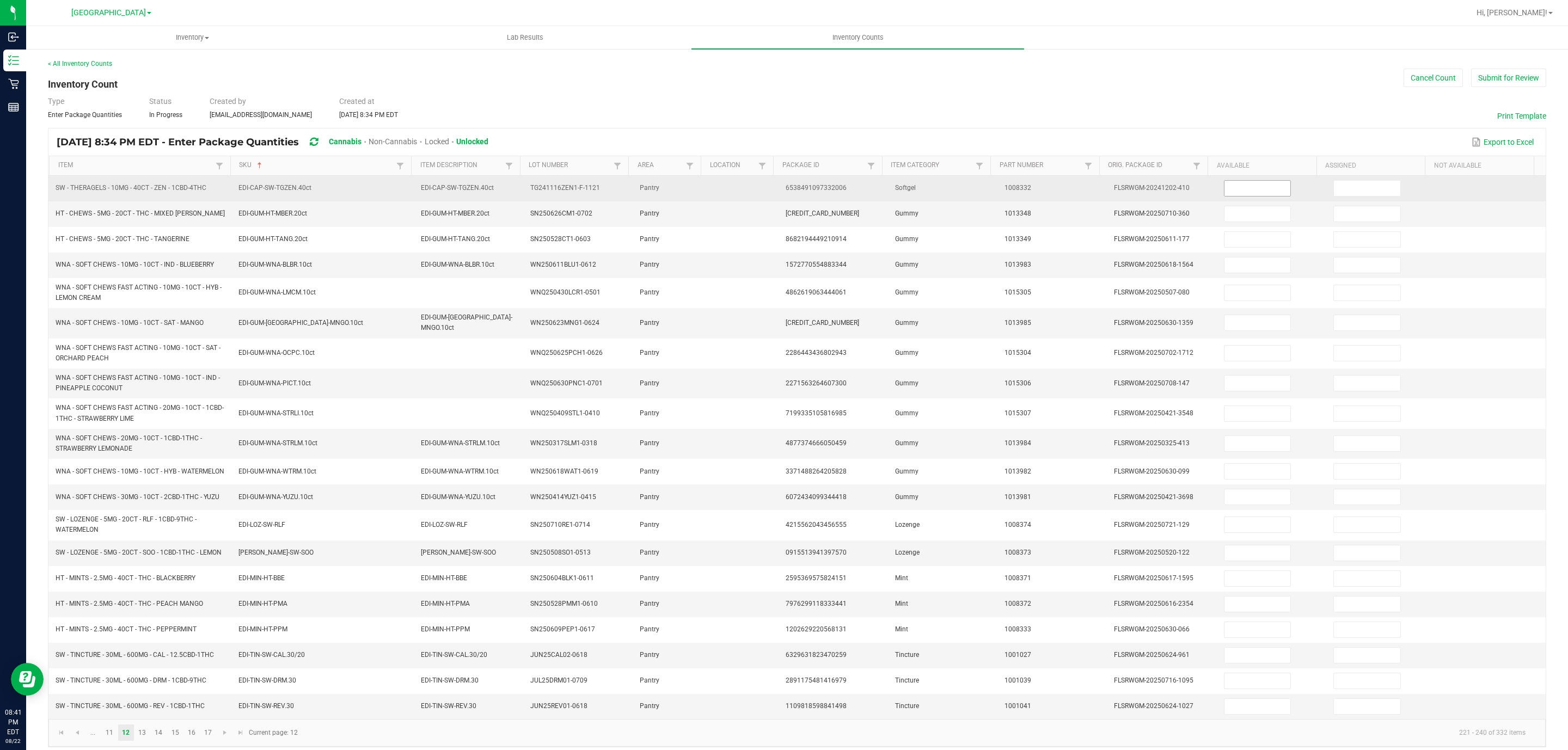
click at [1224, 187] on input at bounding box center [1257, 188] width 66 height 15
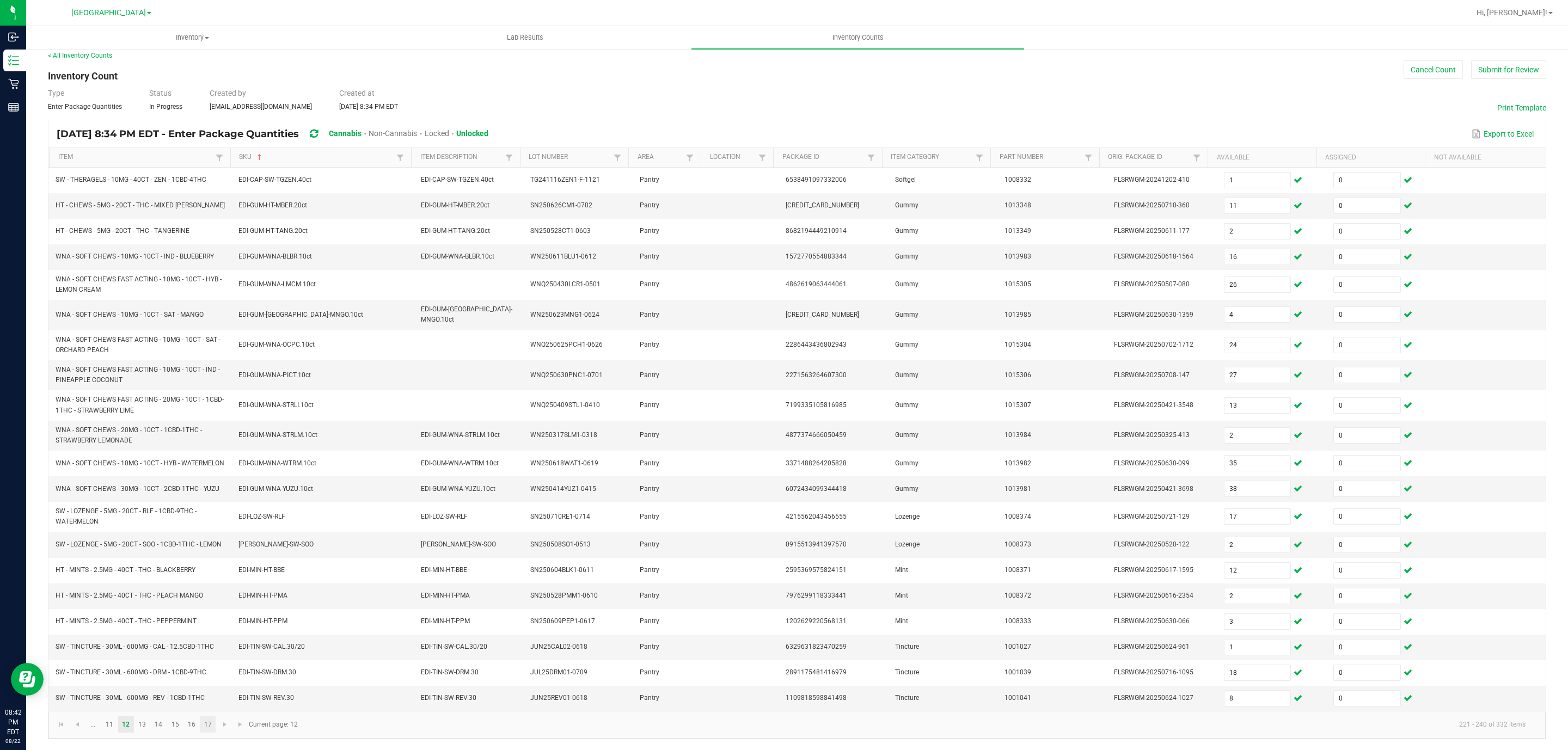
scroll to position [26, 0]
click at [140, 722] on link "13" at bounding box center [142, 725] width 16 height 17
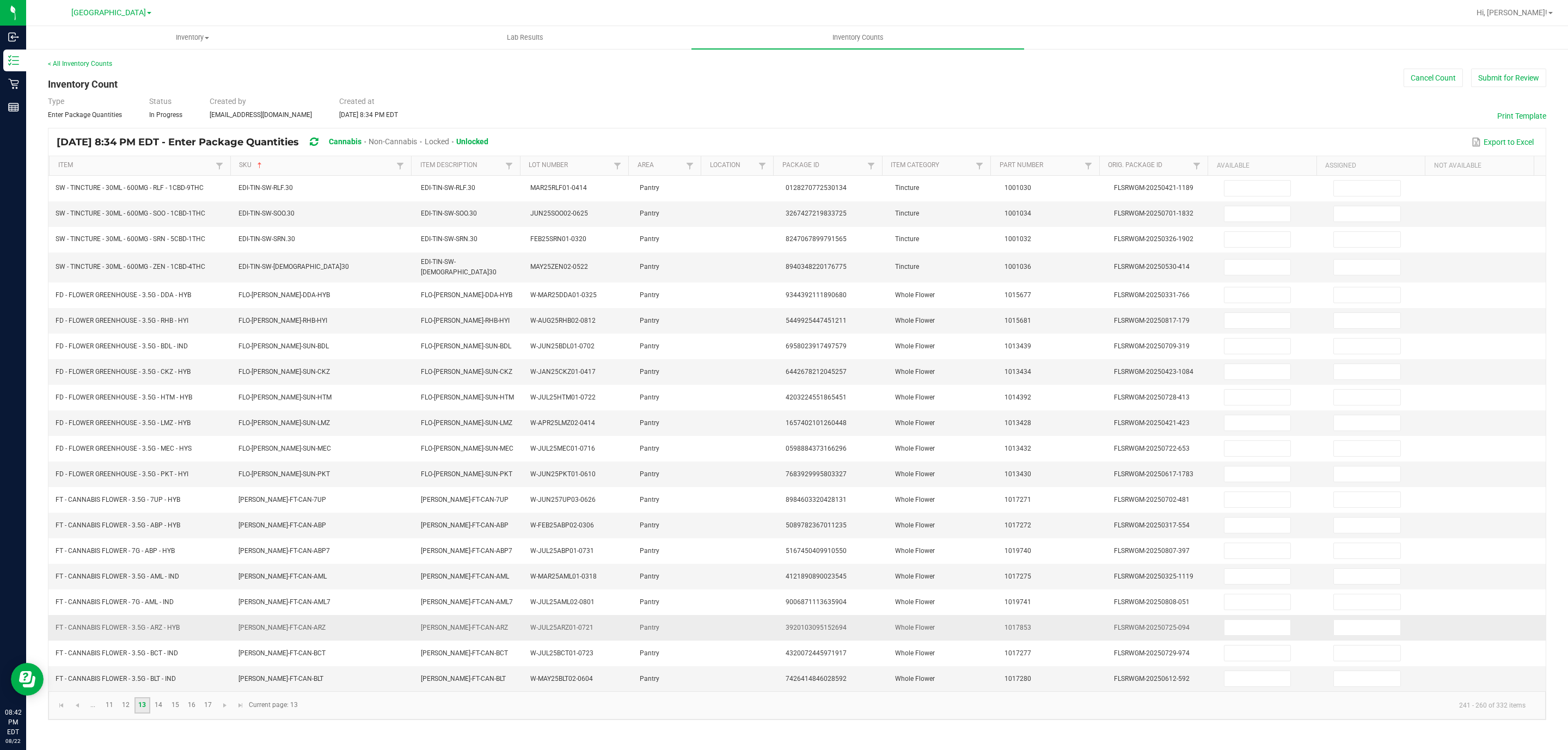
scroll to position [0, 0]
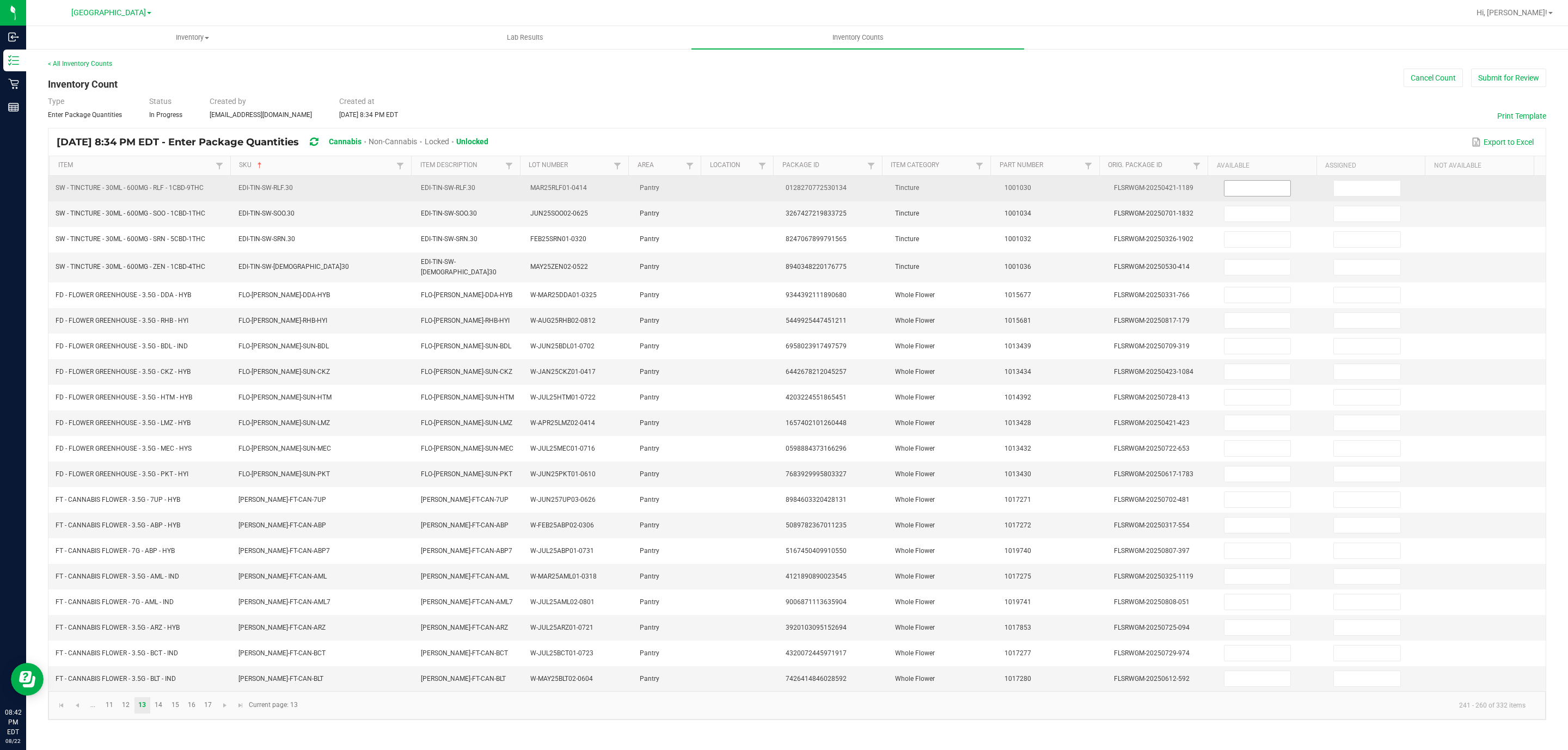
click at [1245, 196] on span at bounding box center [1257, 188] width 67 height 17
click at [1235, 186] on input at bounding box center [1257, 188] width 66 height 15
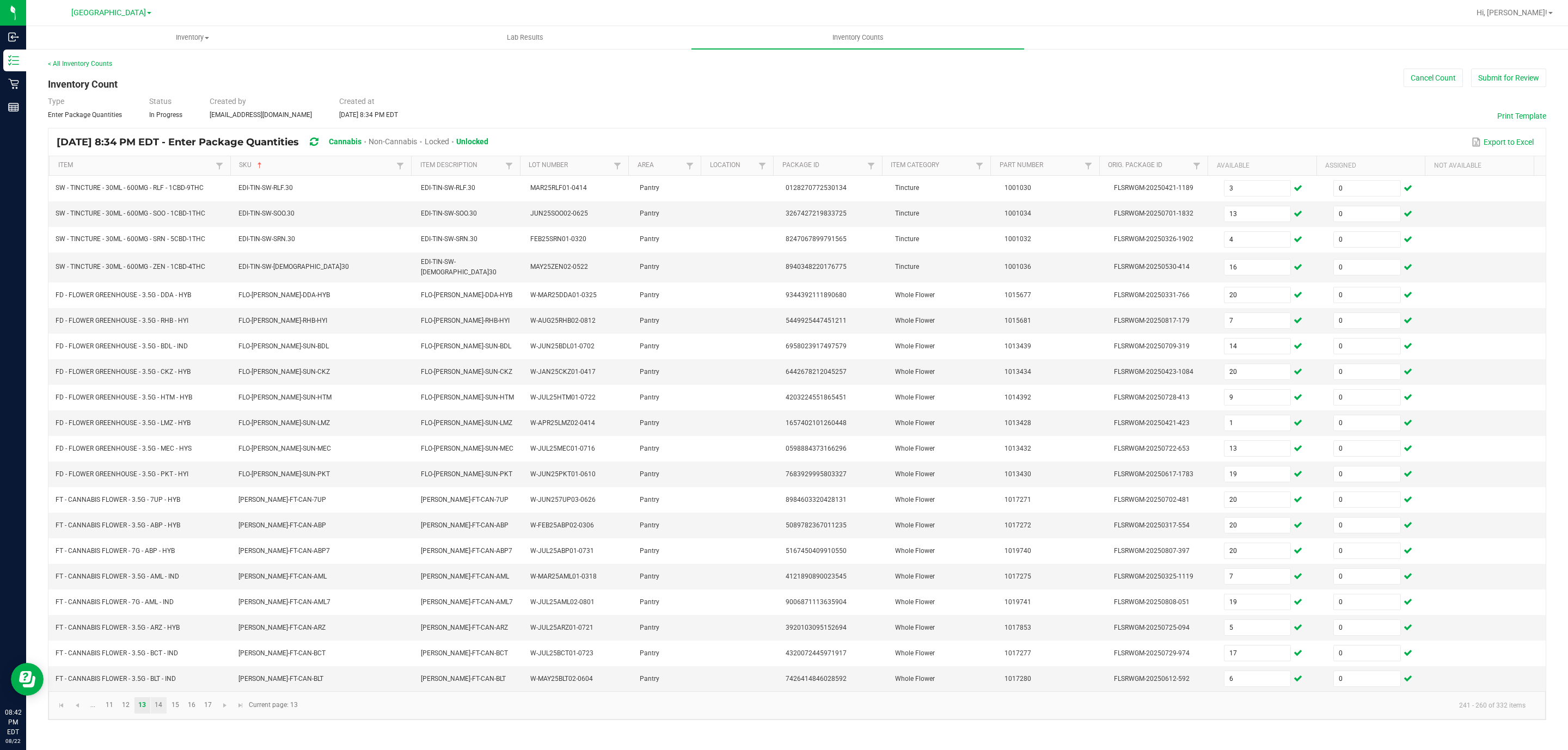
click at [157, 712] on link "14" at bounding box center [158, 706] width 16 height 17
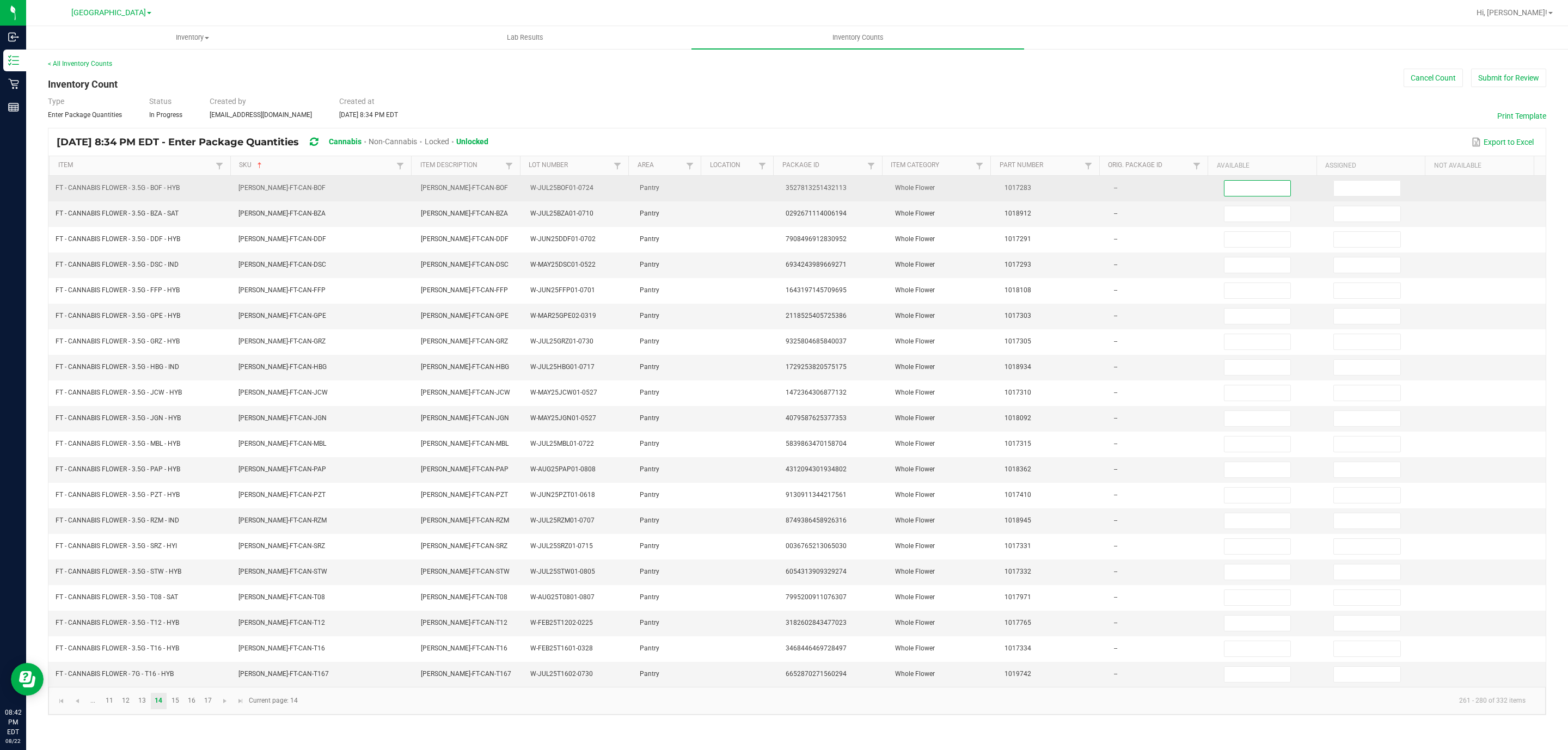
click at [1262, 191] on input at bounding box center [1257, 188] width 66 height 15
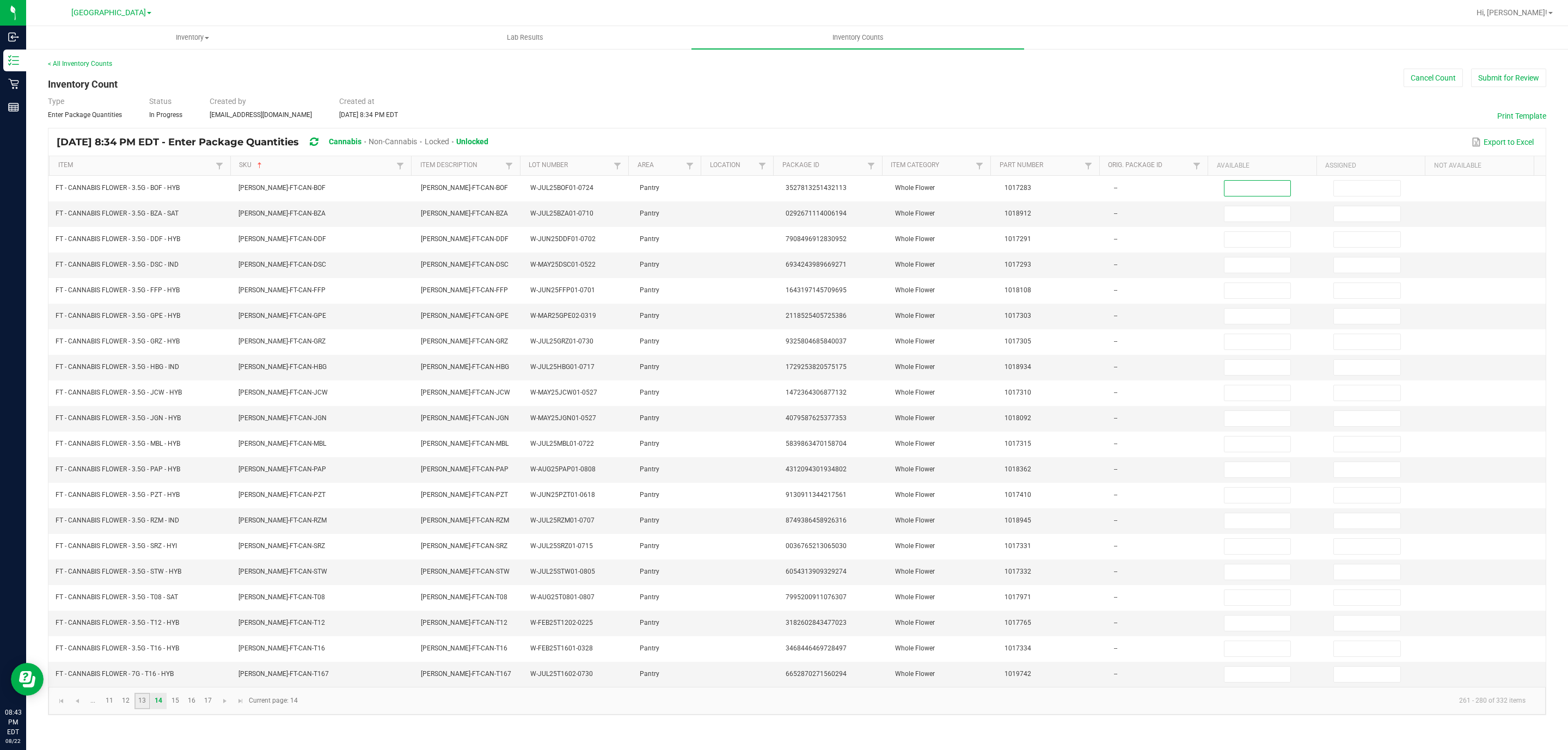
click at [140, 709] on link "13" at bounding box center [142, 701] width 16 height 17
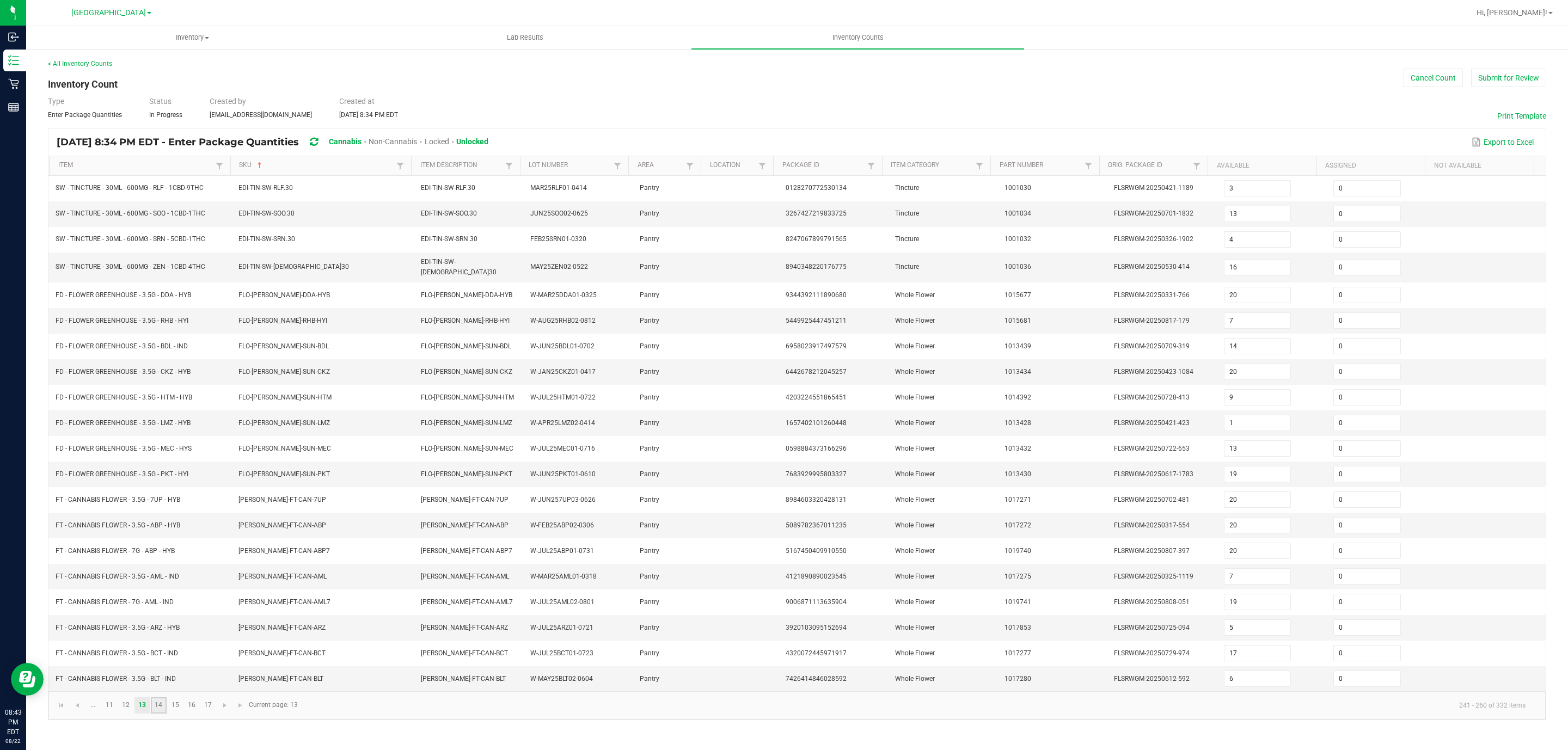
click at [153, 714] on link "14" at bounding box center [158, 706] width 16 height 17
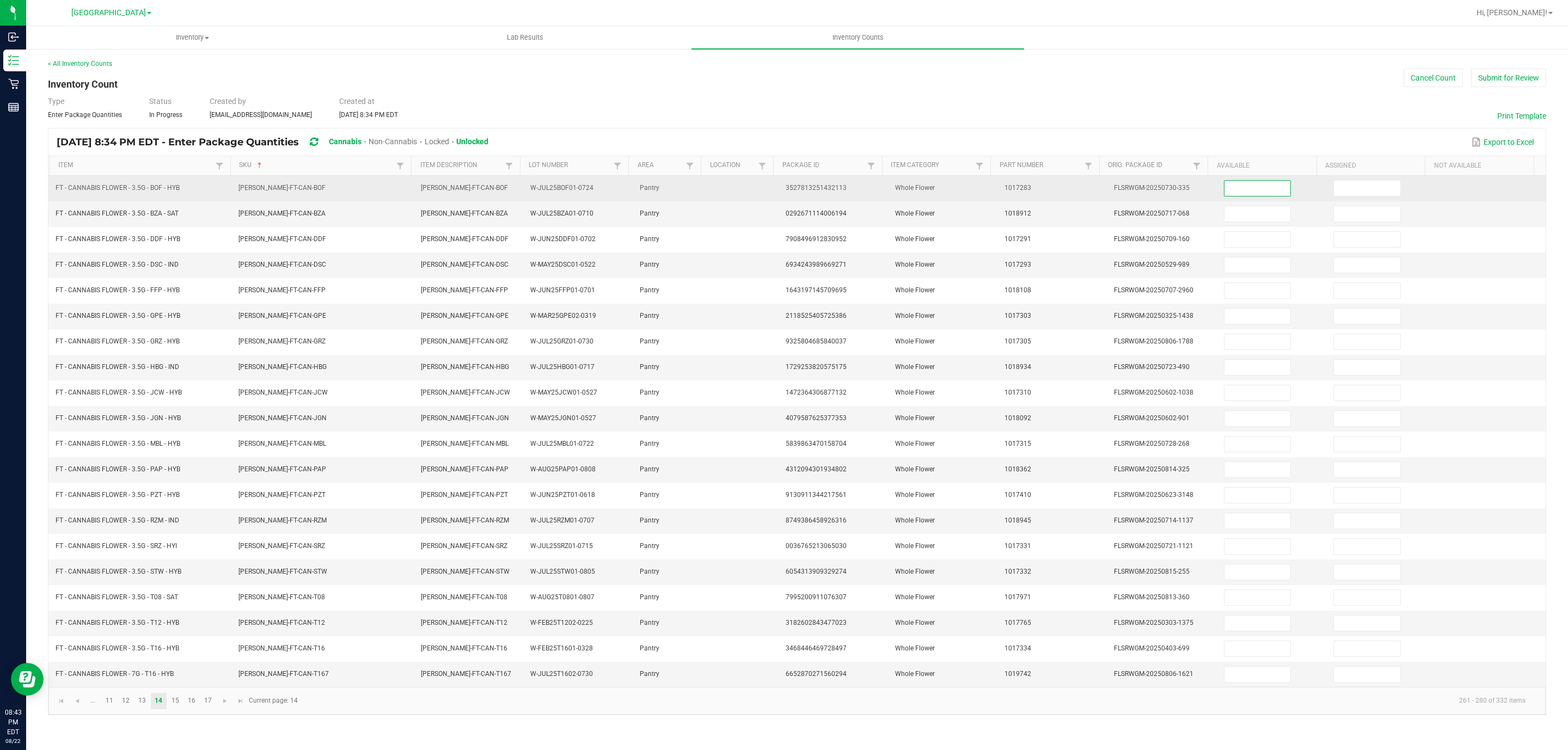
click at [1234, 195] on input at bounding box center [1257, 188] width 66 height 15
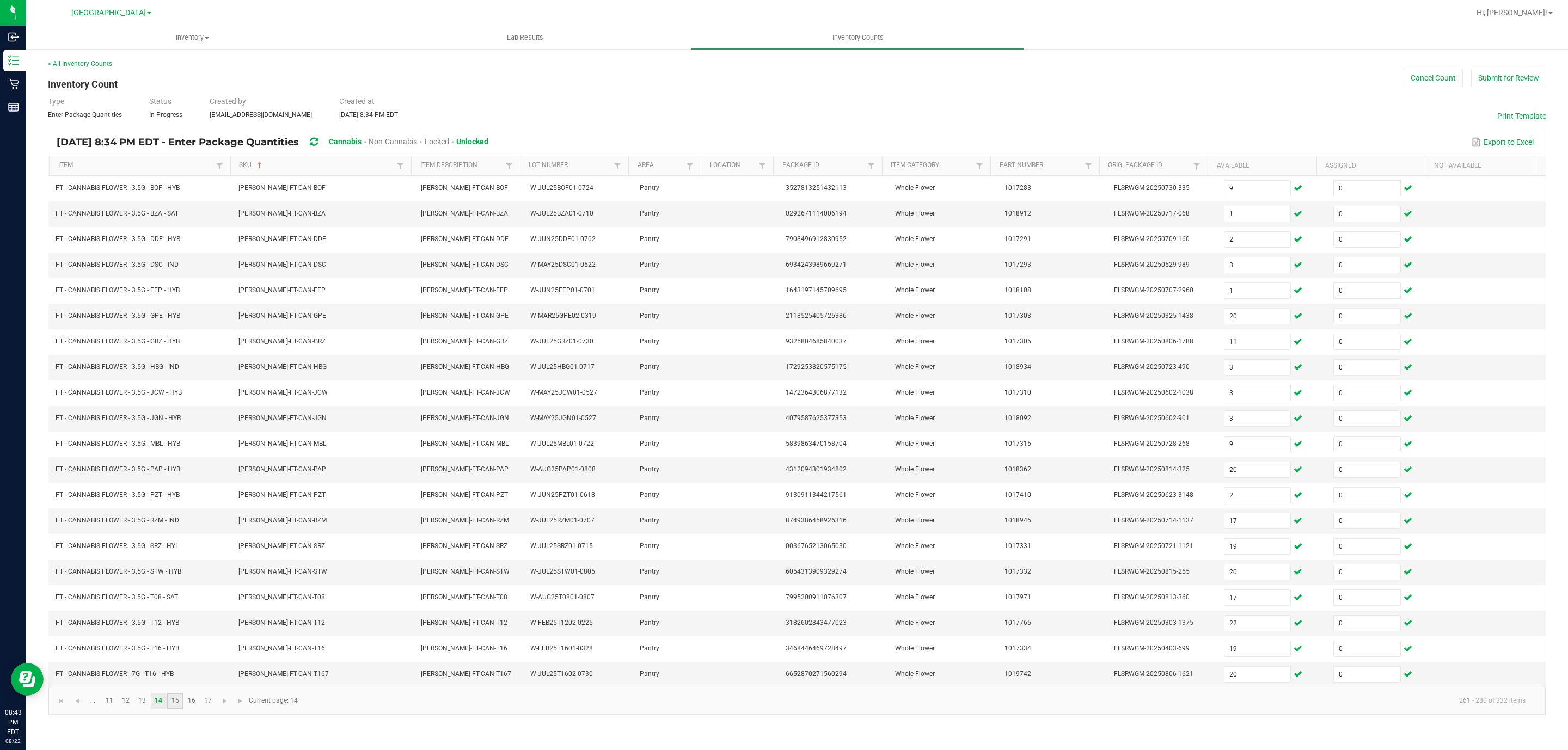
click at [181, 709] on link "15" at bounding box center [175, 701] width 16 height 17
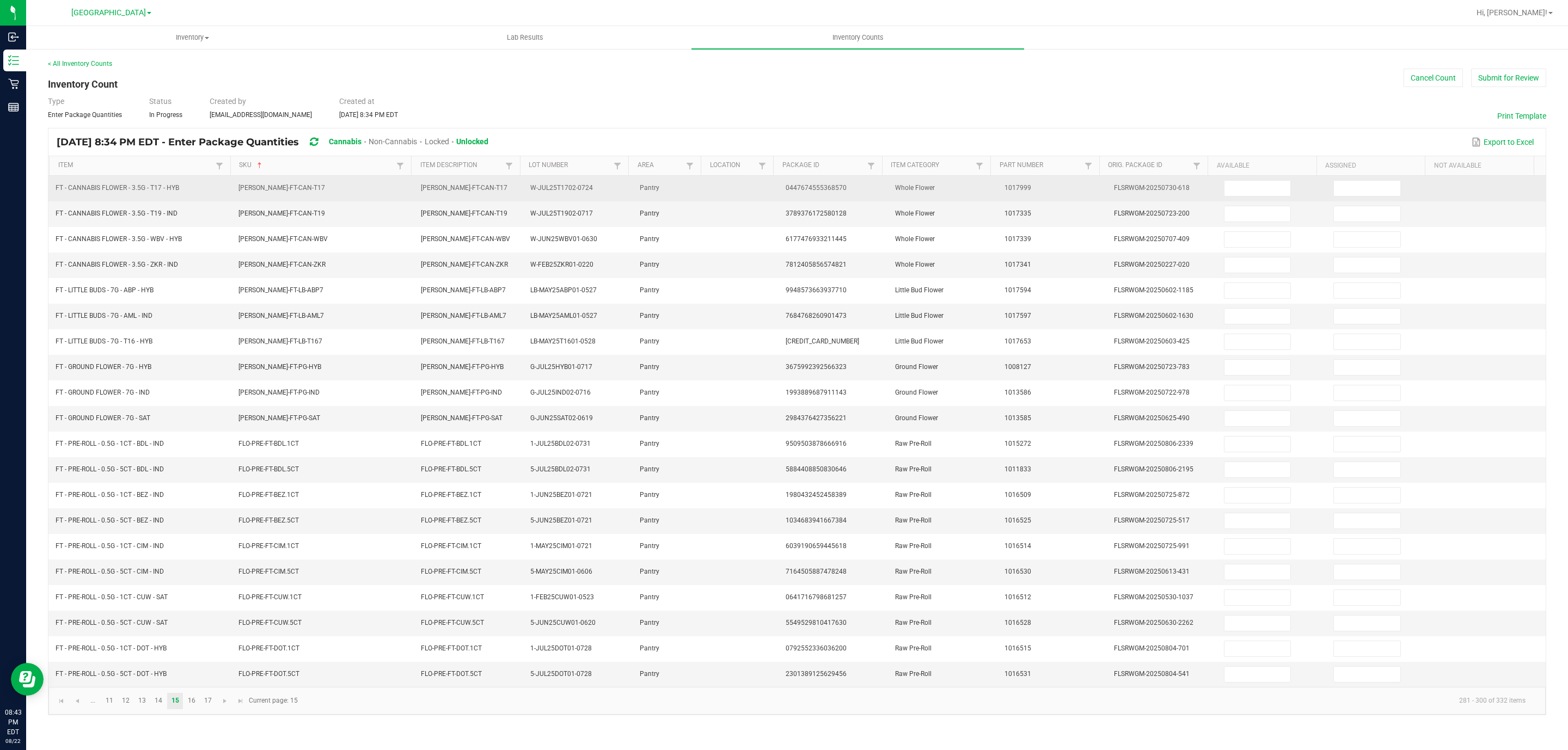
click at [1217, 189] on td at bounding box center [1272, 189] width 109 height 25
click at [1235, 193] on input at bounding box center [1257, 188] width 66 height 15
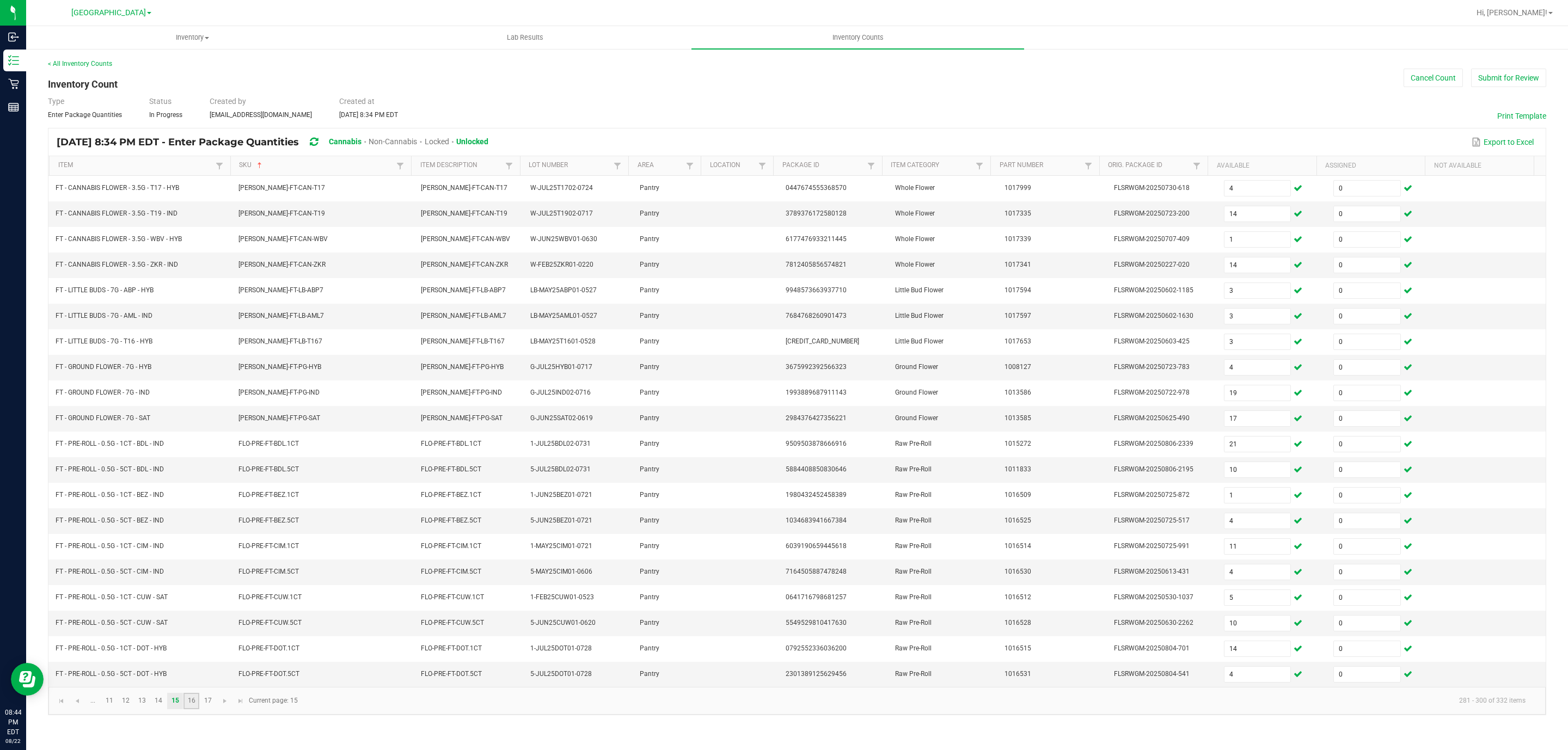
click at [193, 709] on link "16" at bounding box center [191, 701] width 16 height 17
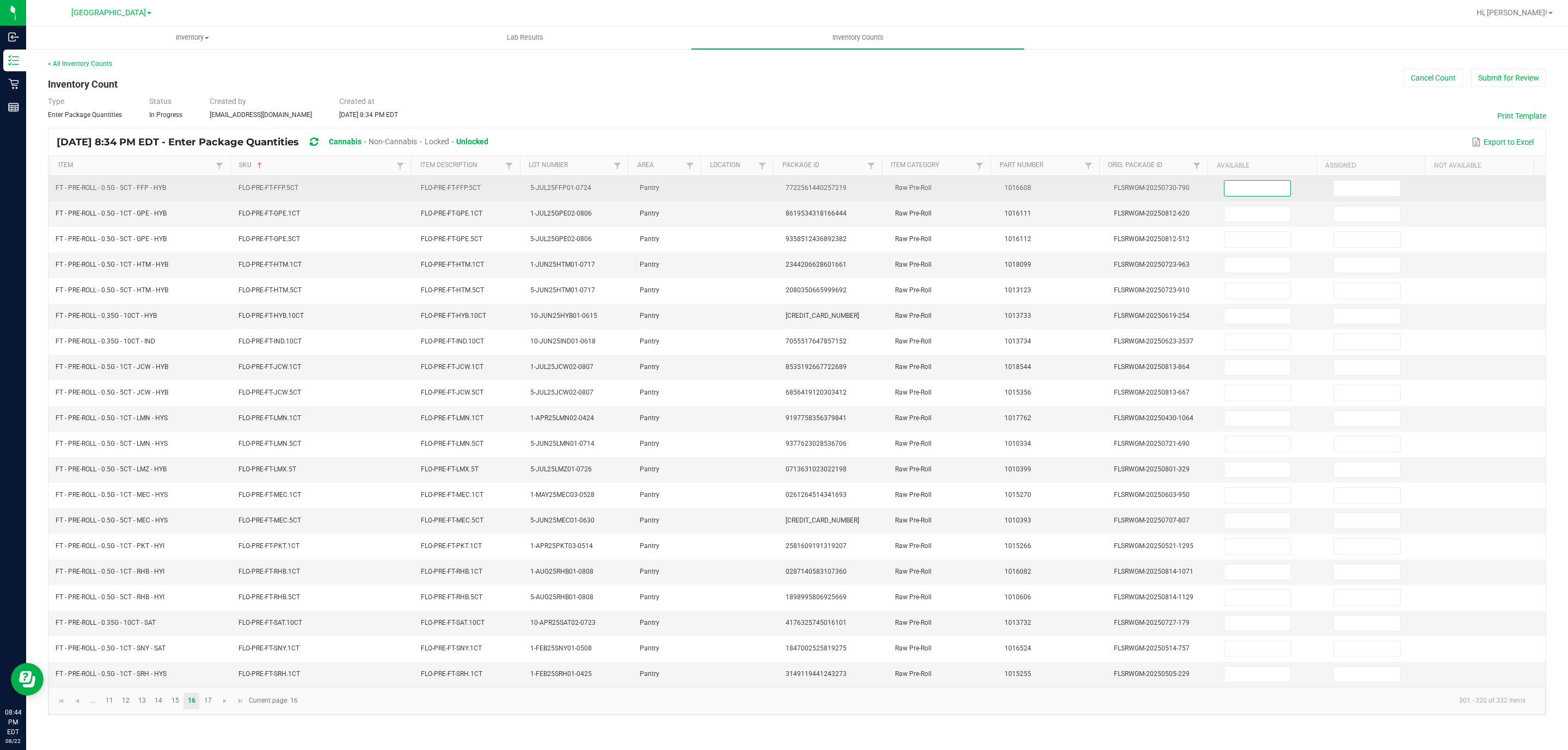
drag, startPoint x: 1257, startPoint y: 191, endPoint x: 1251, endPoint y: 190, distance: 6.1
click at [1256, 190] on input at bounding box center [1257, 188] width 66 height 15
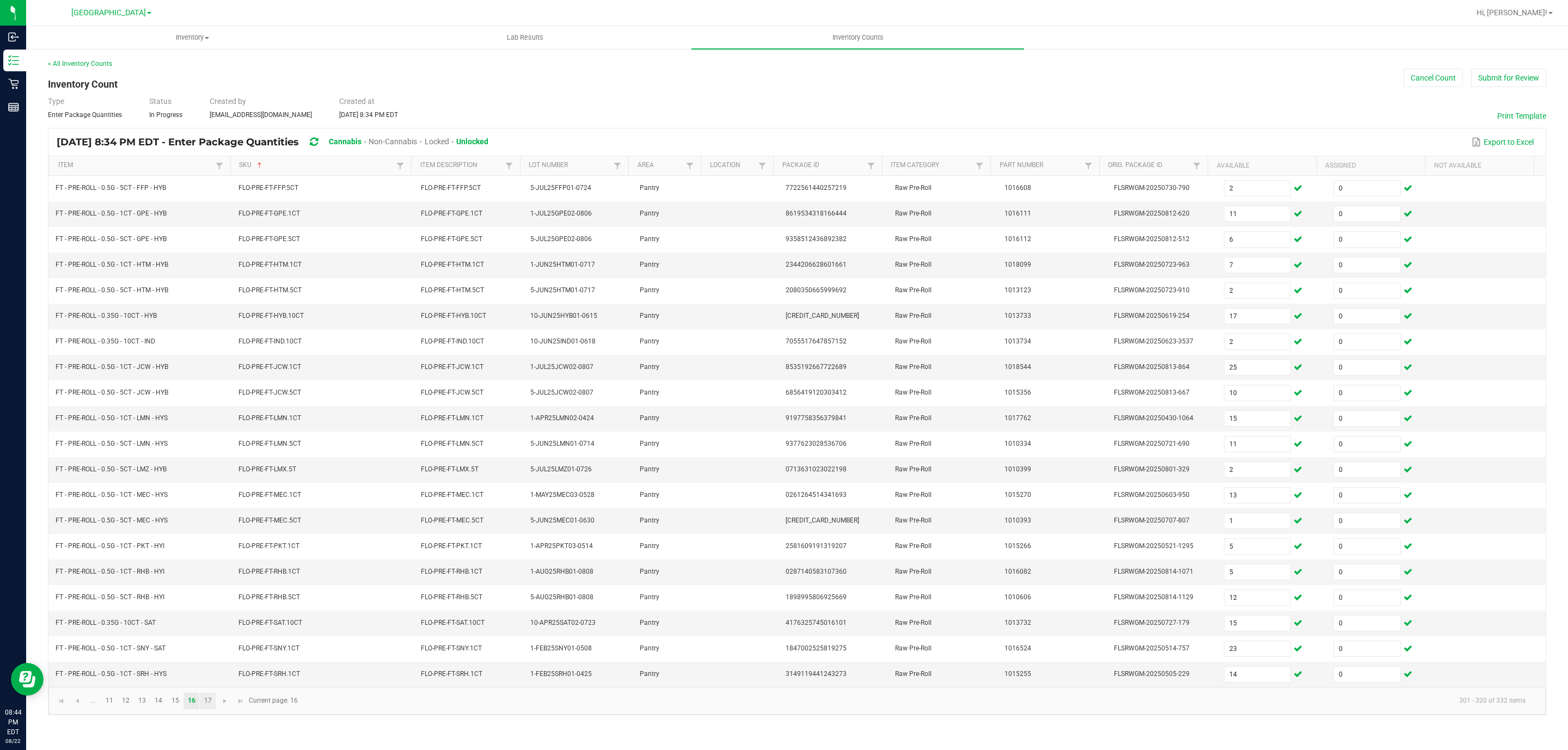
click at [210, 709] on link "17" at bounding box center [207, 701] width 16 height 17
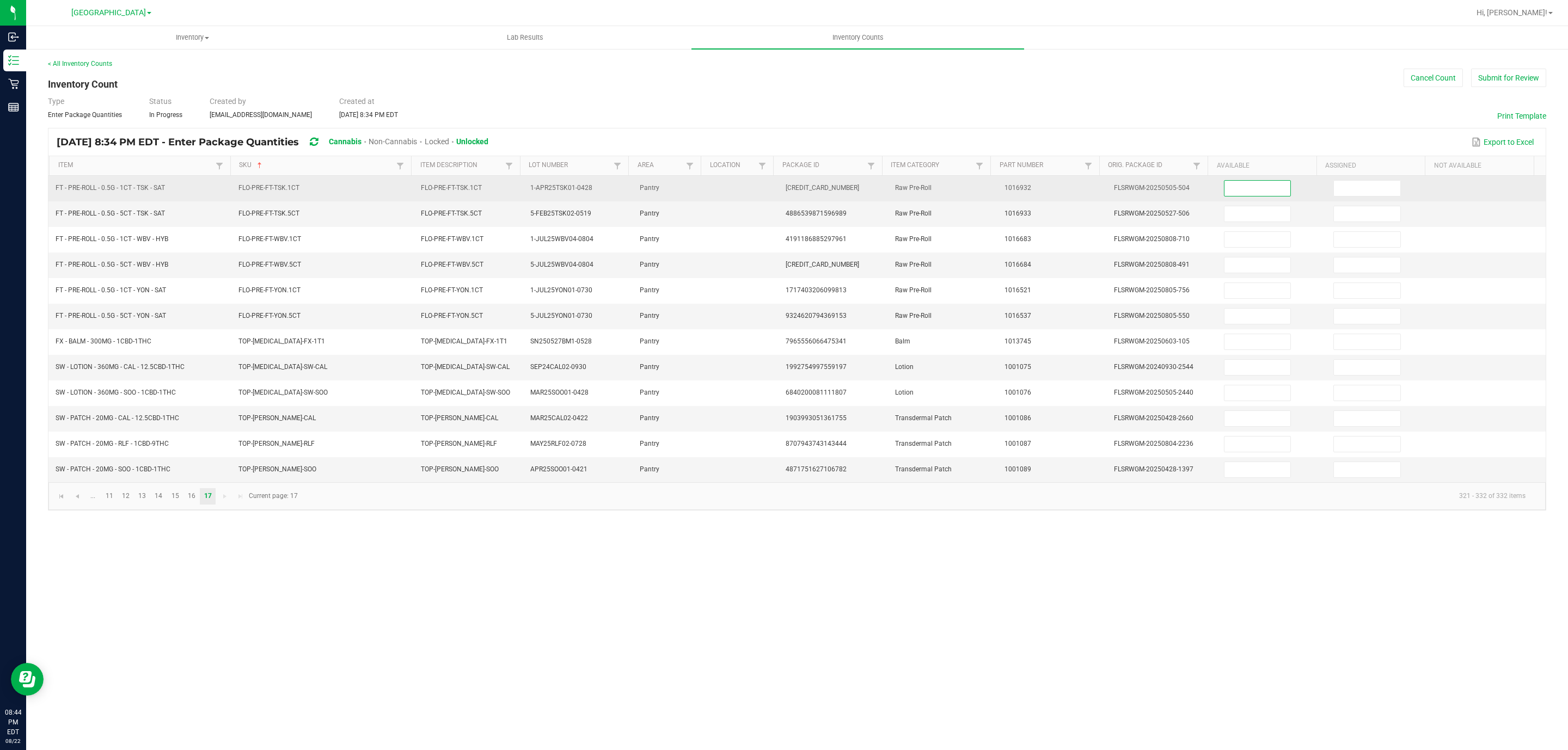
click at [1253, 193] on input at bounding box center [1257, 188] width 66 height 15
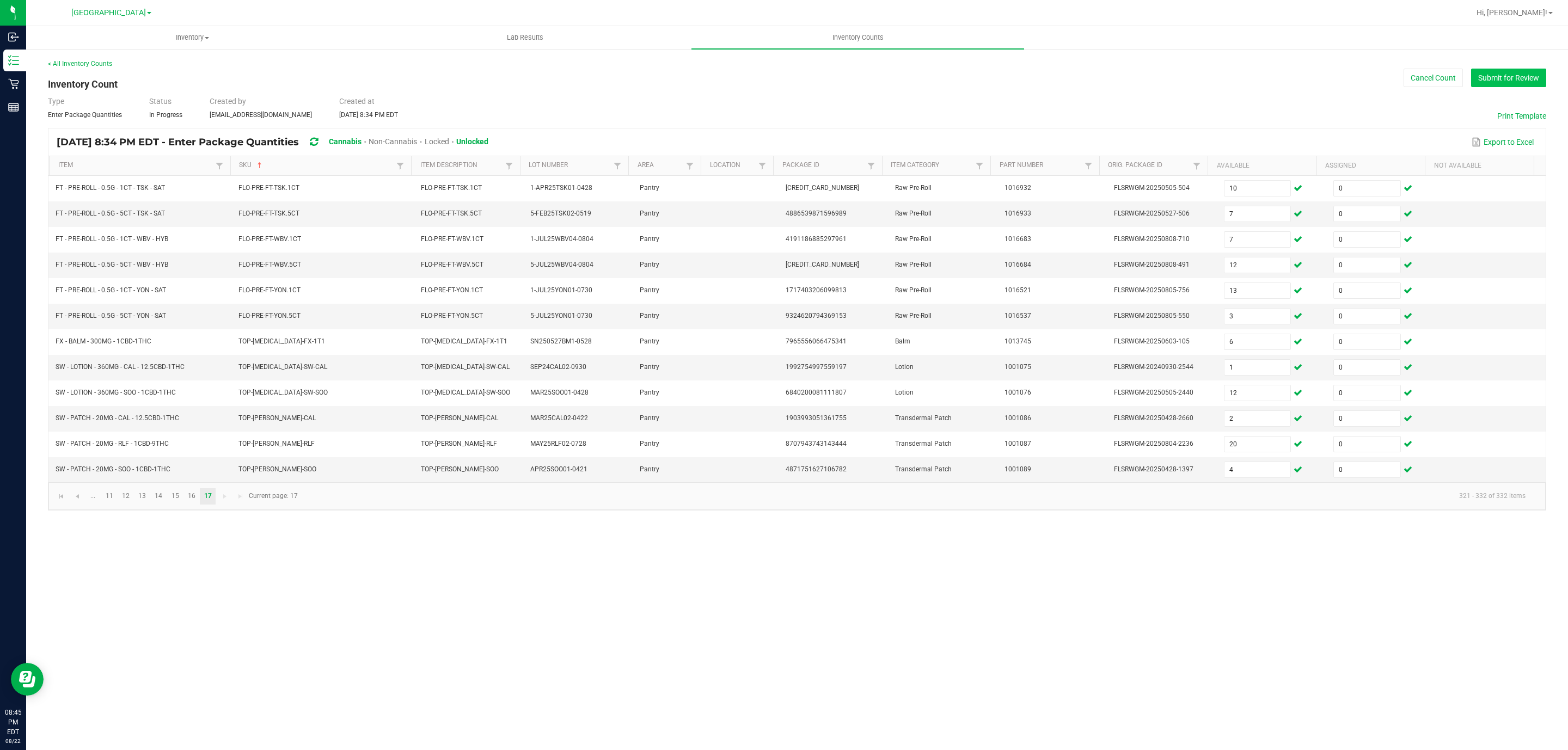
click at [1521, 82] on button "Submit for Review" at bounding box center [1508, 78] width 75 height 18
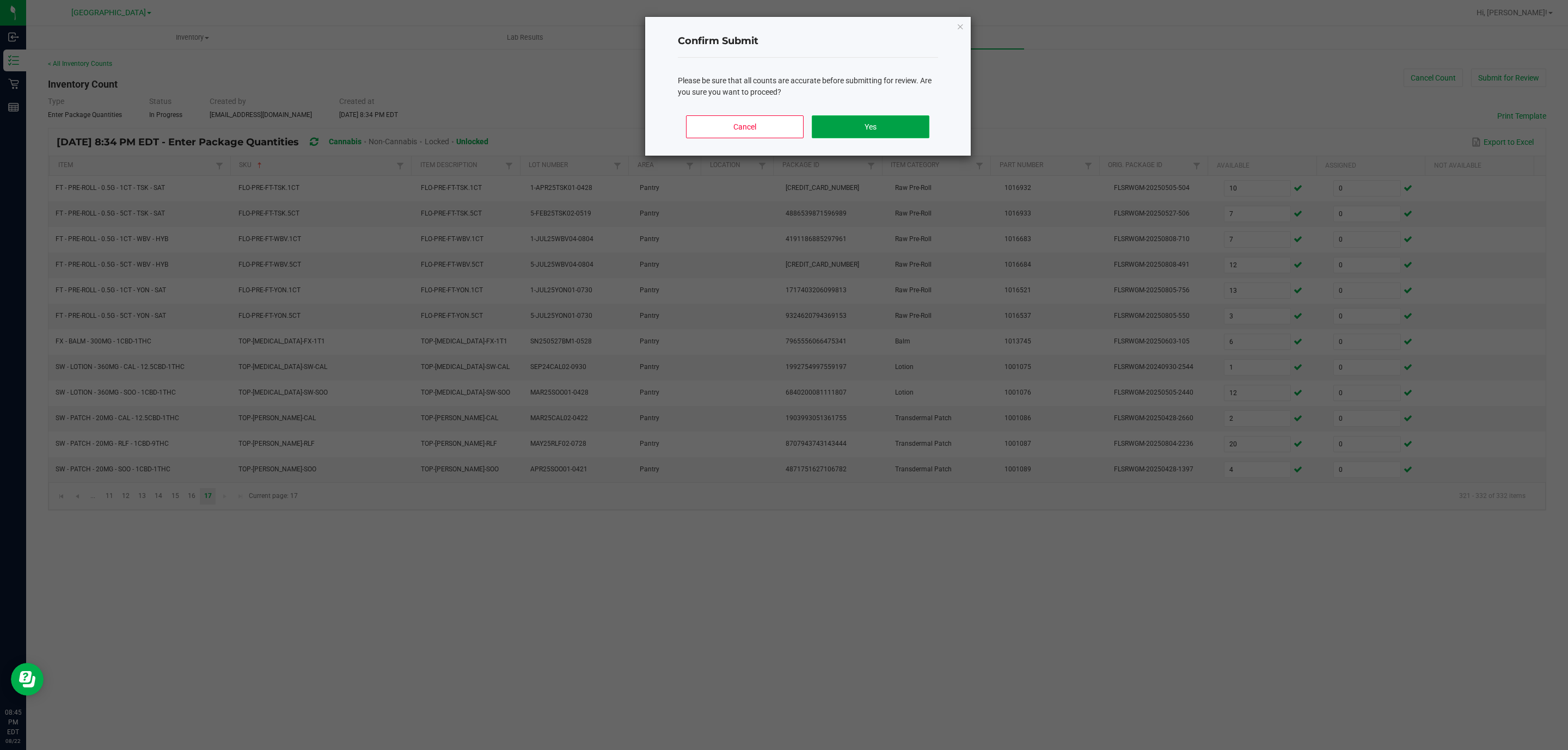
click at [886, 125] on button "Yes" at bounding box center [870, 127] width 117 height 23
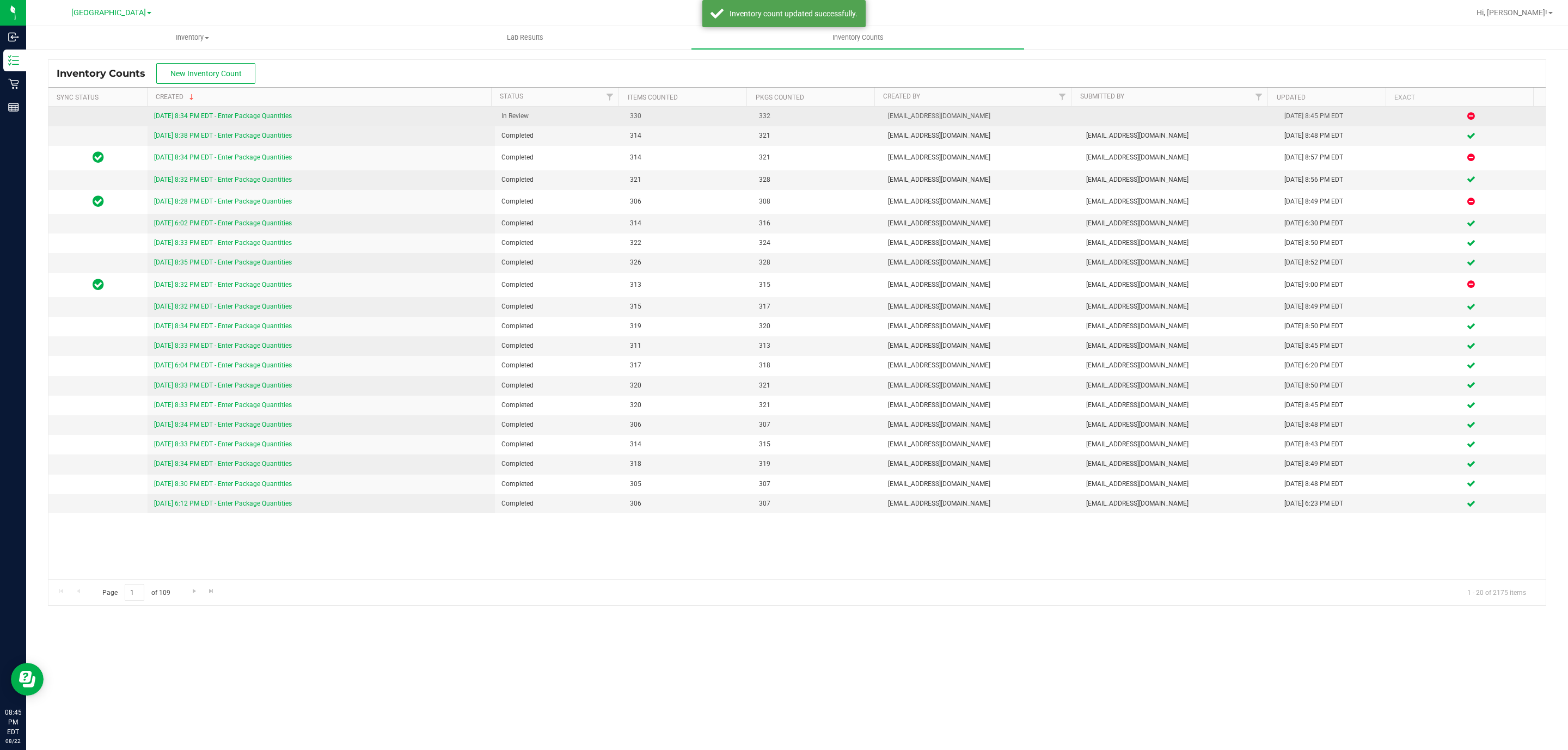
click at [283, 121] on div "[DATE] 8:34 PM EDT - Enter Package Quantities" at bounding box center [320, 116] width 334 height 10
click at [284, 118] on link "[DATE] 8:34 PM EDT - Enter Package Quantities" at bounding box center [222, 116] width 138 height 8
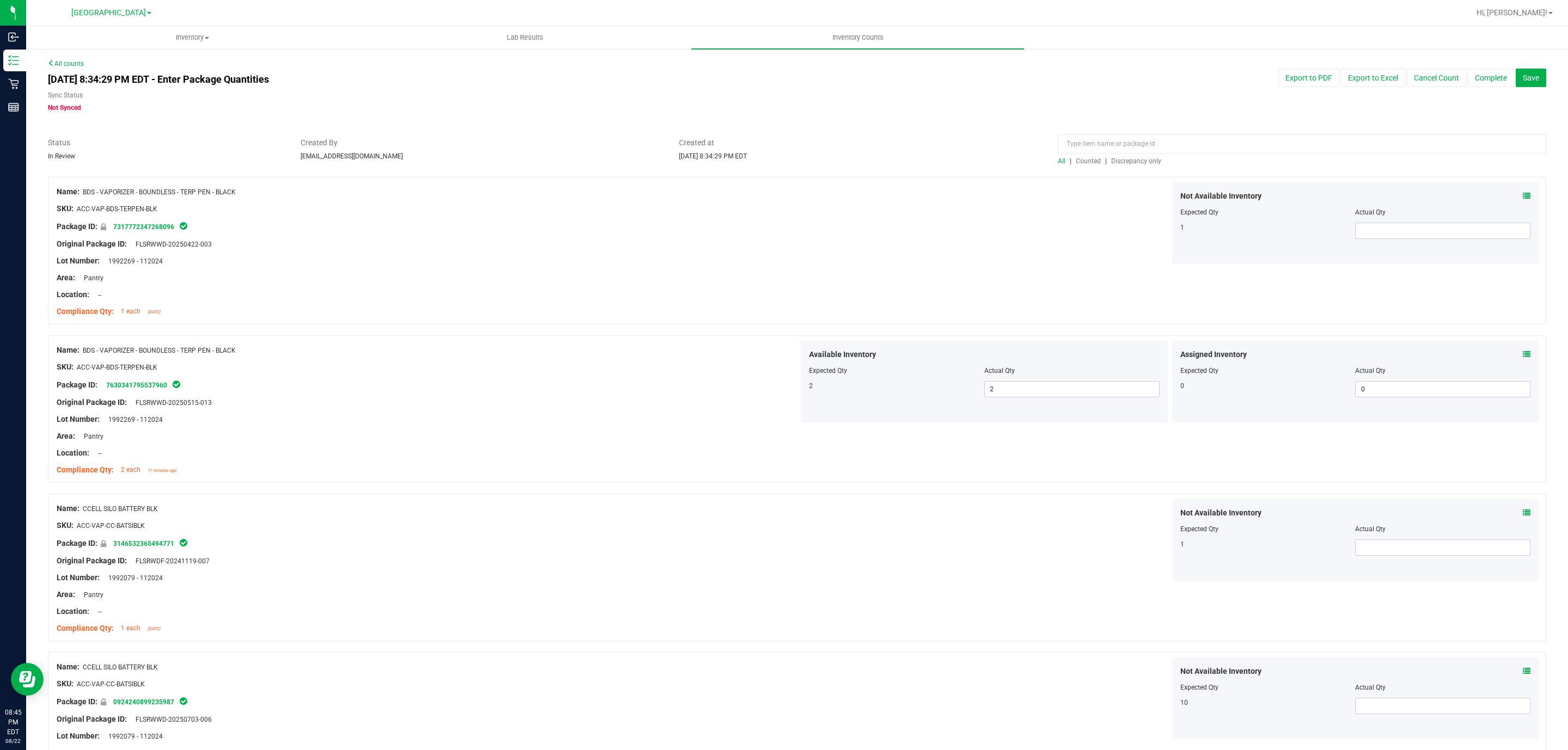
click at [1136, 161] on span "Discrepancy only" at bounding box center [1136, 161] width 50 height 8
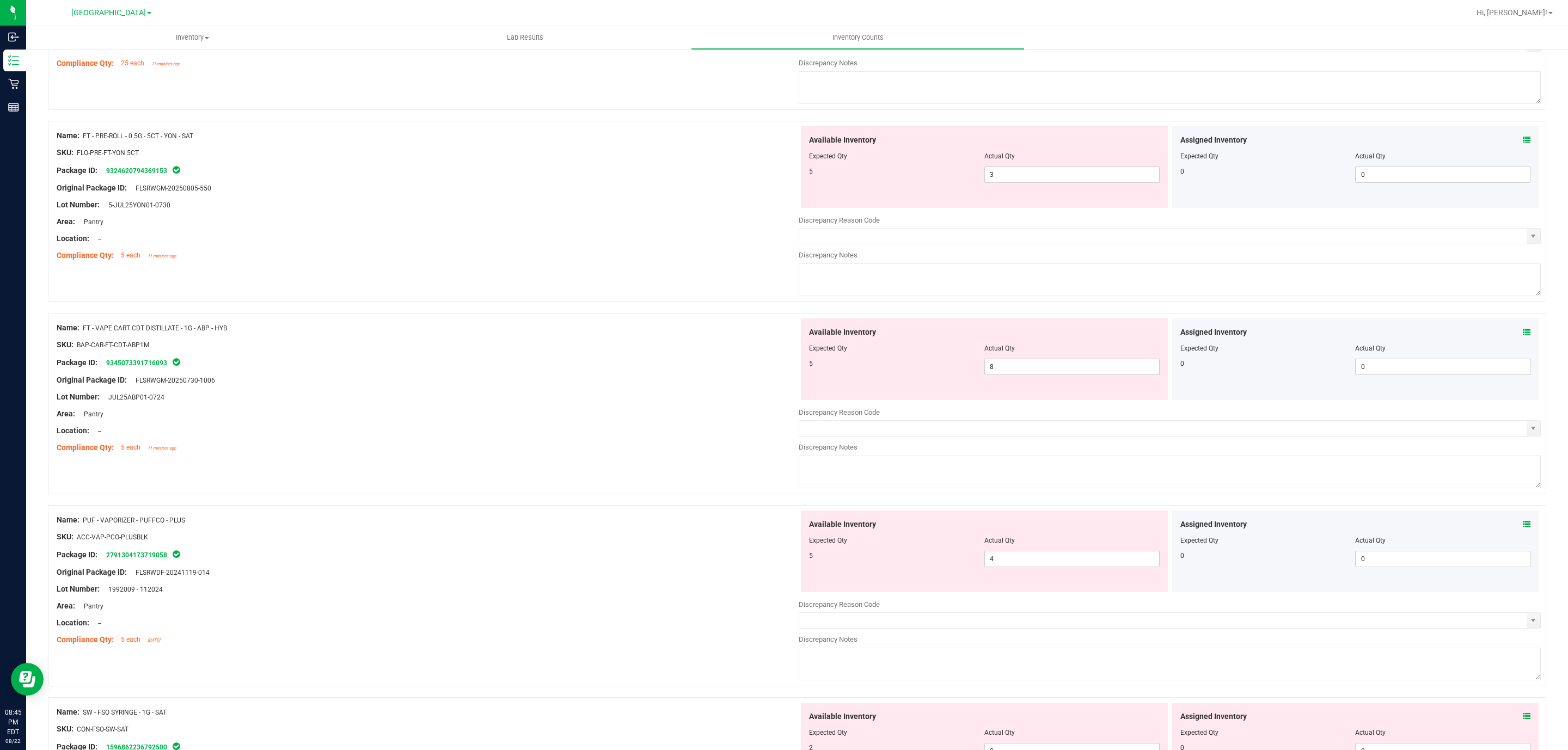
scroll to position [1715, 0]
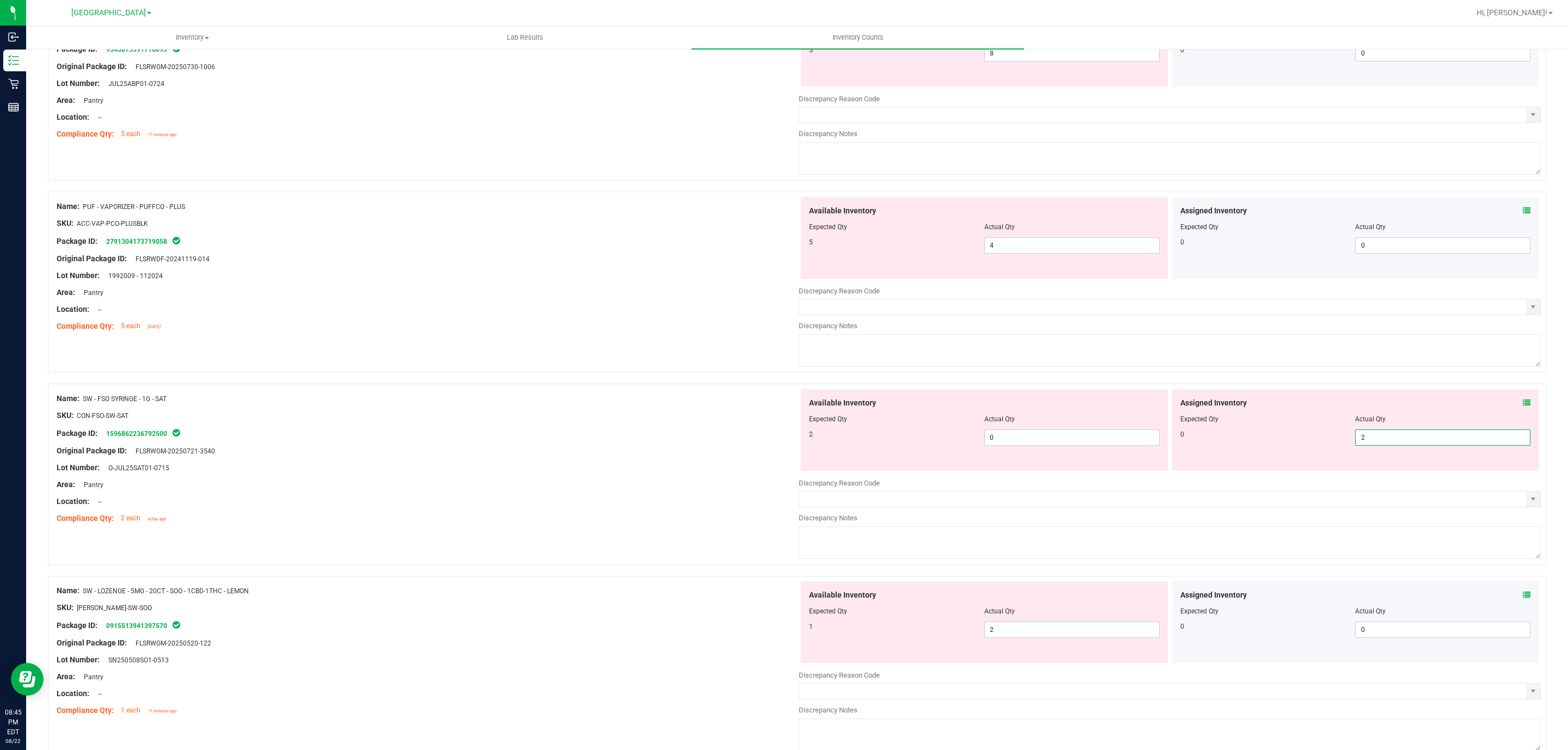
drag, startPoint x: 1366, startPoint y: 448, endPoint x: 1283, endPoint y: 461, distance: 84.0
click at [1283, 461] on div "Assigned Inventory Expected Qty Actual Qty 0 2 2" at bounding box center [1355, 430] width 367 height 81
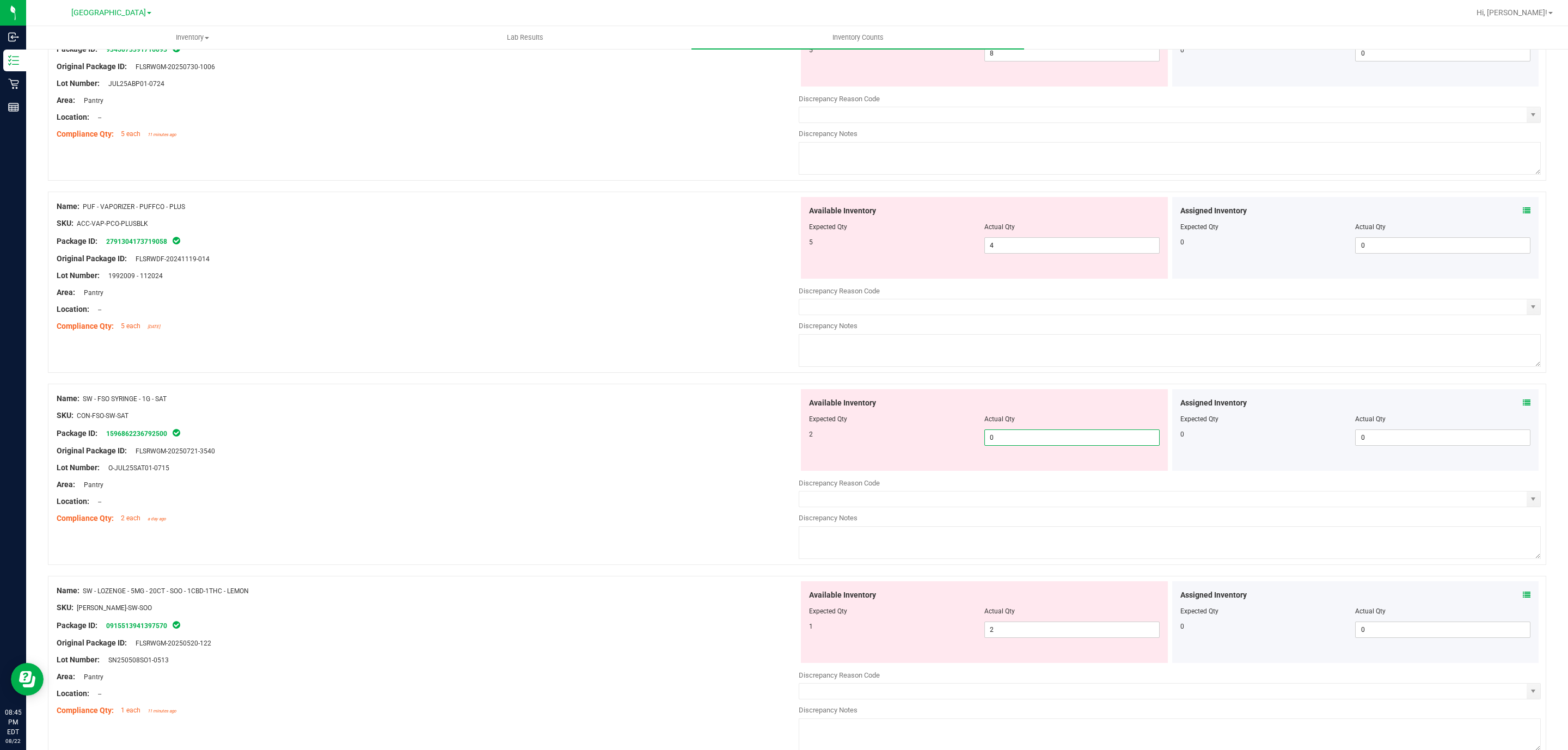
drag, startPoint x: 1000, startPoint y: 443, endPoint x: 967, endPoint y: 442, distance: 33.0
click at [971, 442] on div "2 0 0" at bounding box center [985, 438] width 351 height 17
click at [679, 446] on div at bounding box center [427, 442] width 742 height 6
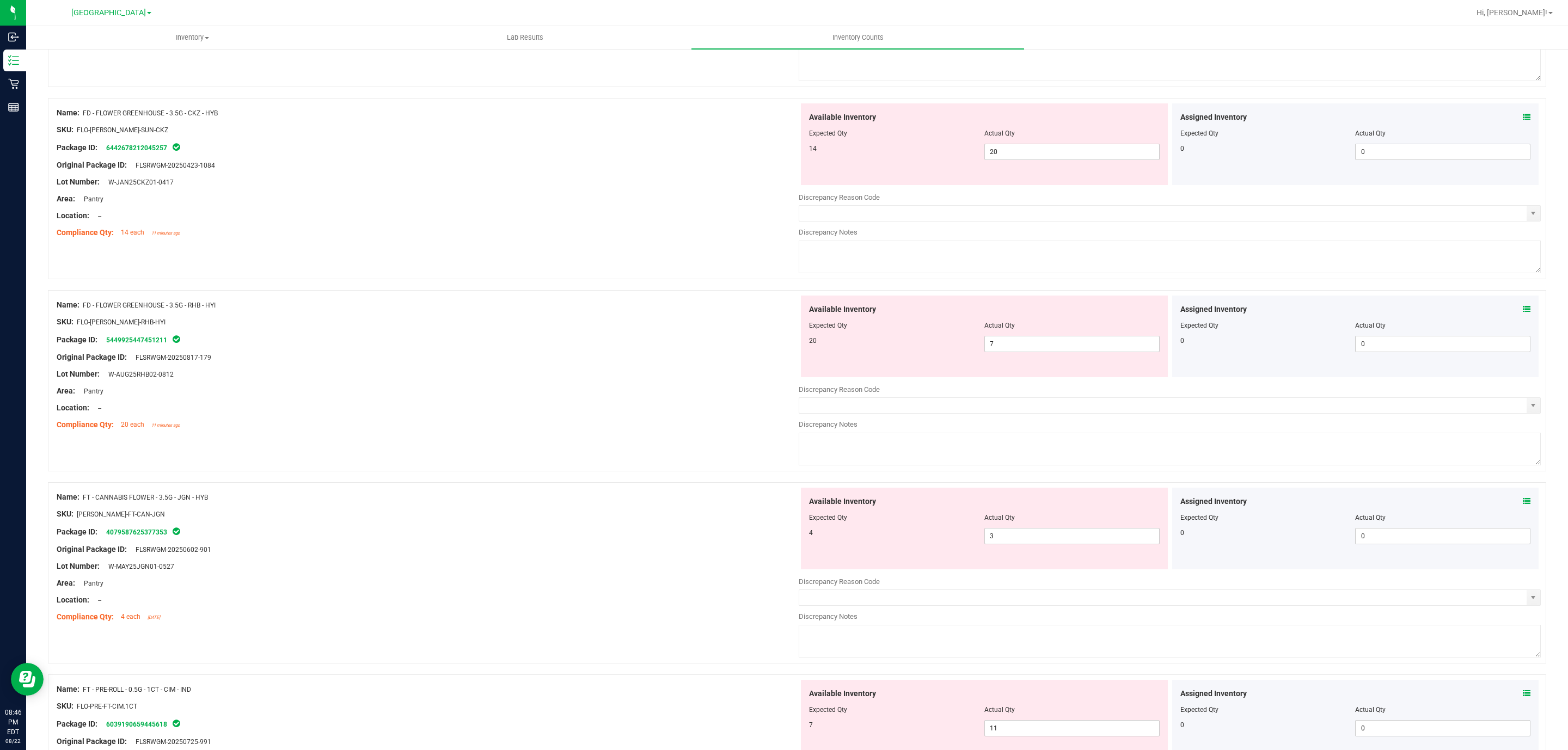
scroll to position [0, 0]
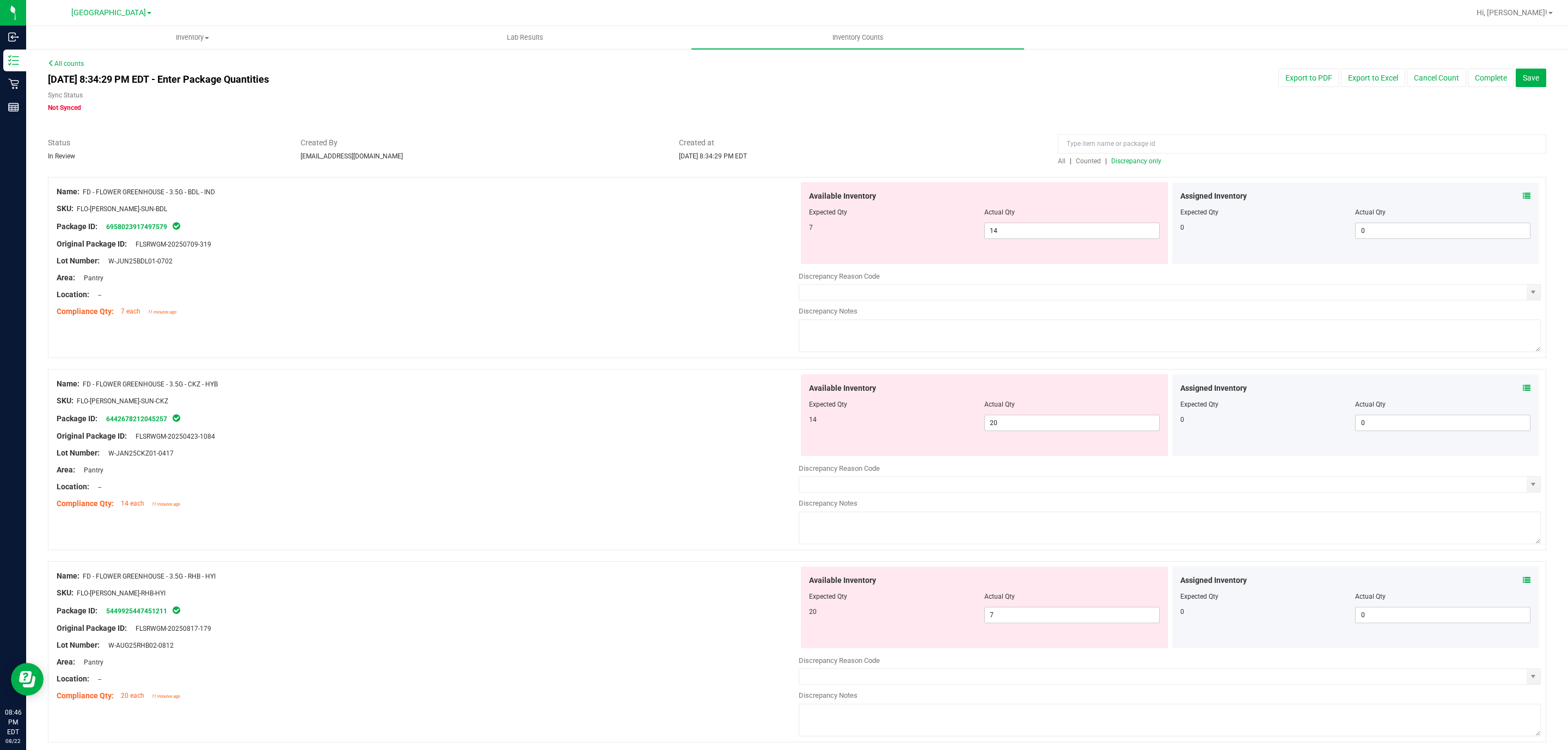
click at [1130, 158] on span "Discrepancy only" at bounding box center [1136, 161] width 50 height 8
drag, startPoint x: 1006, startPoint y: 237, endPoint x: 943, endPoint y: 233, distance: 63.1
click at [943, 233] on div "7 14 14" at bounding box center [985, 231] width 351 height 17
click at [723, 280] on div "Area: Pantry" at bounding box center [427, 278] width 742 height 11
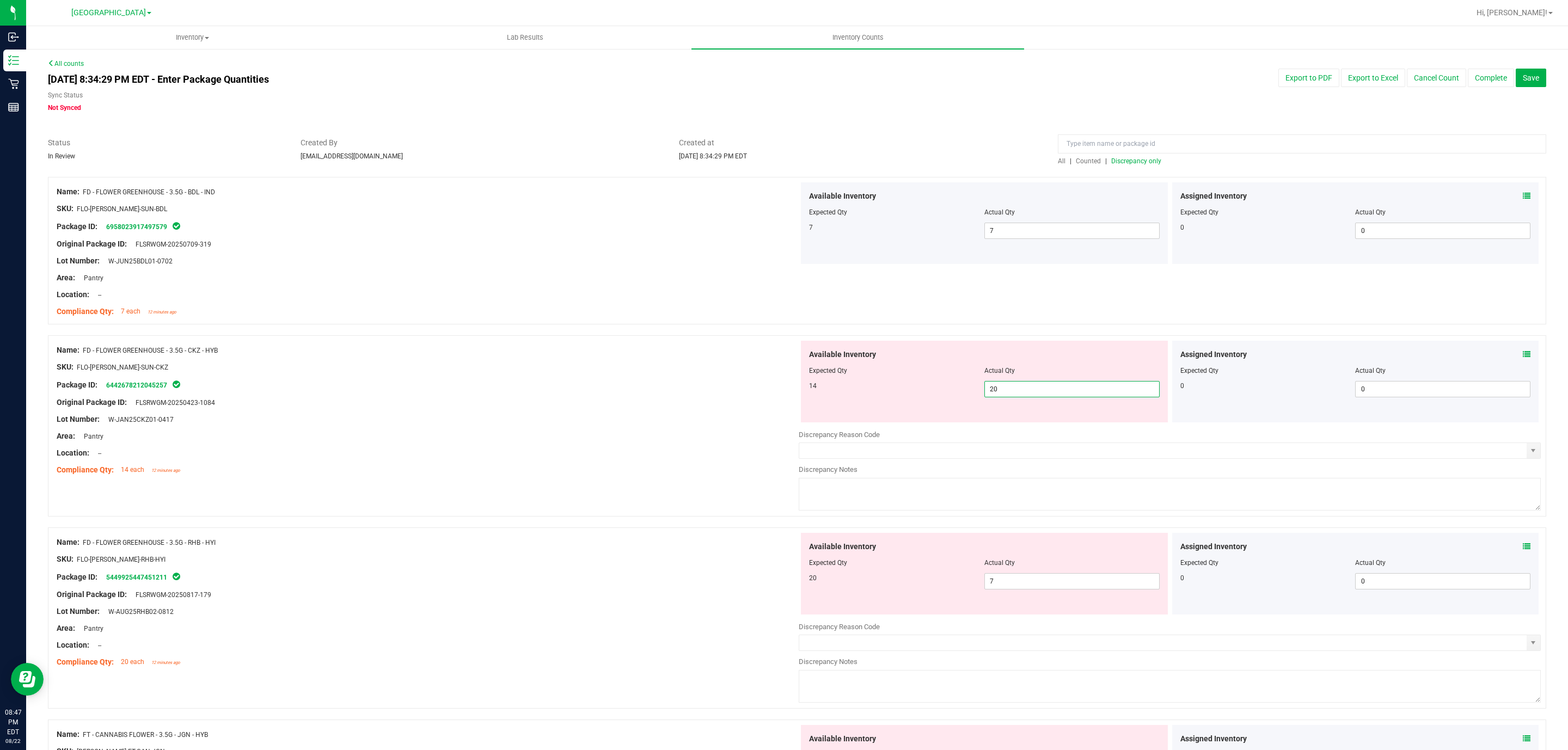
drag, startPoint x: 1004, startPoint y: 391, endPoint x: 950, endPoint y: 391, distance: 54.0
click at [950, 391] on div "14 20 20" at bounding box center [985, 390] width 351 height 17
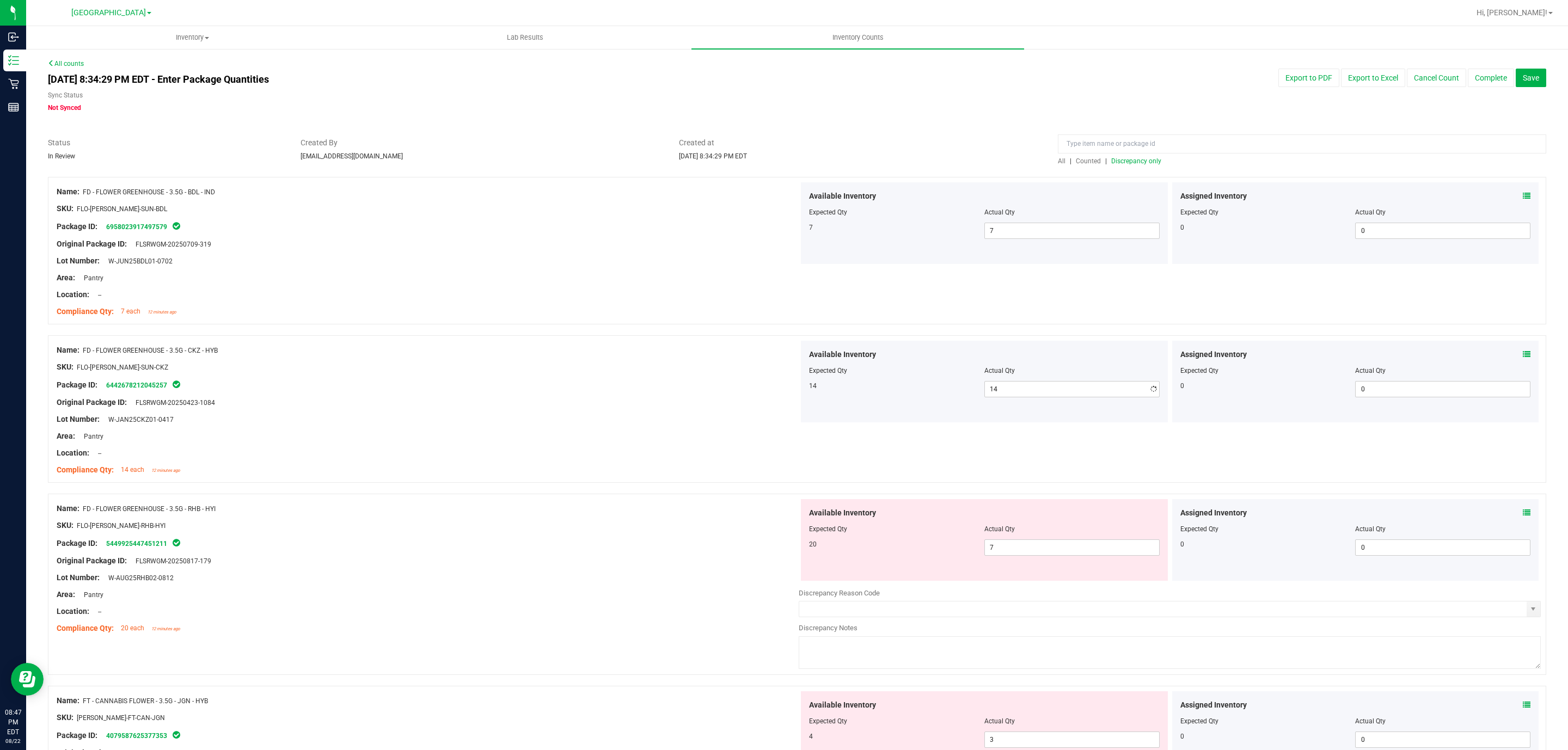
click at [735, 374] on div at bounding box center [427, 376] width 742 height 6
drag, startPoint x: 1018, startPoint y: 551, endPoint x: 910, endPoint y: 549, distance: 108.0
click at [910, 549] on div "20 7 7" at bounding box center [985, 548] width 351 height 17
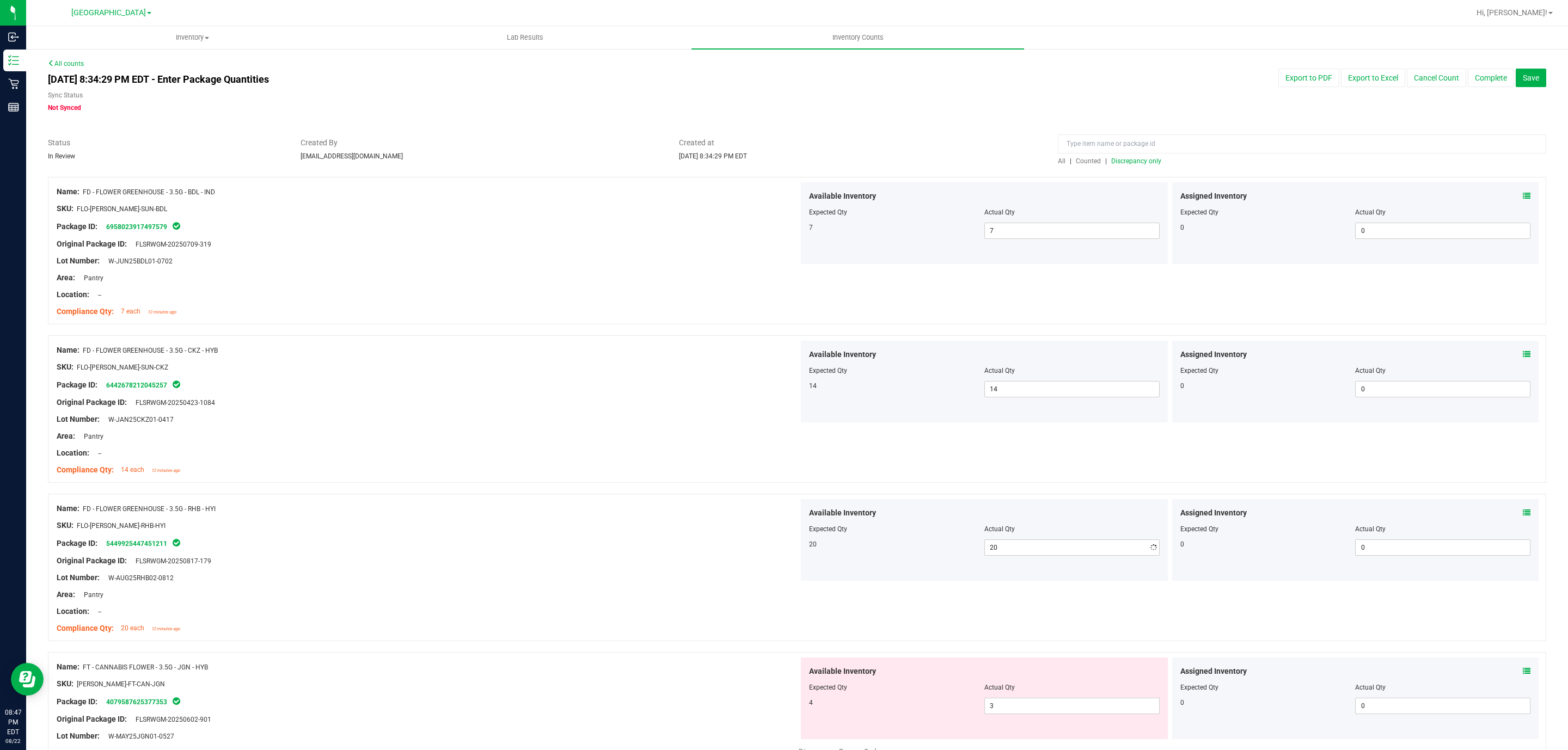
click at [732, 562] on div "Original Package ID: FLSRWGM-20250817-179" at bounding box center [427, 561] width 742 height 11
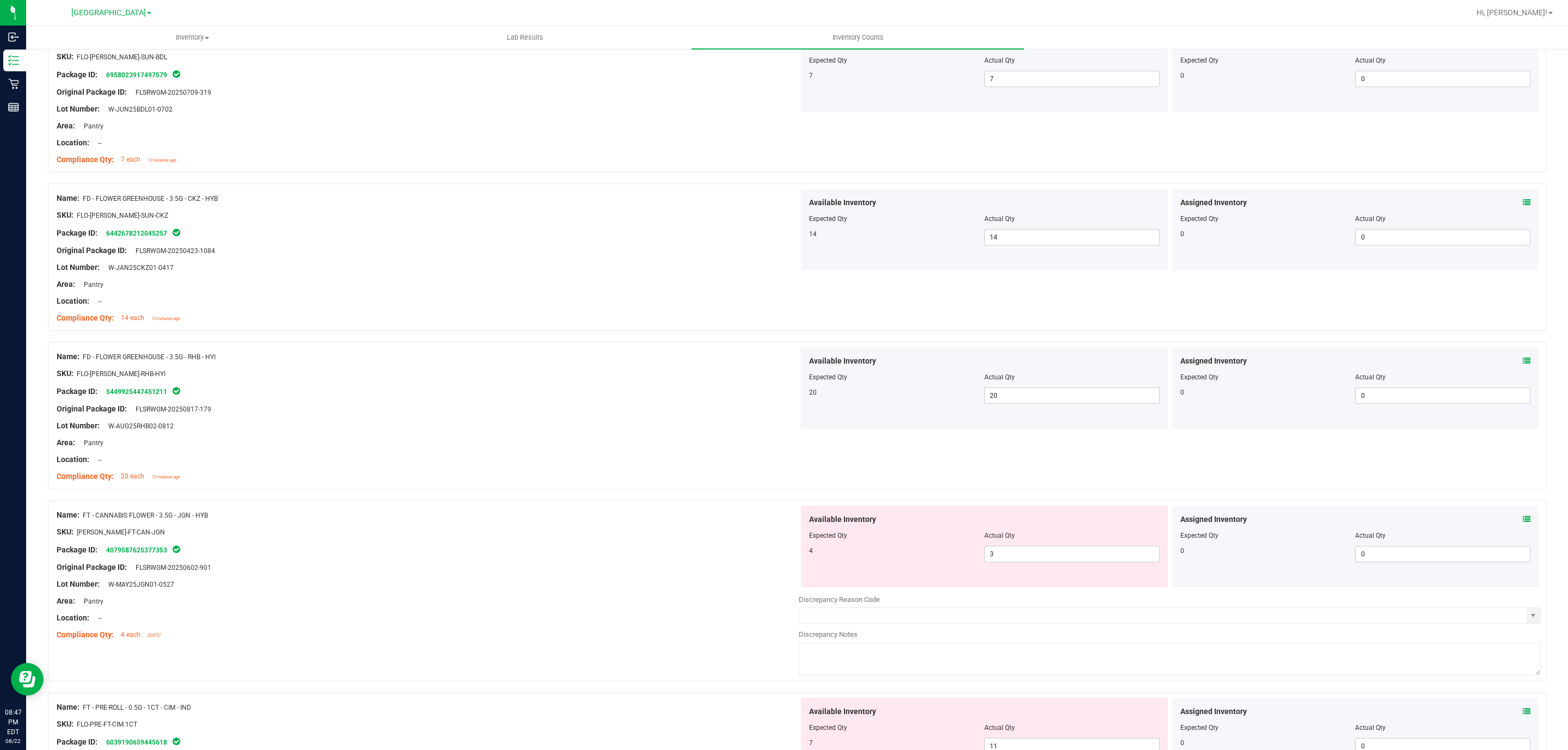
scroll to position [163, 0]
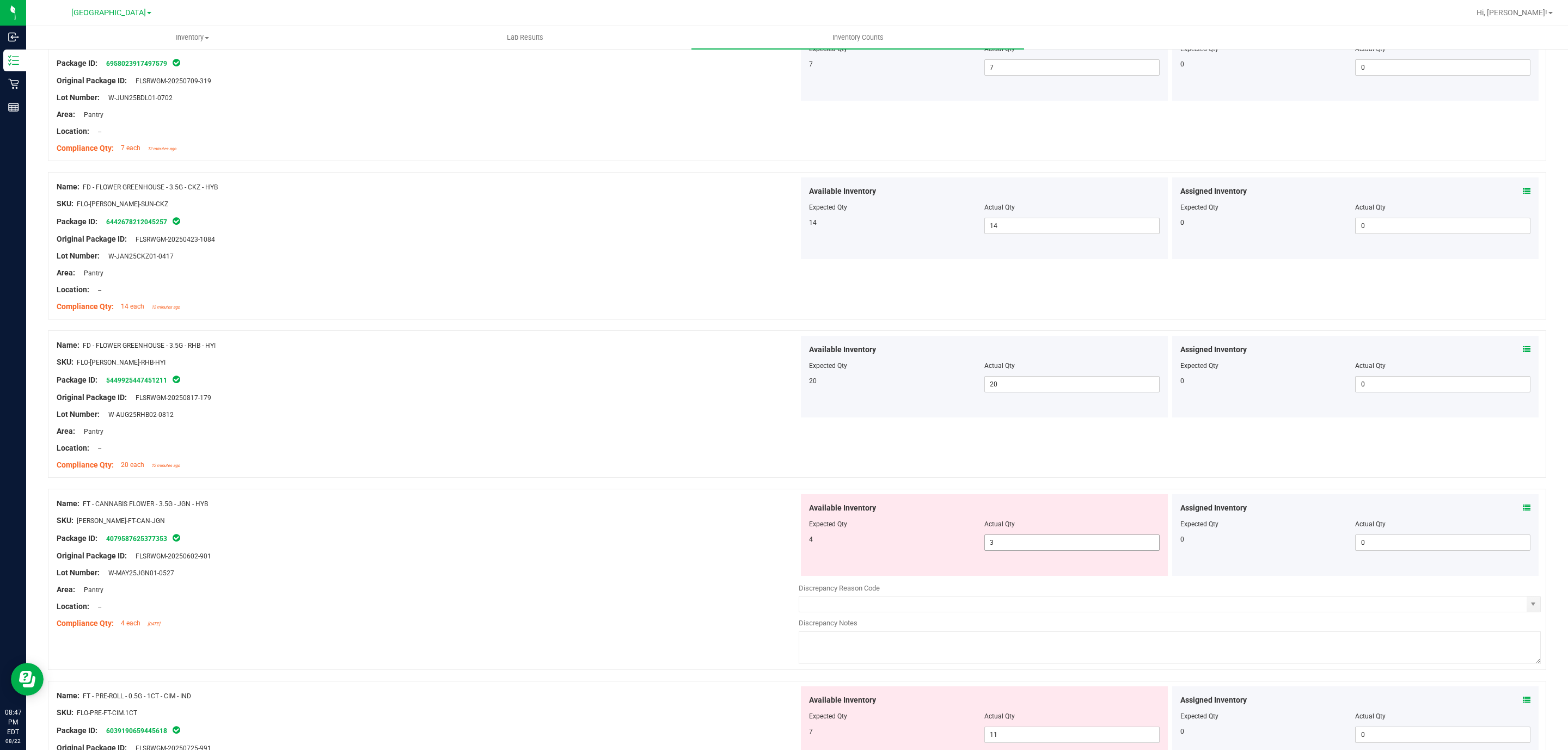
drag, startPoint x: 1006, startPoint y: 549, endPoint x: 832, endPoint y: 557, distance: 174.2
click at [832, 557] on div "Available Inventory Expected Qty Actual Qty 4 3 3" at bounding box center [984, 535] width 367 height 81
click at [528, 578] on div at bounding box center [427, 576] width 742 height 6
click at [1053, 535] on span "11 11" at bounding box center [1072, 538] width 175 height 17
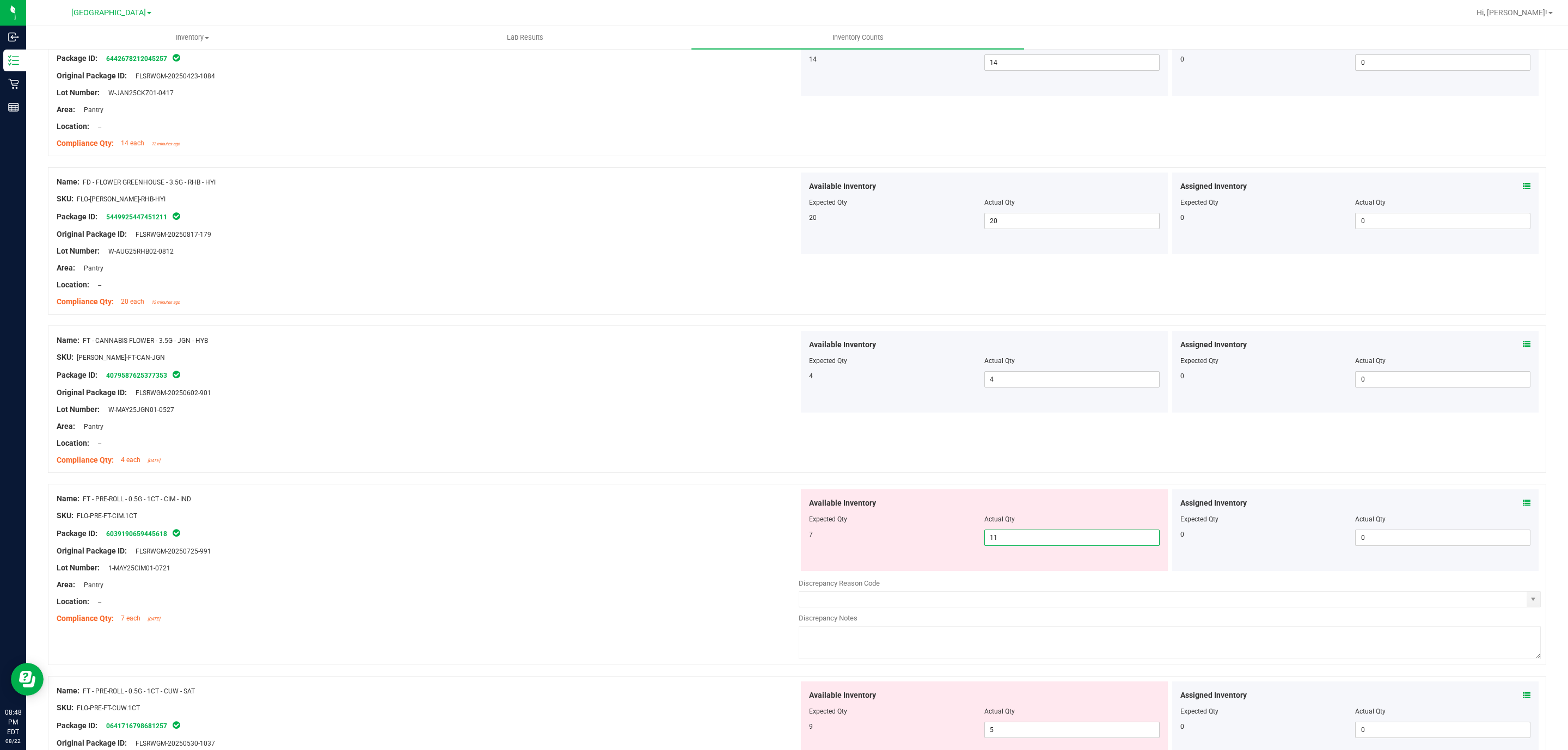
click at [1053, 535] on input "11" at bounding box center [1072, 538] width 174 height 15
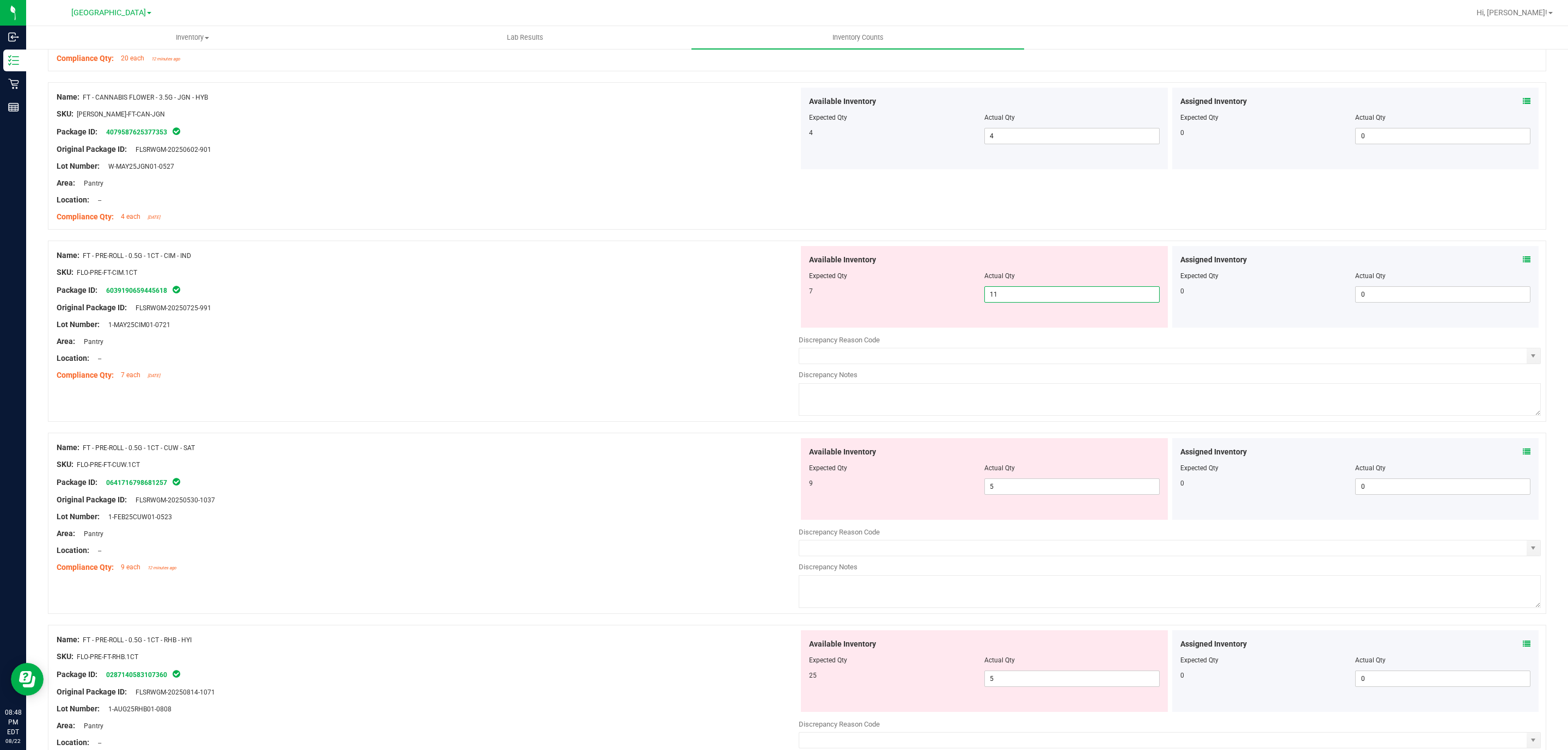
scroll to position [571, 0]
click at [688, 301] on div at bounding box center [427, 297] width 742 height 6
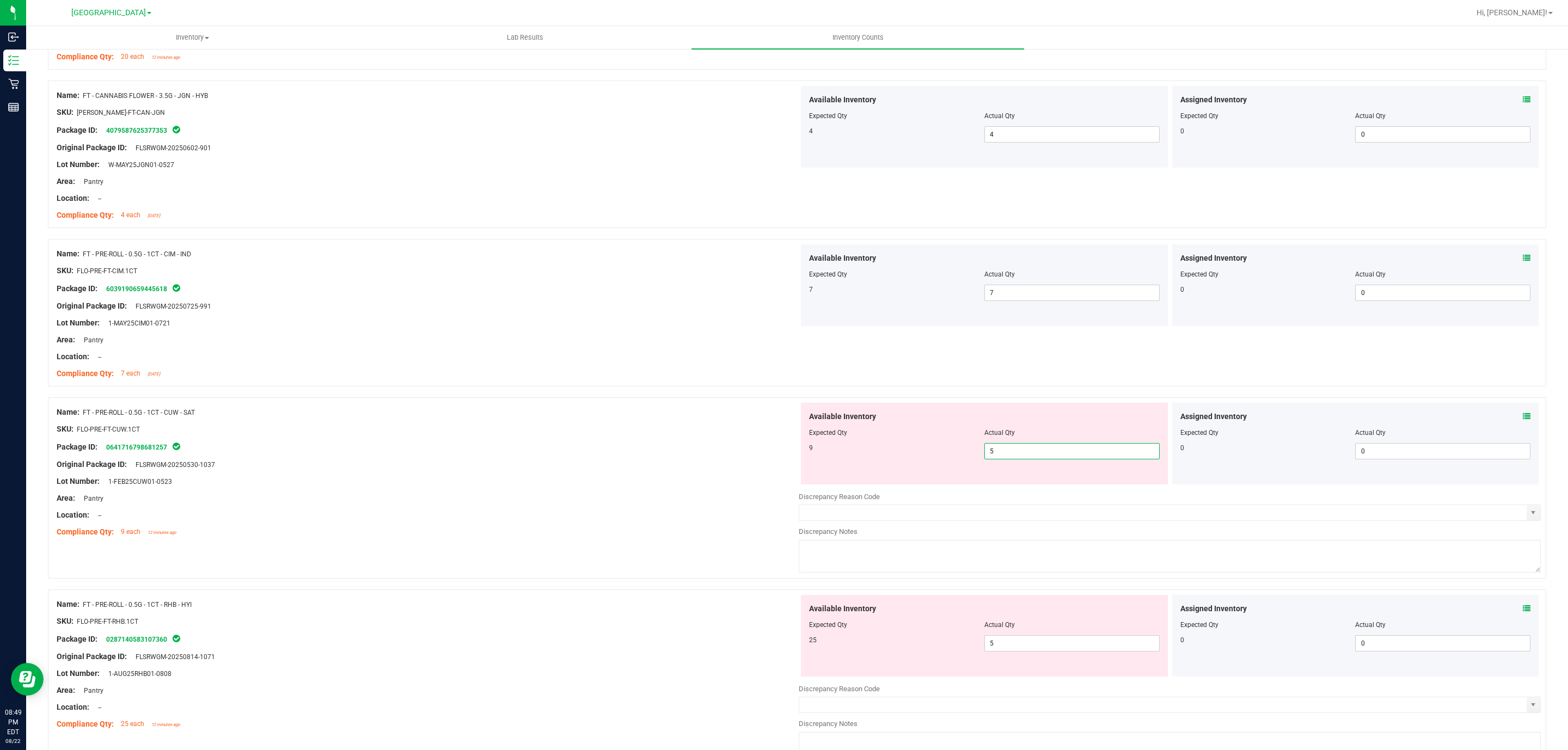
drag, startPoint x: 1010, startPoint y: 456, endPoint x: 882, endPoint y: 444, distance: 128.6
click at [882, 446] on div "9 5 5" at bounding box center [985, 451] width 351 height 17
click at [651, 469] on div "Original Package ID: FLSRWGM-20250530-1037" at bounding box center [427, 465] width 742 height 11
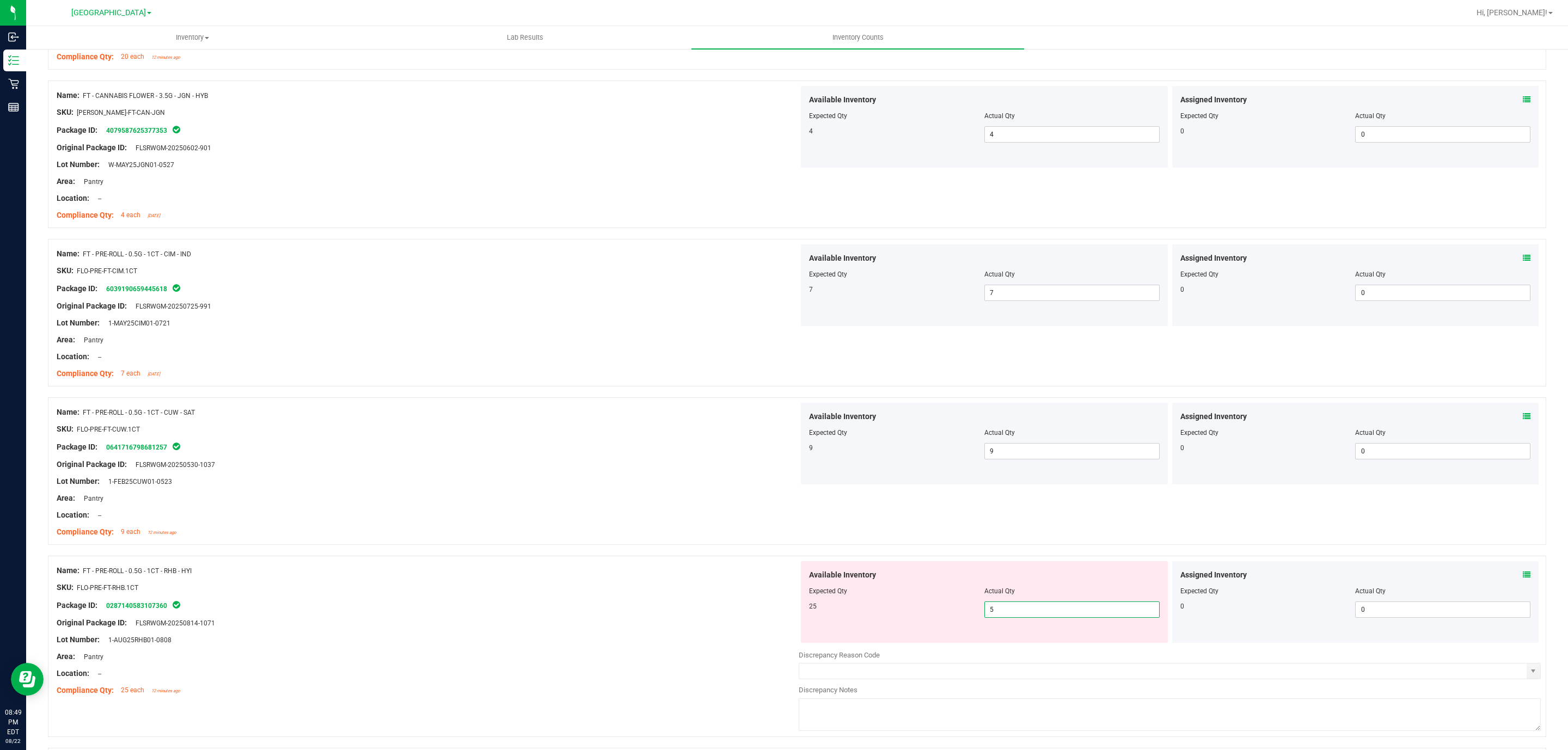
drag, startPoint x: 993, startPoint y: 609, endPoint x: 900, endPoint y: 608, distance: 93.0
click at [900, 608] on div "25 5 5" at bounding box center [985, 610] width 351 height 17
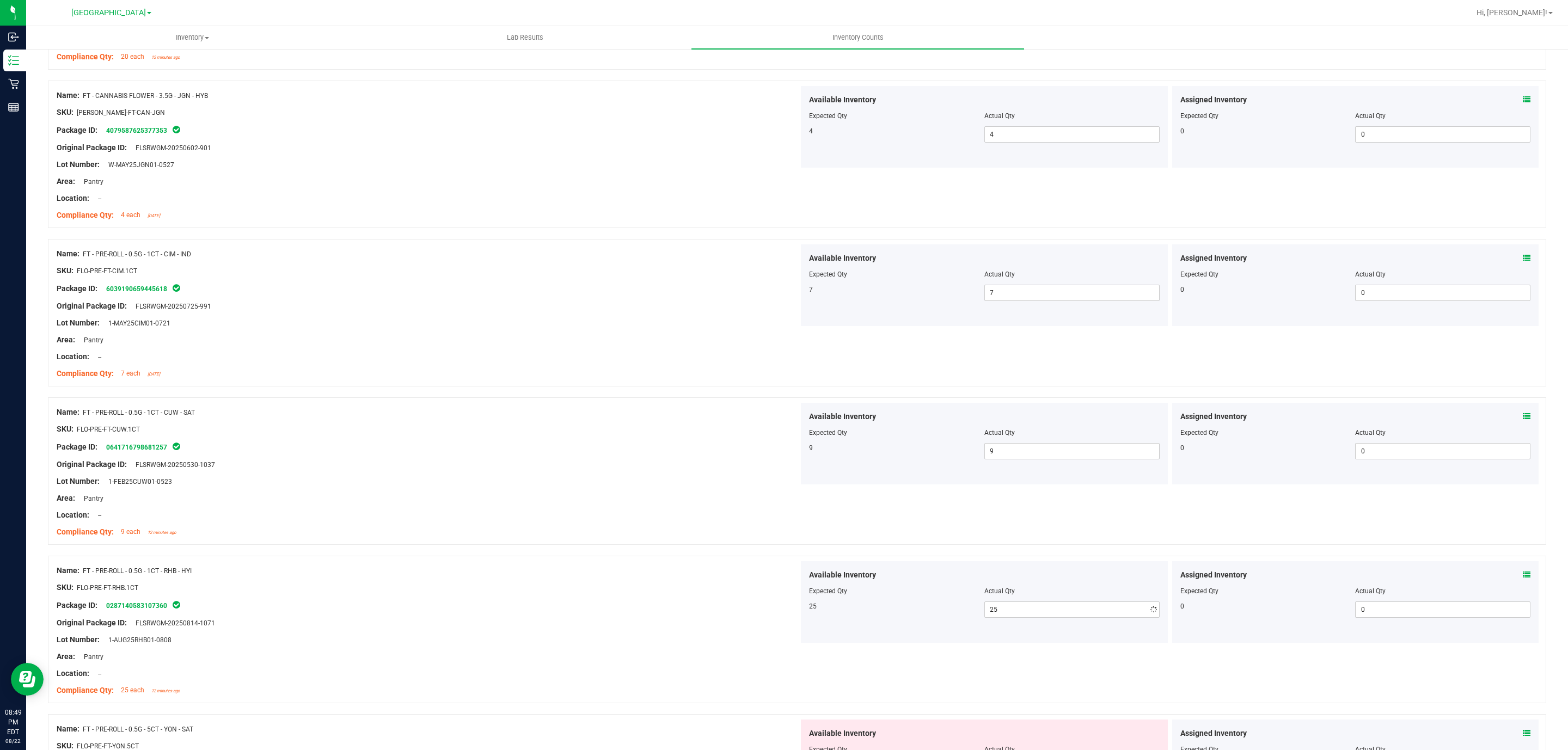
click at [718, 479] on div "Lot Number: 1-FEB25CUW01-0523" at bounding box center [427, 482] width 742 height 11
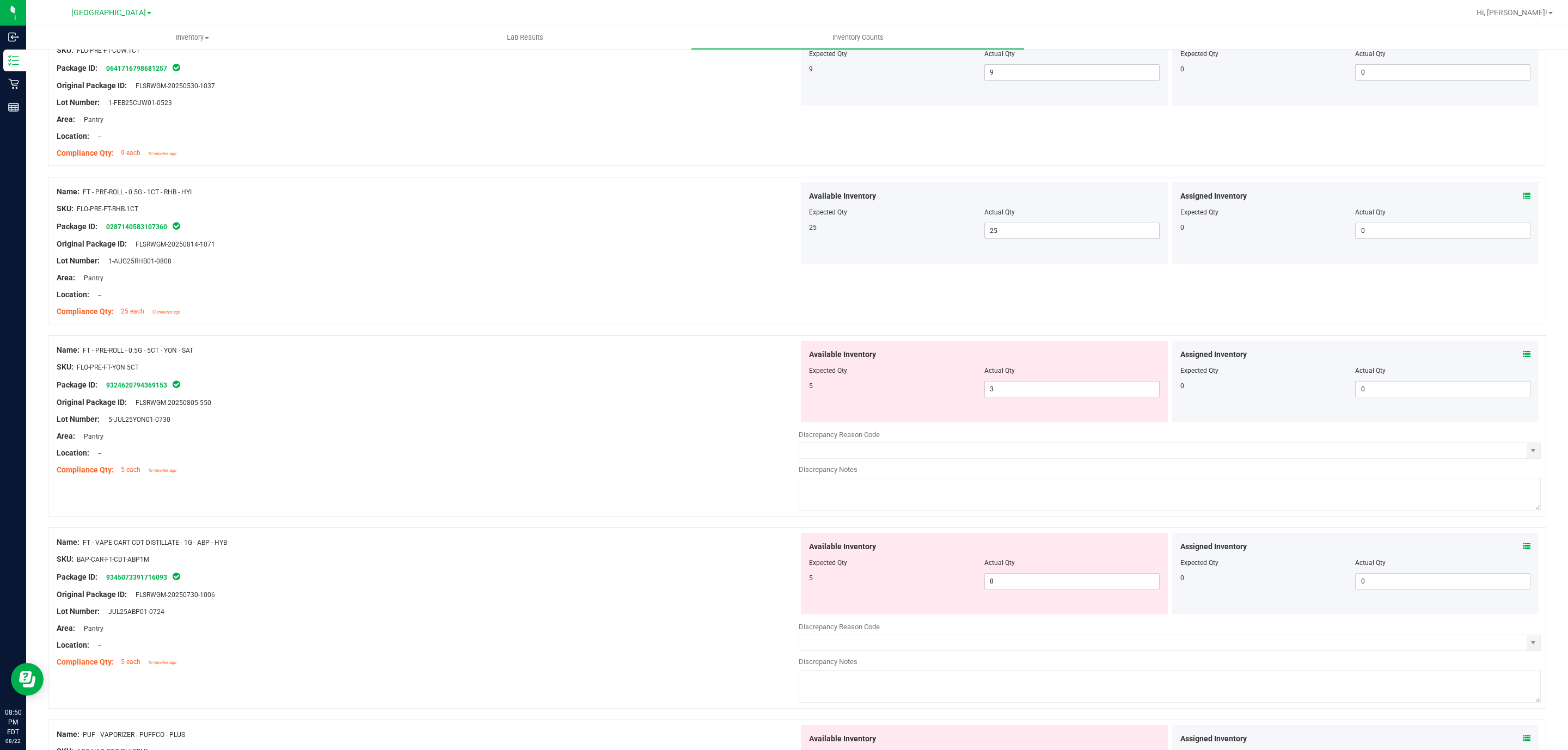
scroll to position [980, 0]
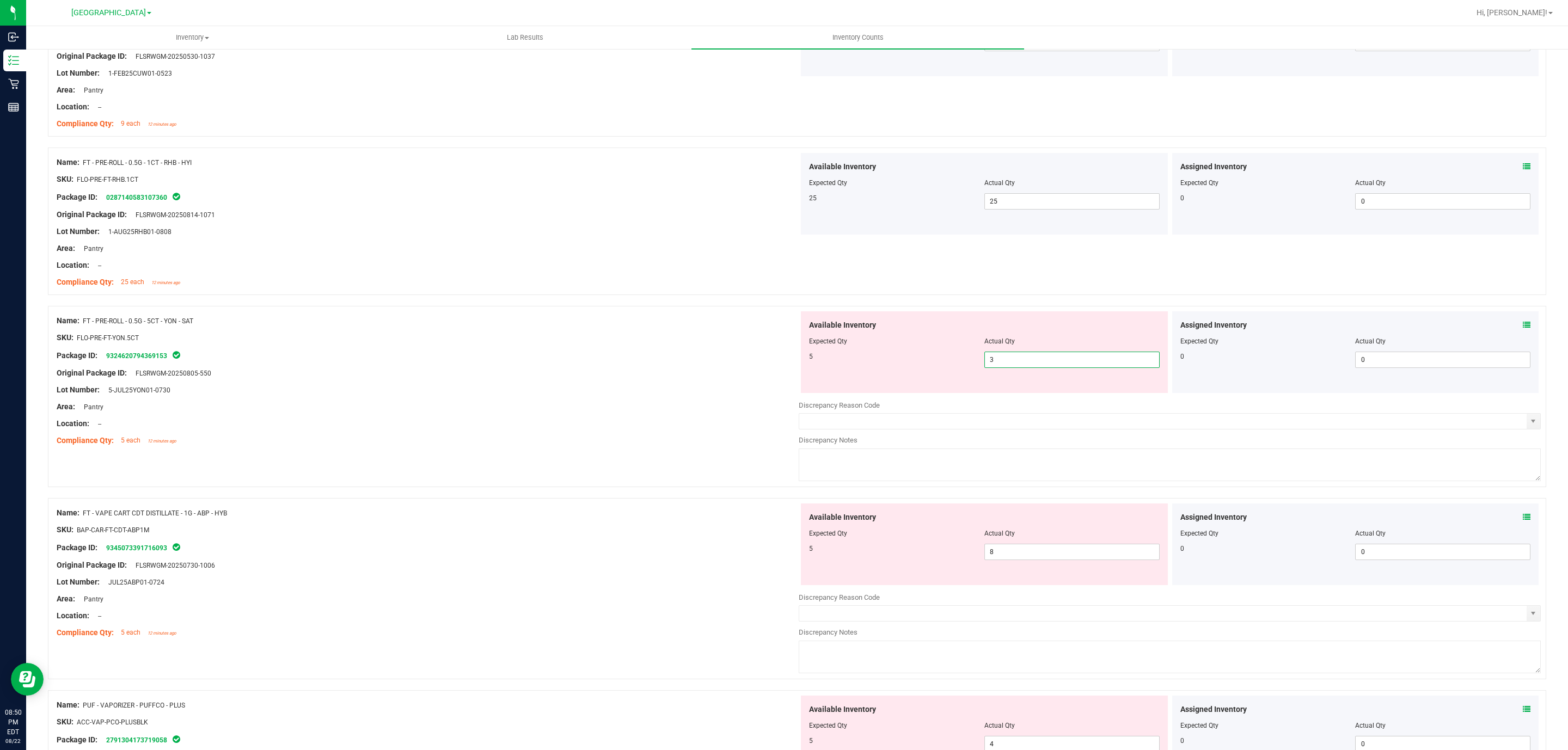
drag, startPoint x: 1021, startPoint y: 366, endPoint x: 947, endPoint y: 357, distance: 74.5
click at [947, 357] on div "5 3 3" at bounding box center [985, 360] width 351 height 17
click at [688, 397] on div at bounding box center [427, 399] width 742 height 6
drag, startPoint x: 1007, startPoint y: 362, endPoint x: 887, endPoint y: 351, distance: 120.5
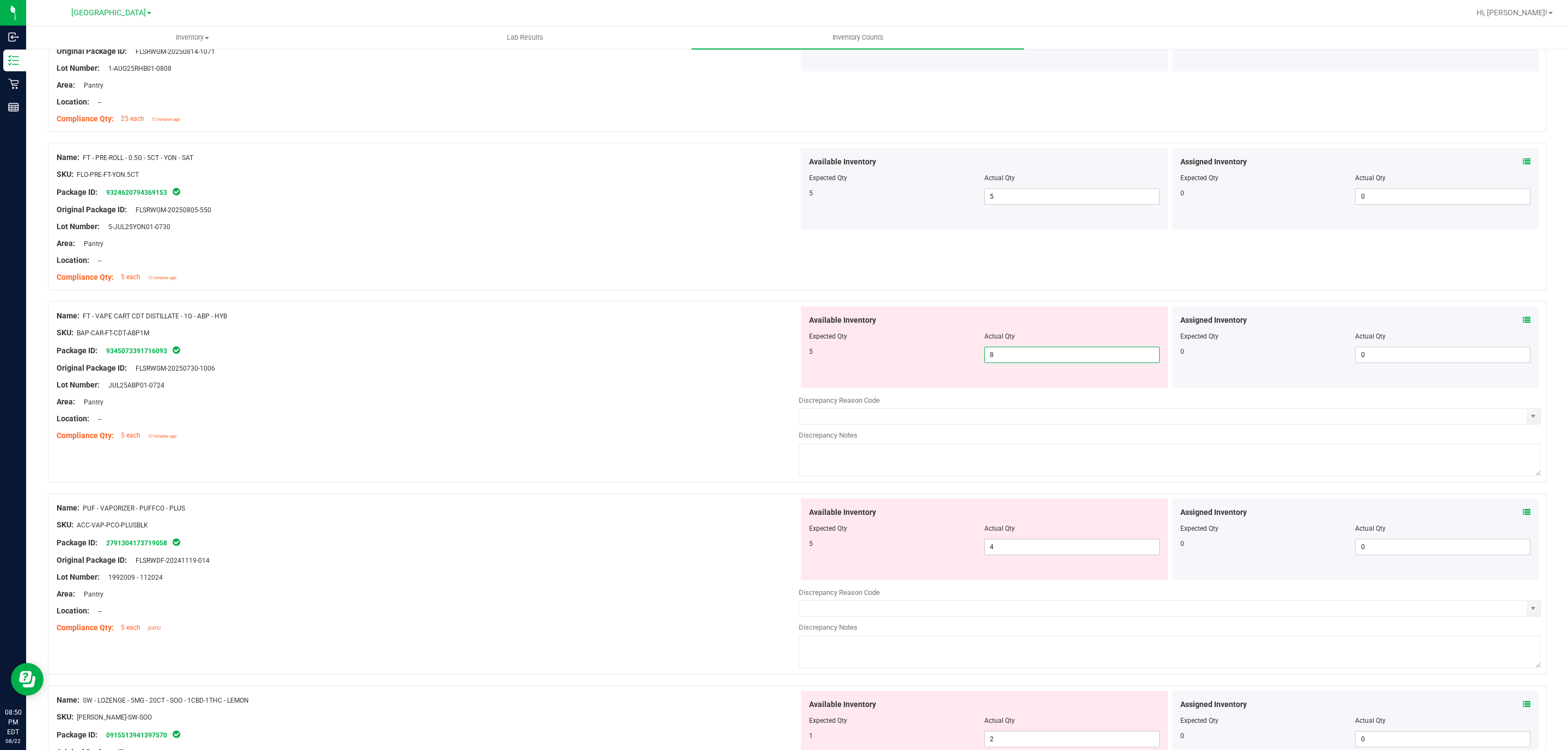
click at [887, 351] on div "5 8 8" at bounding box center [985, 355] width 351 height 17
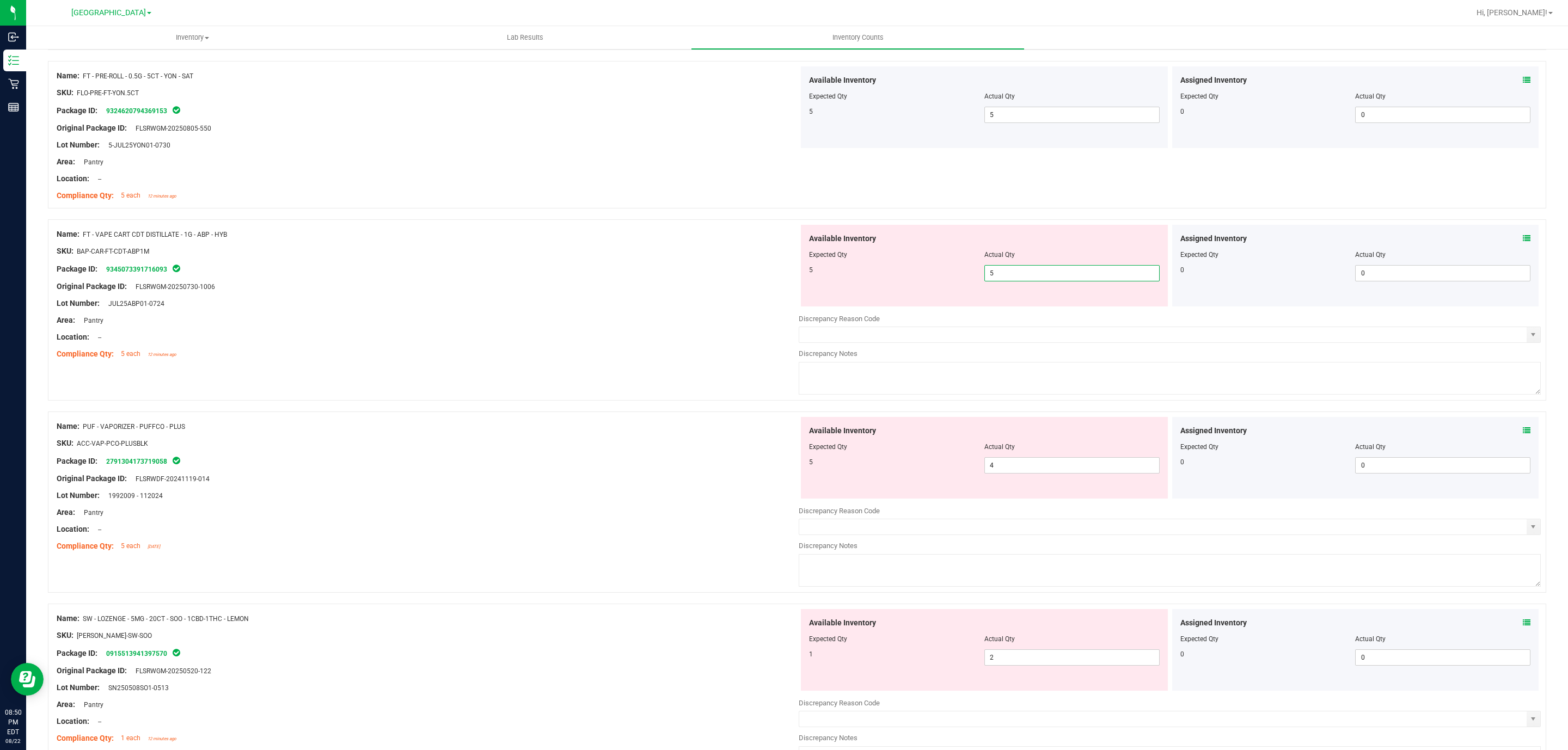
click at [678, 309] on div "Lot Number: JUL25ABP01-0724" at bounding box center [427, 304] width 742 height 11
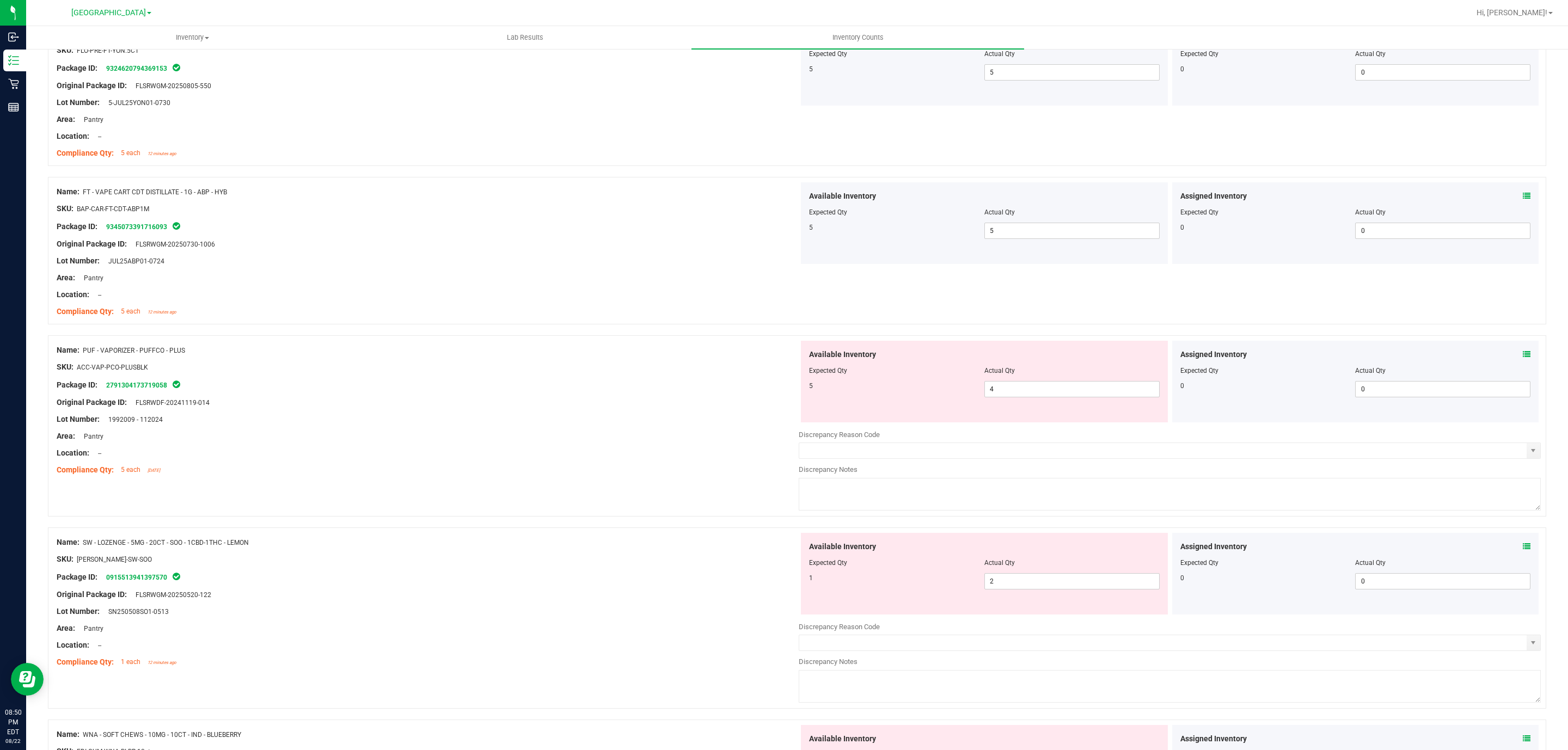
scroll to position [1307, 0]
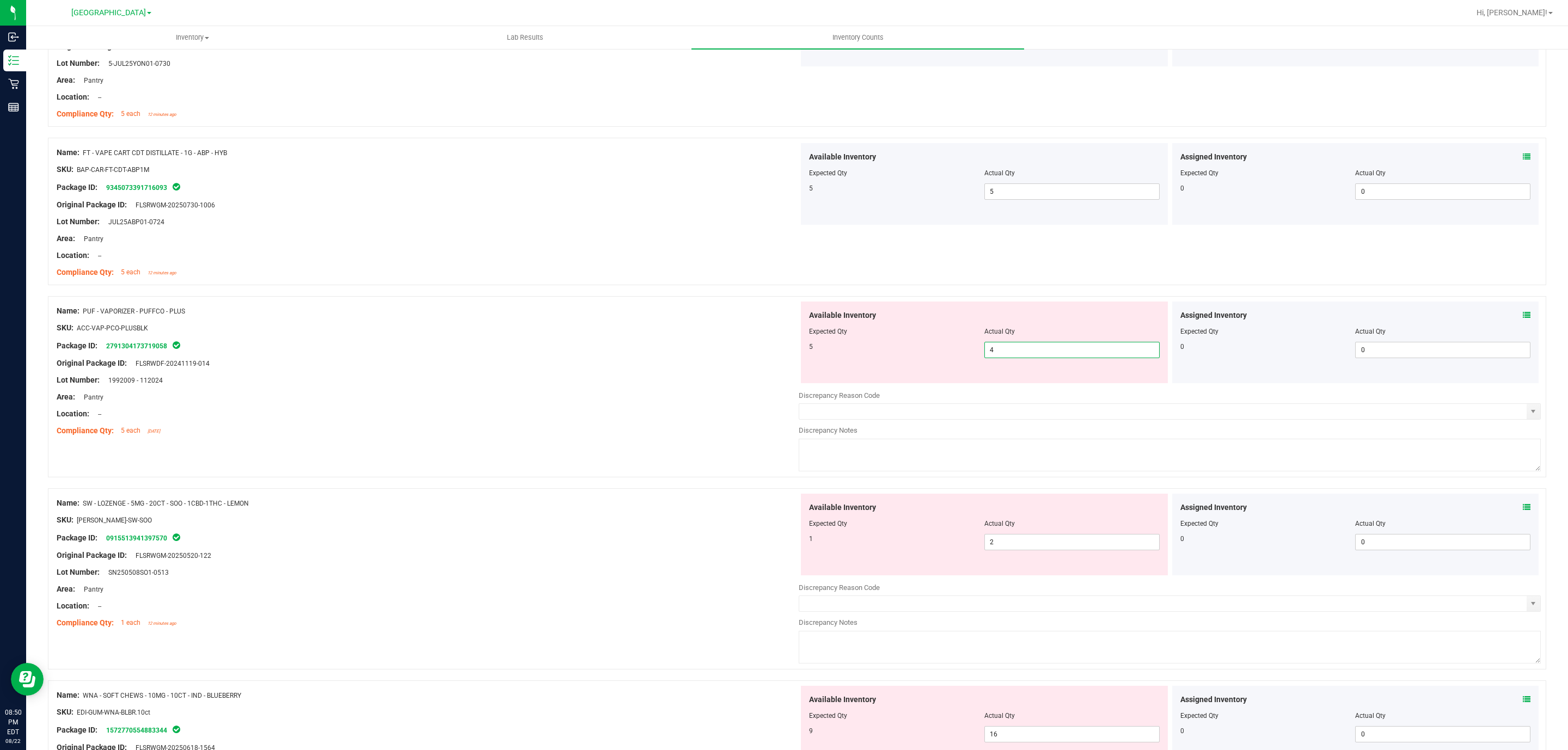
drag, startPoint x: 1055, startPoint y: 350, endPoint x: 868, endPoint y: 353, distance: 187.0
click at [868, 353] on div "5 4 4" at bounding box center [985, 350] width 351 height 17
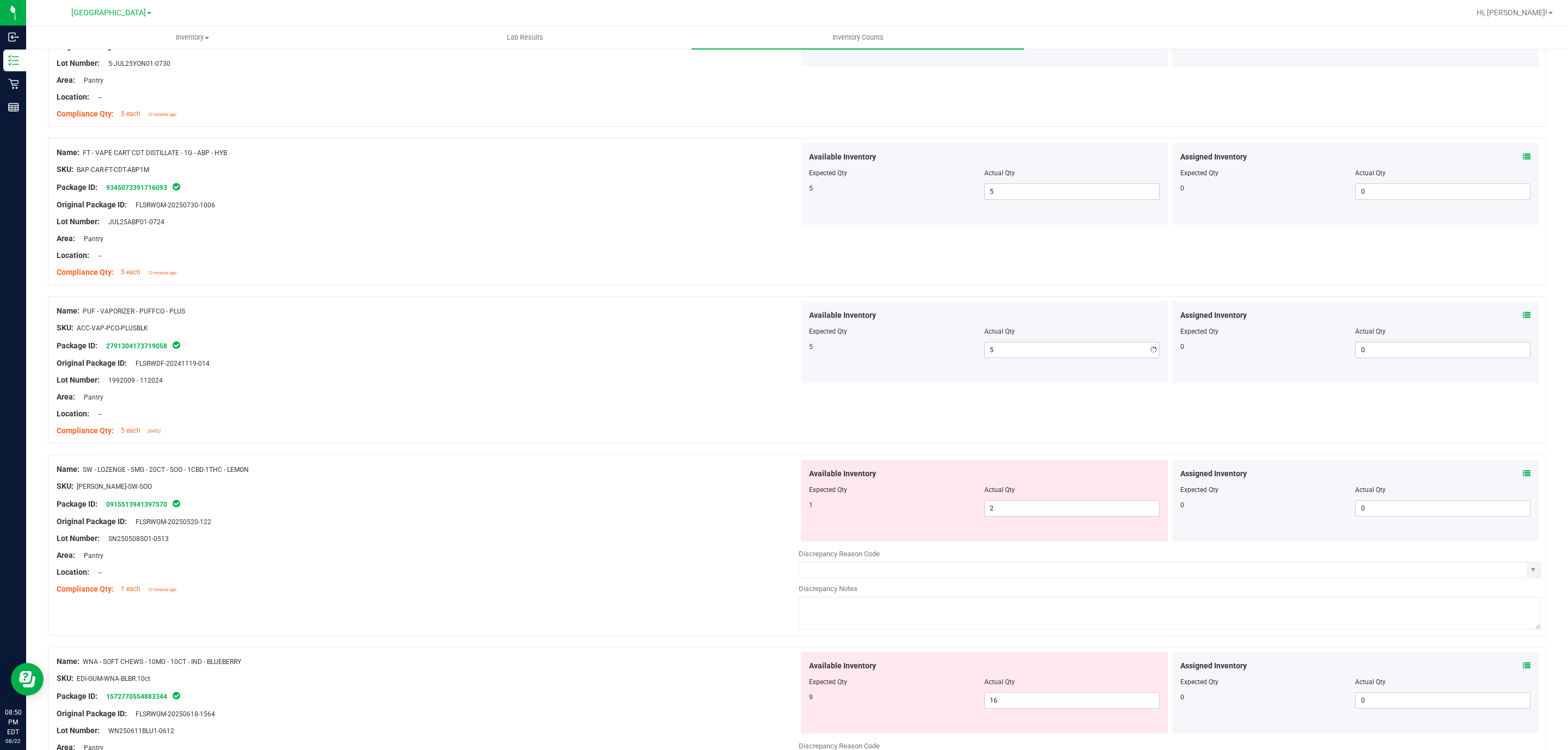
click at [700, 386] on div "Lot Number: 1992009 - 112024" at bounding box center [427, 380] width 742 height 11
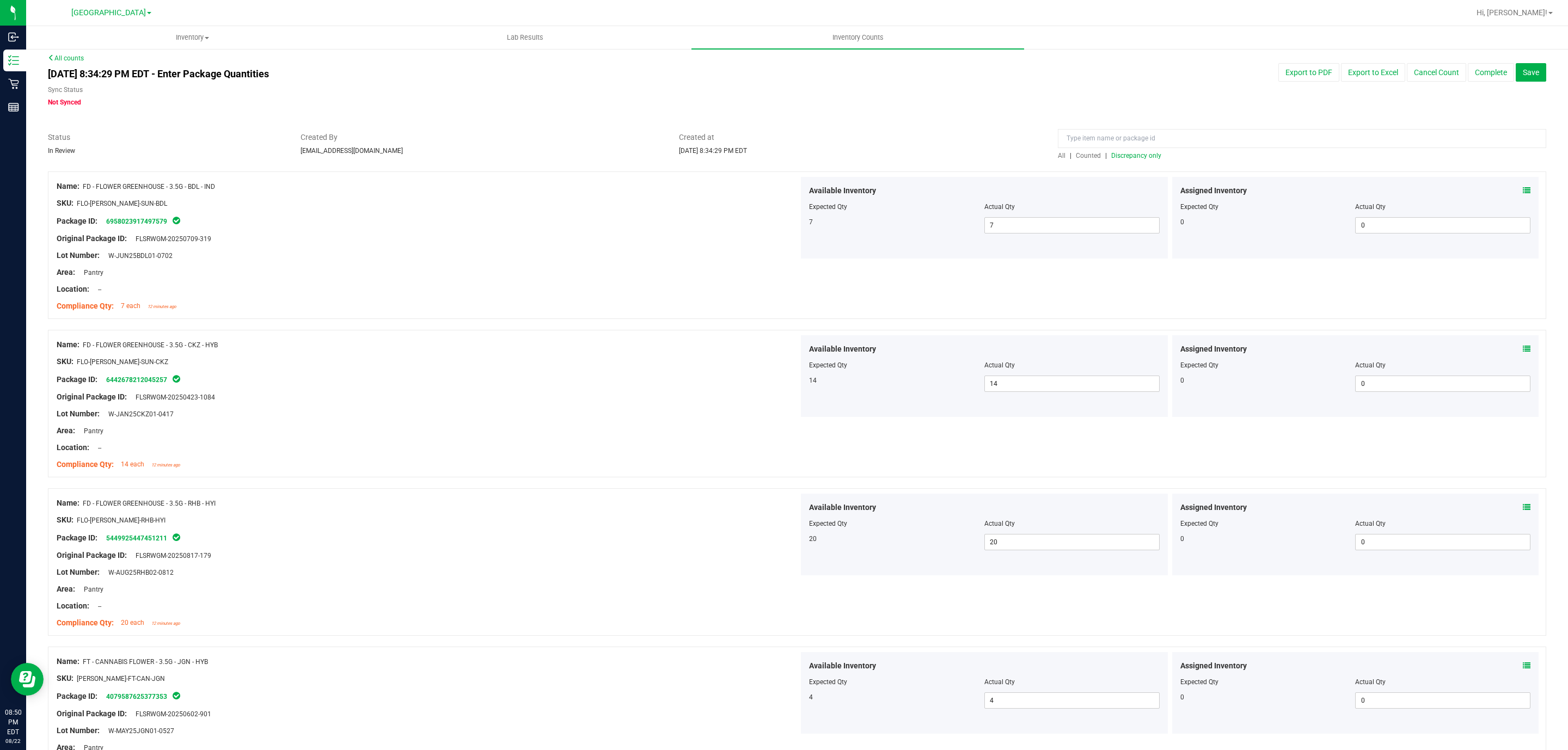
scroll to position [0, 0]
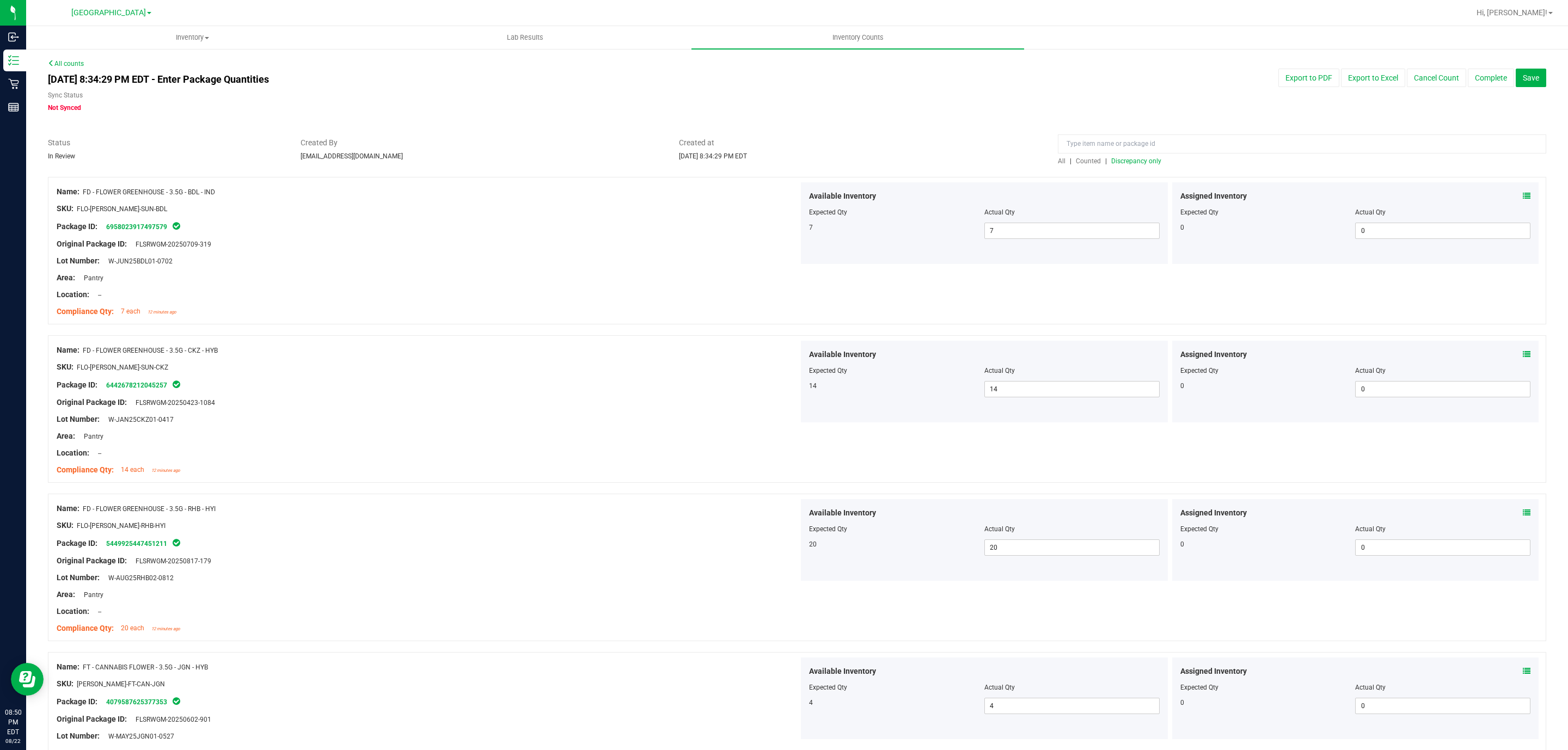
click at [1125, 161] on span "Discrepancy only" at bounding box center [1136, 161] width 50 height 8
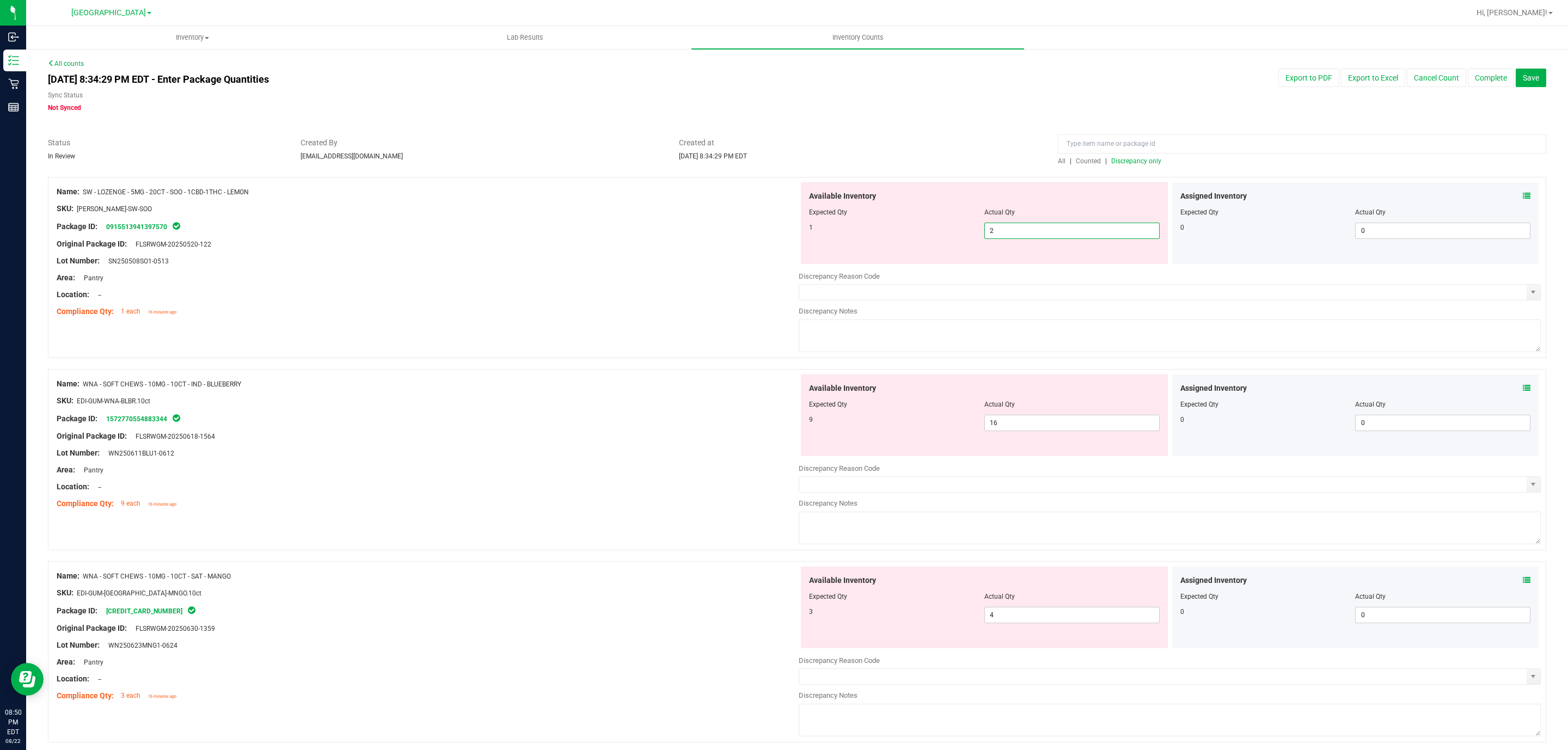
drag, startPoint x: 1030, startPoint y: 226, endPoint x: 878, endPoint y: 235, distance: 152.3
click at [878, 235] on div "1 2 2" at bounding box center [985, 231] width 351 height 17
click at [778, 263] on div "Lot Number: SN250508SO1-0513" at bounding box center [427, 261] width 742 height 11
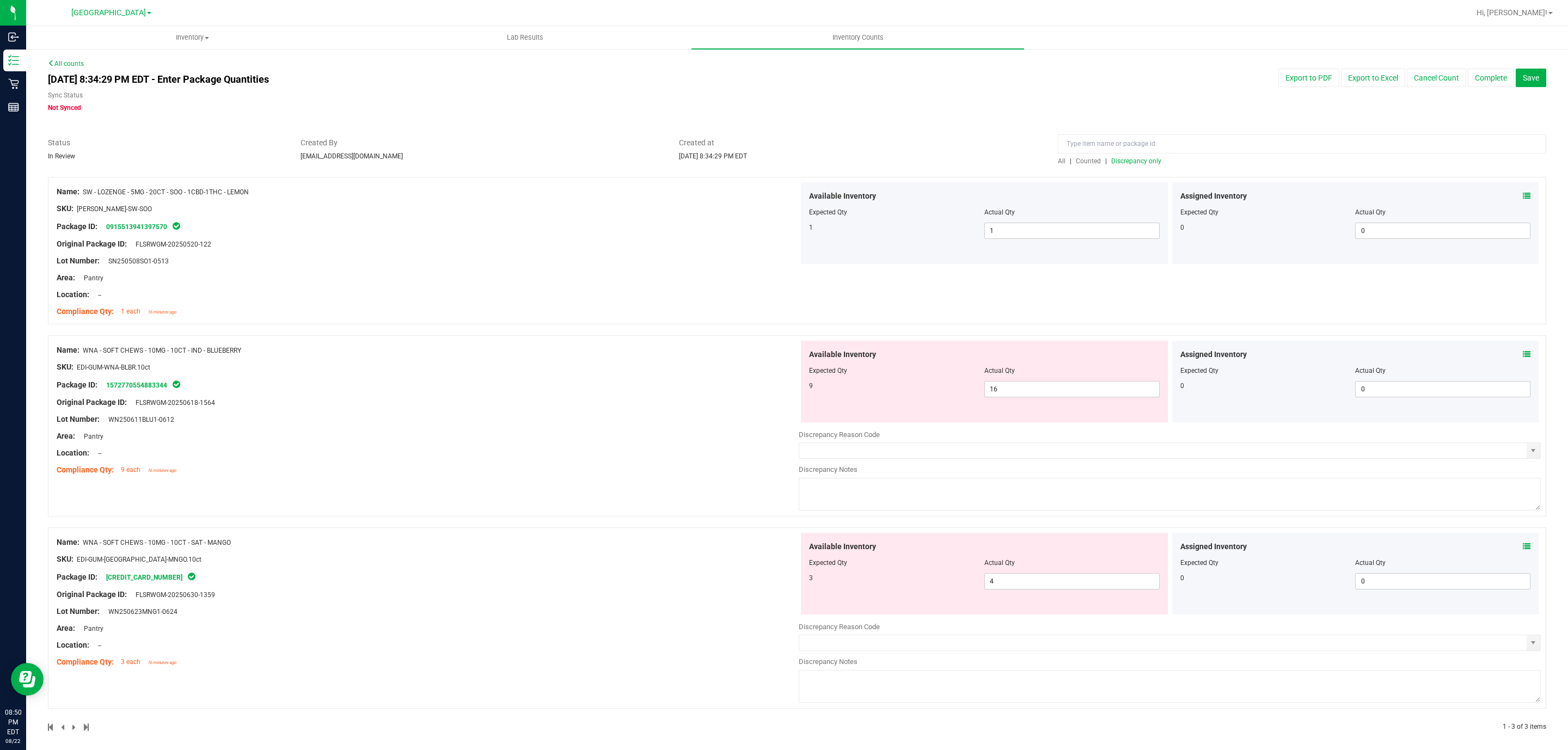
scroll to position [8, 0]
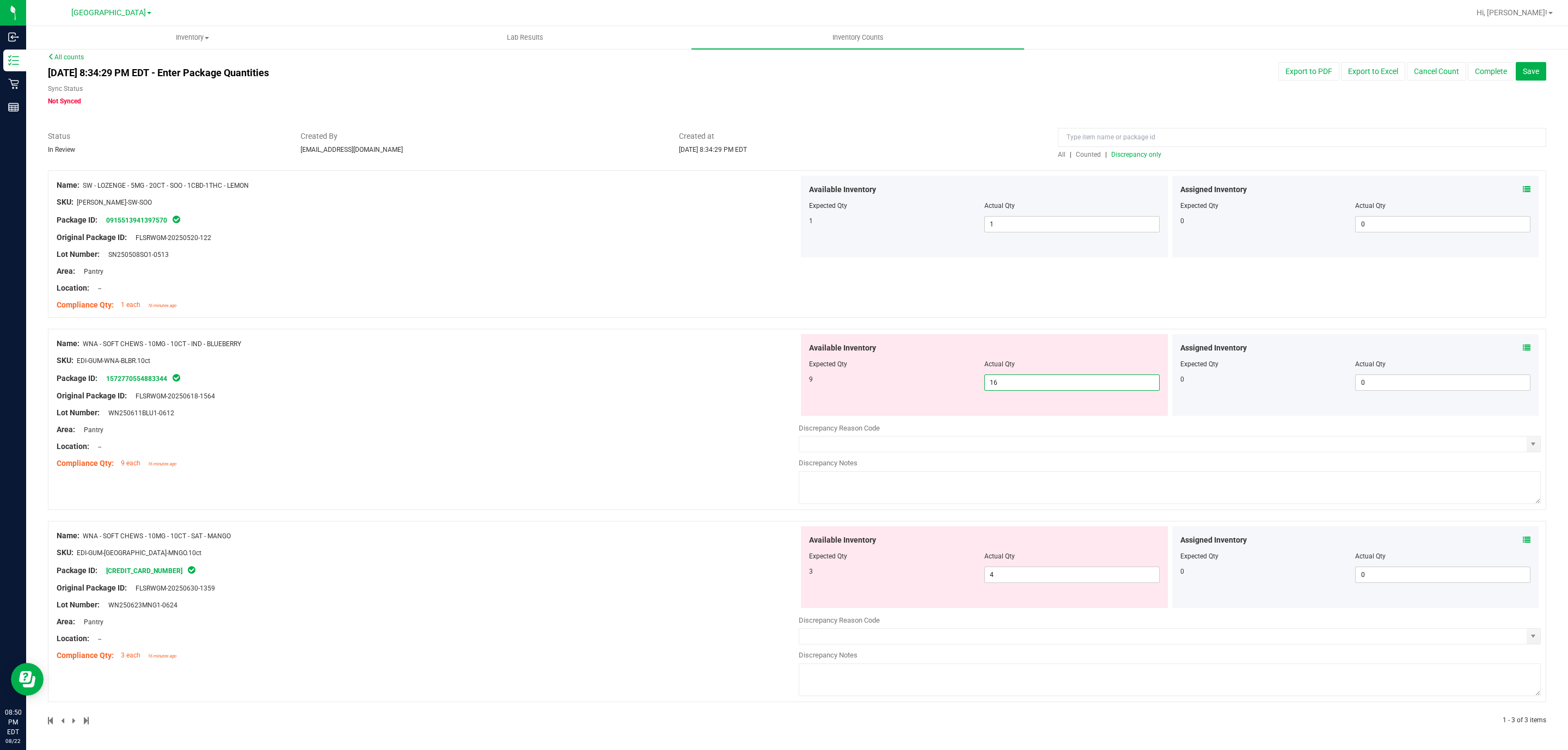
drag, startPoint x: 1030, startPoint y: 378, endPoint x: 910, endPoint y: 381, distance: 120.0
click at [910, 381] on div "9 16 16" at bounding box center [985, 383] width 351 height 17
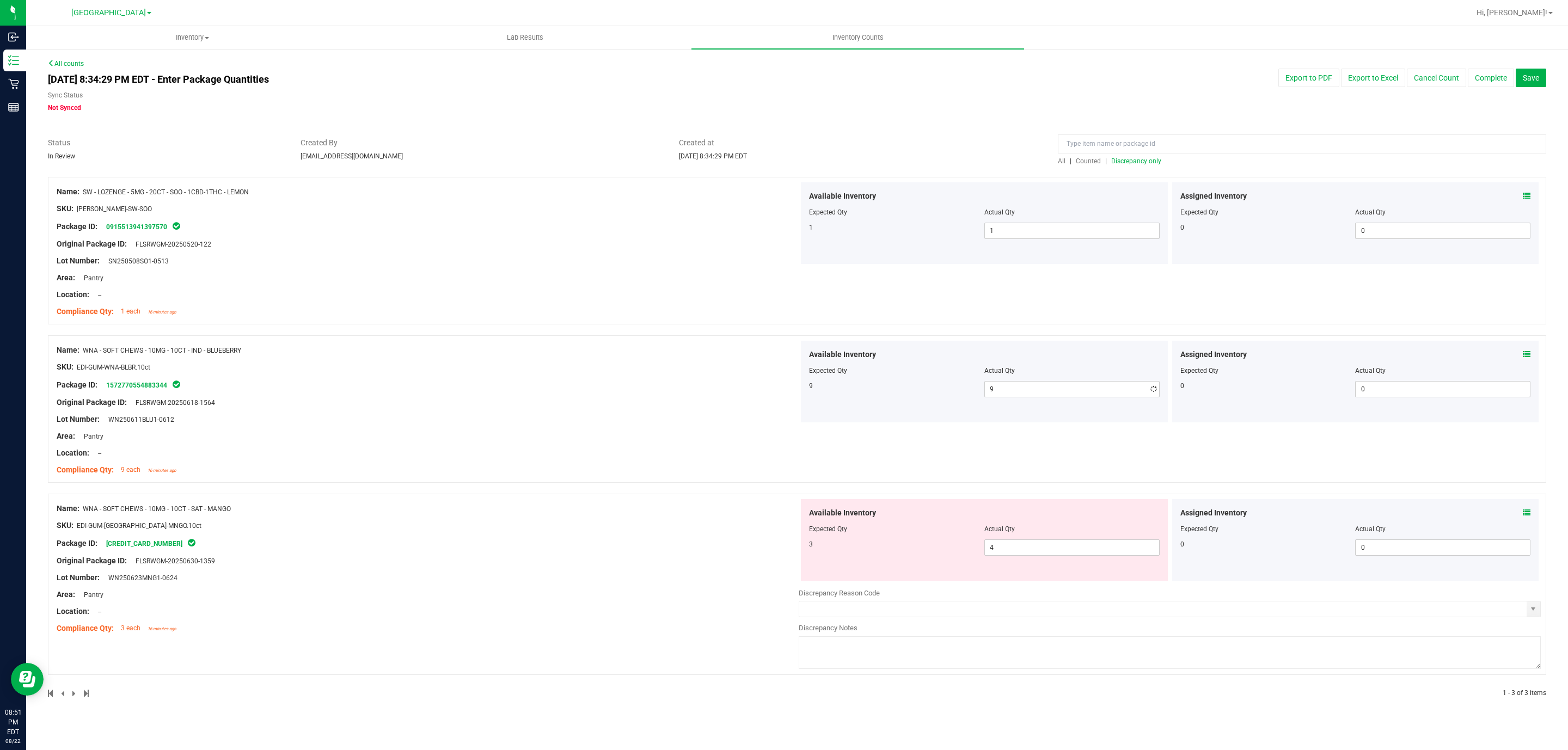
scroll to position [0, 0]
click at [746, 363] on div "SKU: EDI-GUM-WNA-BLBR.10ct" at bounding box center [427, 367] width 742 height 11
drag, startPoint x: 1041, startPoint y: 550, endPoint x: 937, endPoint y: 549, distance: 104.0
click at [937, 549] on div "3 4 4" at bounding box center [985, 548] width 351 height 17
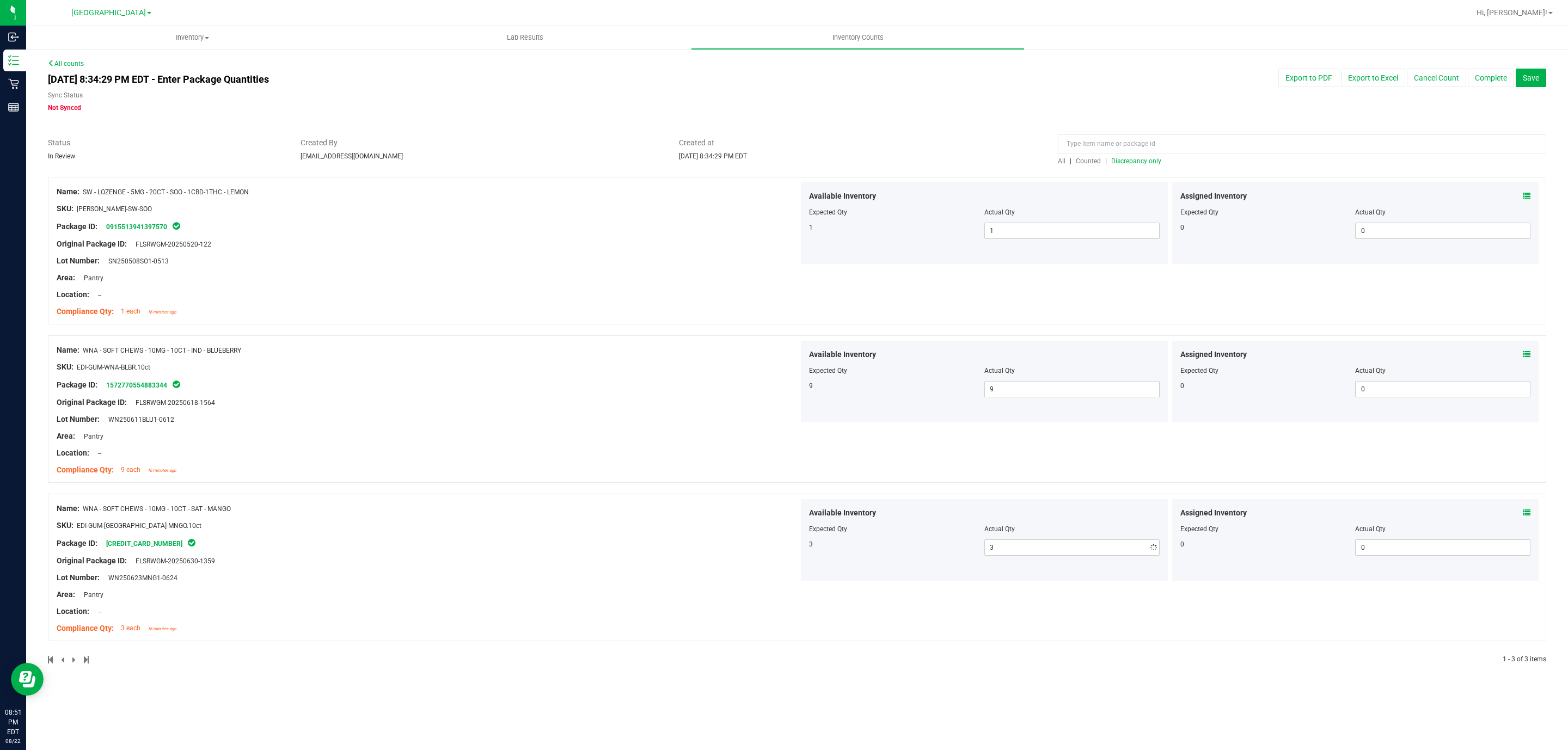
click at [732, 531] on div at bounding box center [427, 534] width 742 height 6
click at [1136, 159] on span "Discrepancy only" at bounding box center [1136, 161] width 50 height 8
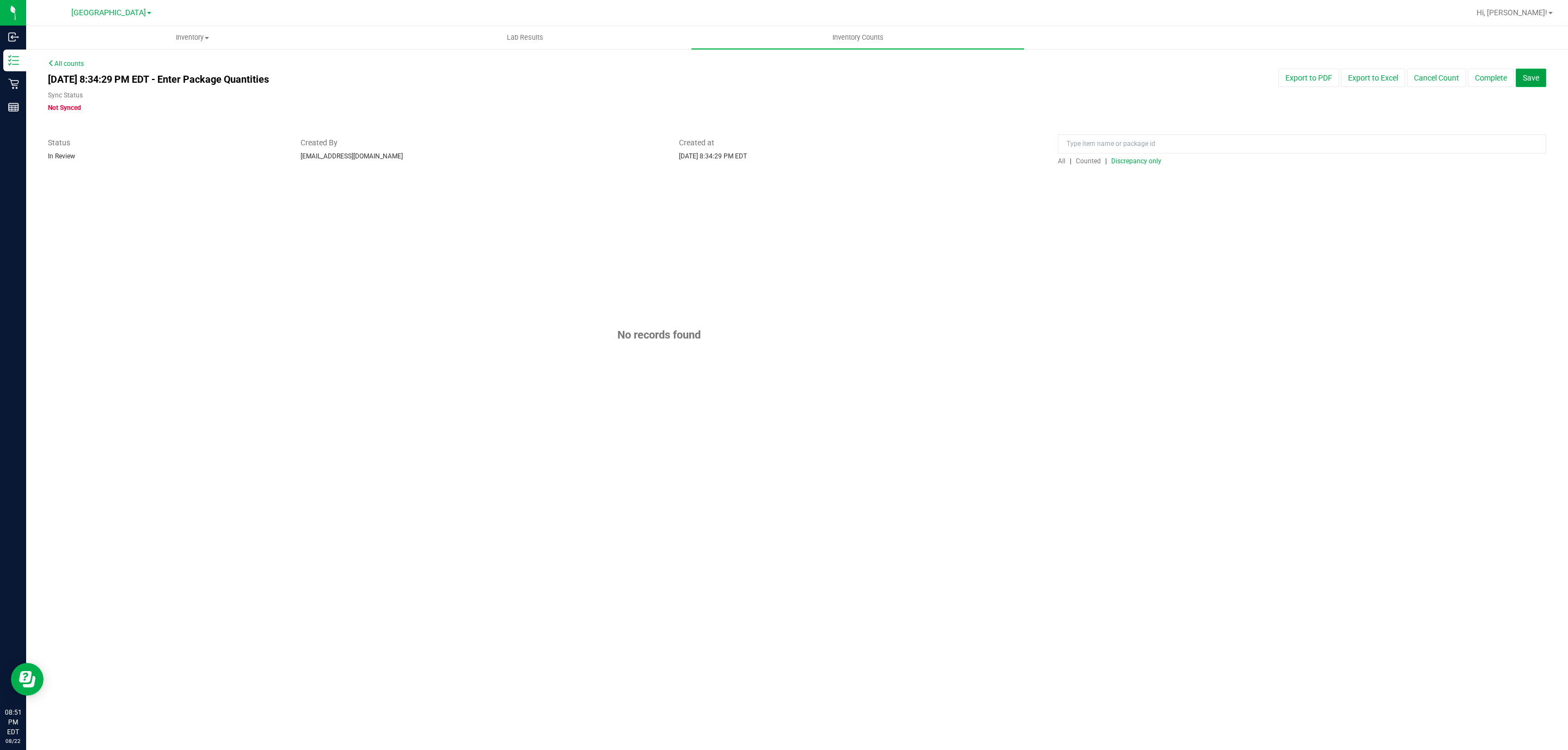
click at [1536, 77] on span "Save" at bounding box center [1531, 78] width 17 height 9
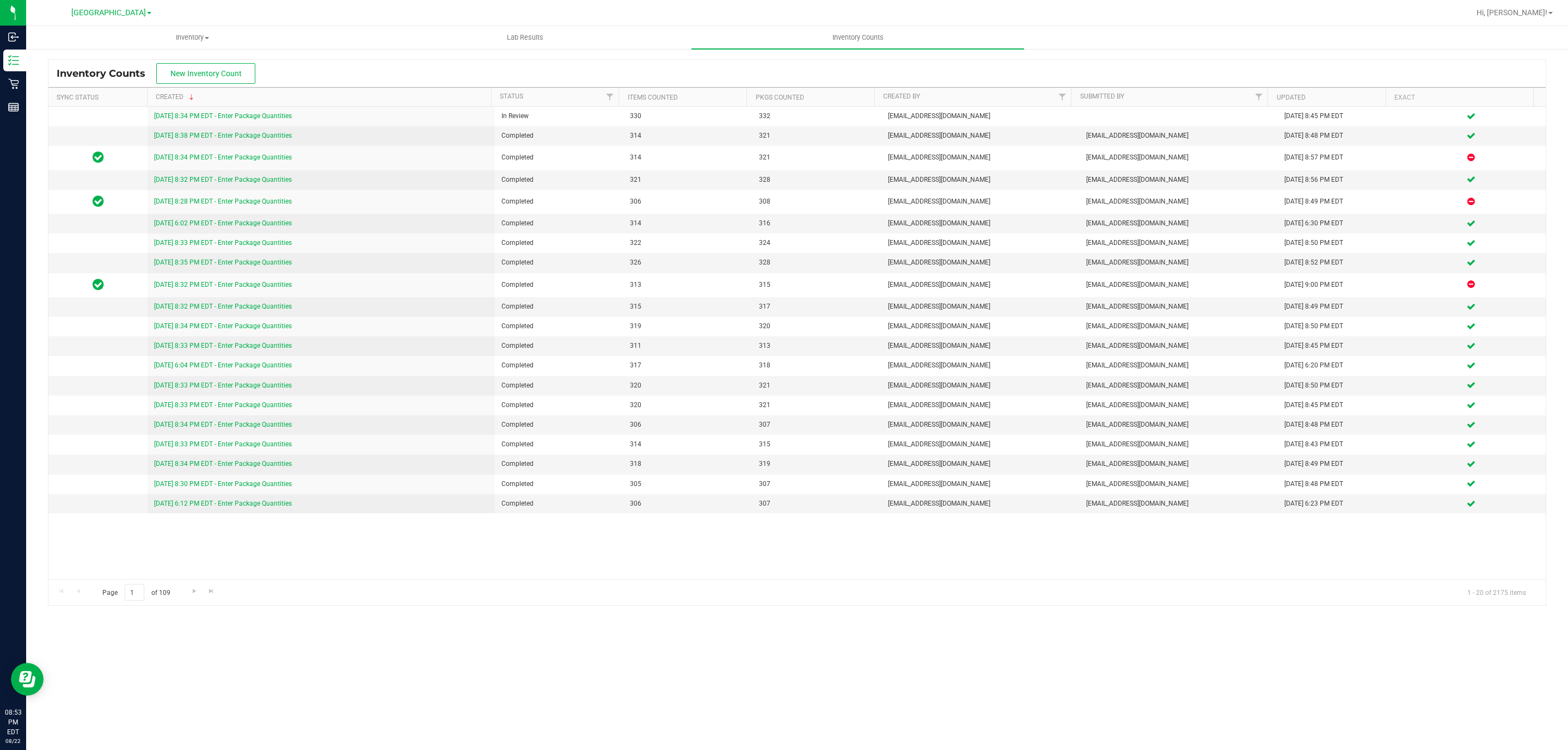
click at [1541, 20] on div "Hi, [PERSON_NAME]!" at bounding box center [1515, 13] width 85 height 19
click at [1542, 17] on span "Hi, [PERSON_NAME]!" at bounding box center [1511, 13] width 71 height 9
click at [1513, 100] on span "Sign Out" at bounding box center [1511, 96] width 32 height 11
